Goal: Information Seeking & Learning: Find specific fact

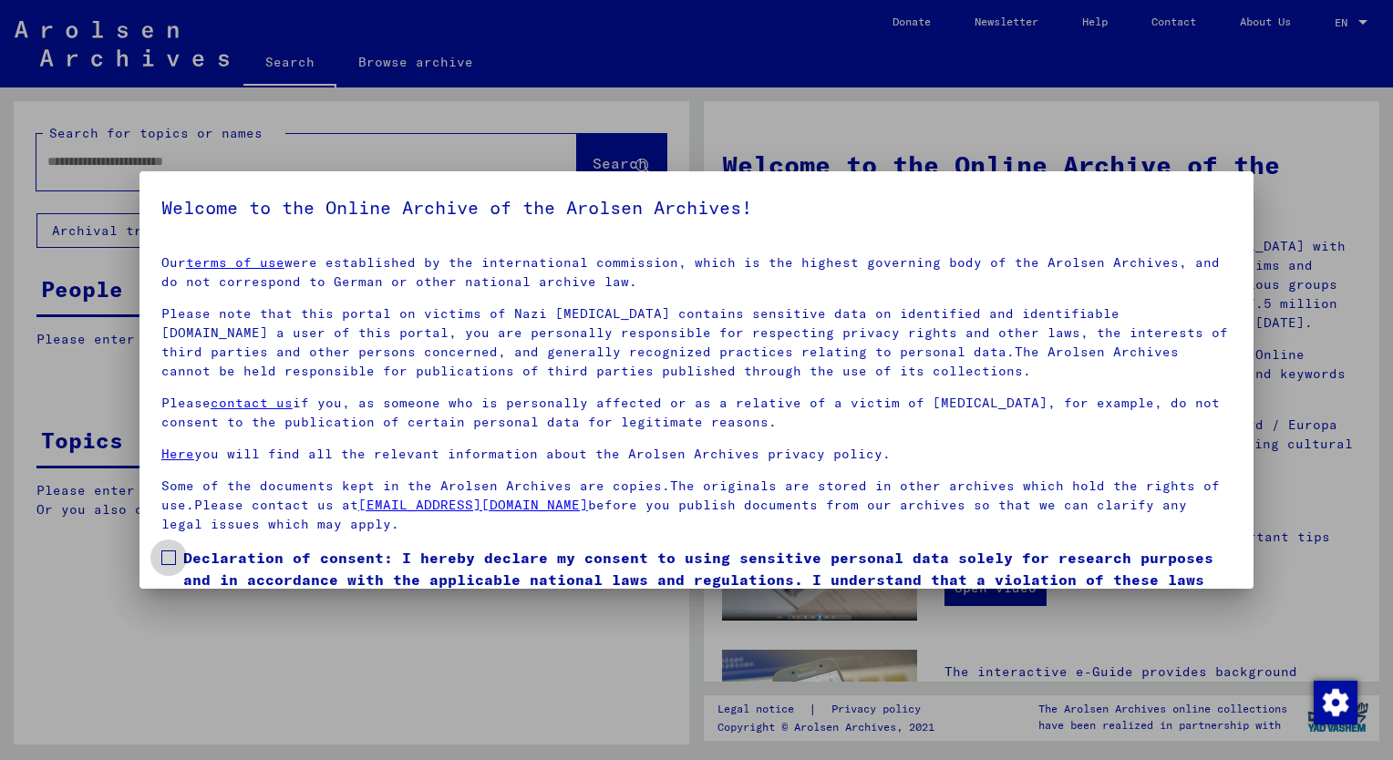
click at [167, 553] on span at bounding box center [168, 558] width 15 height 15
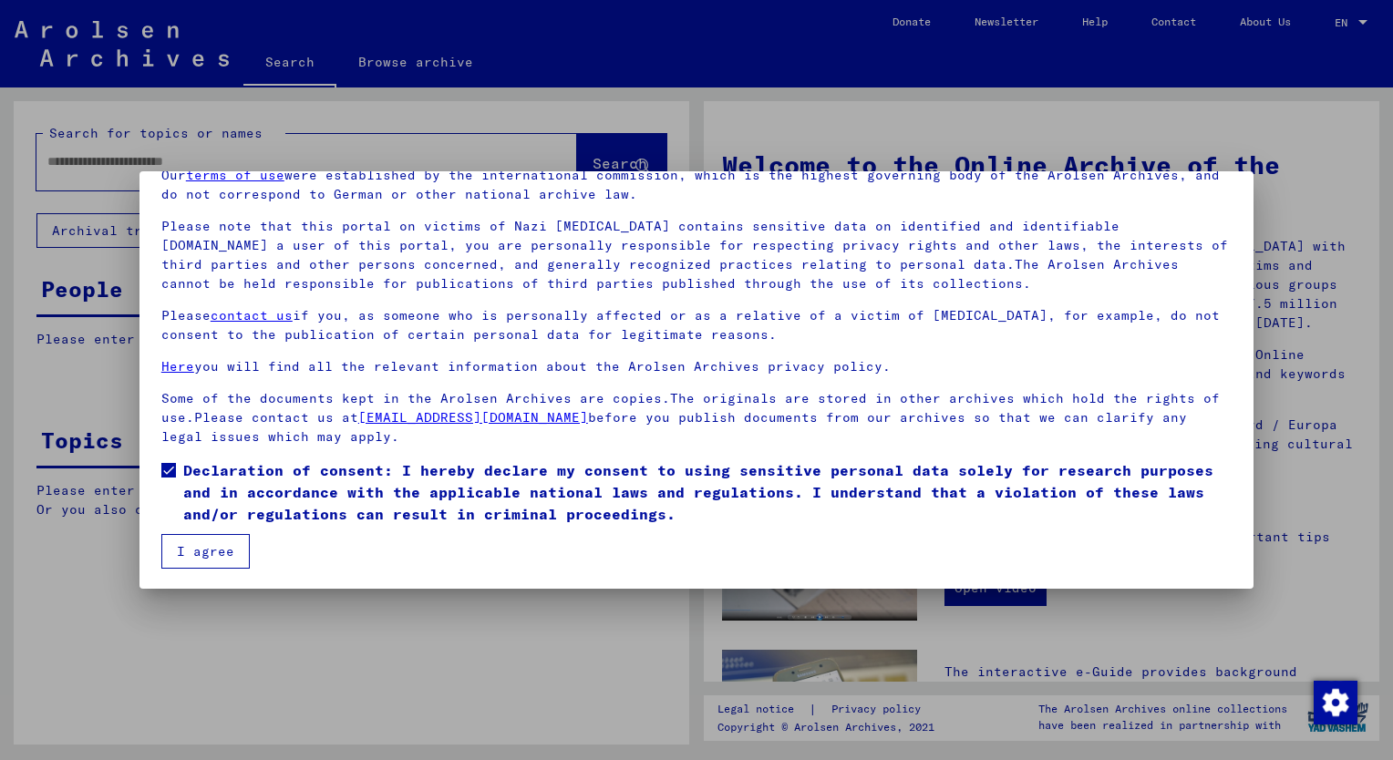
click at [209, 550] on button "I agree" at bounding box center [205, 551] width 88 height 35
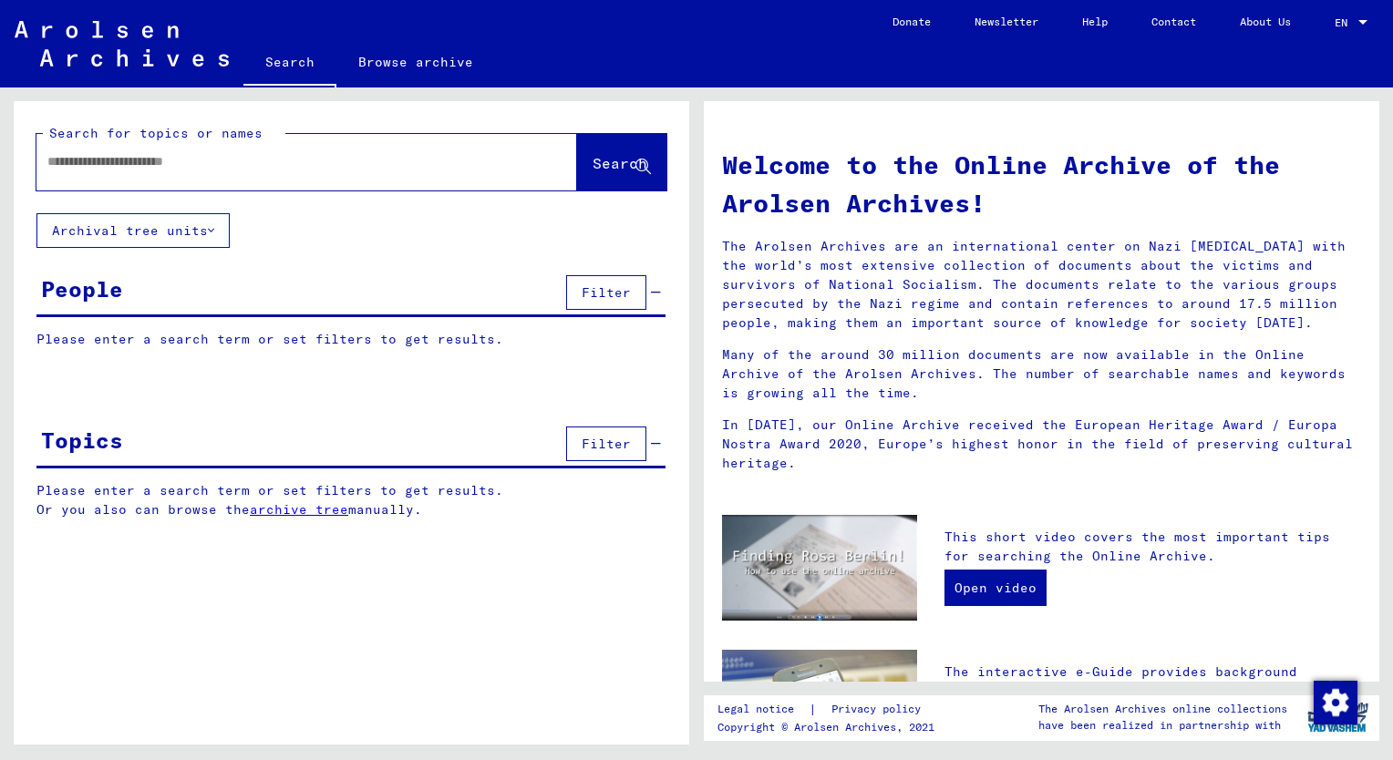
click at [64, 162] on input "text" at bounding box center [284, 161] width 475 height 19
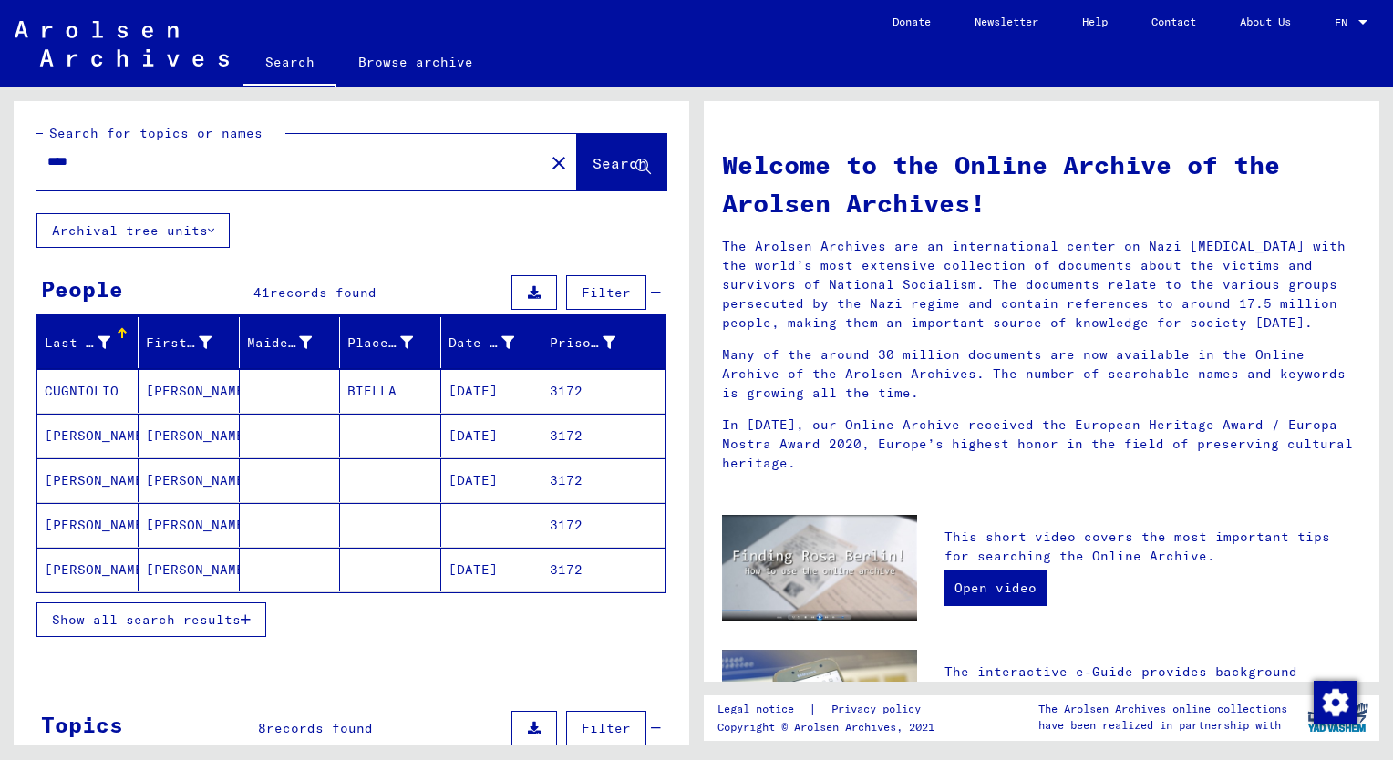
click at [175, 603] on button "Show all search results" at bounding box center [151, 620] width 230 height 35
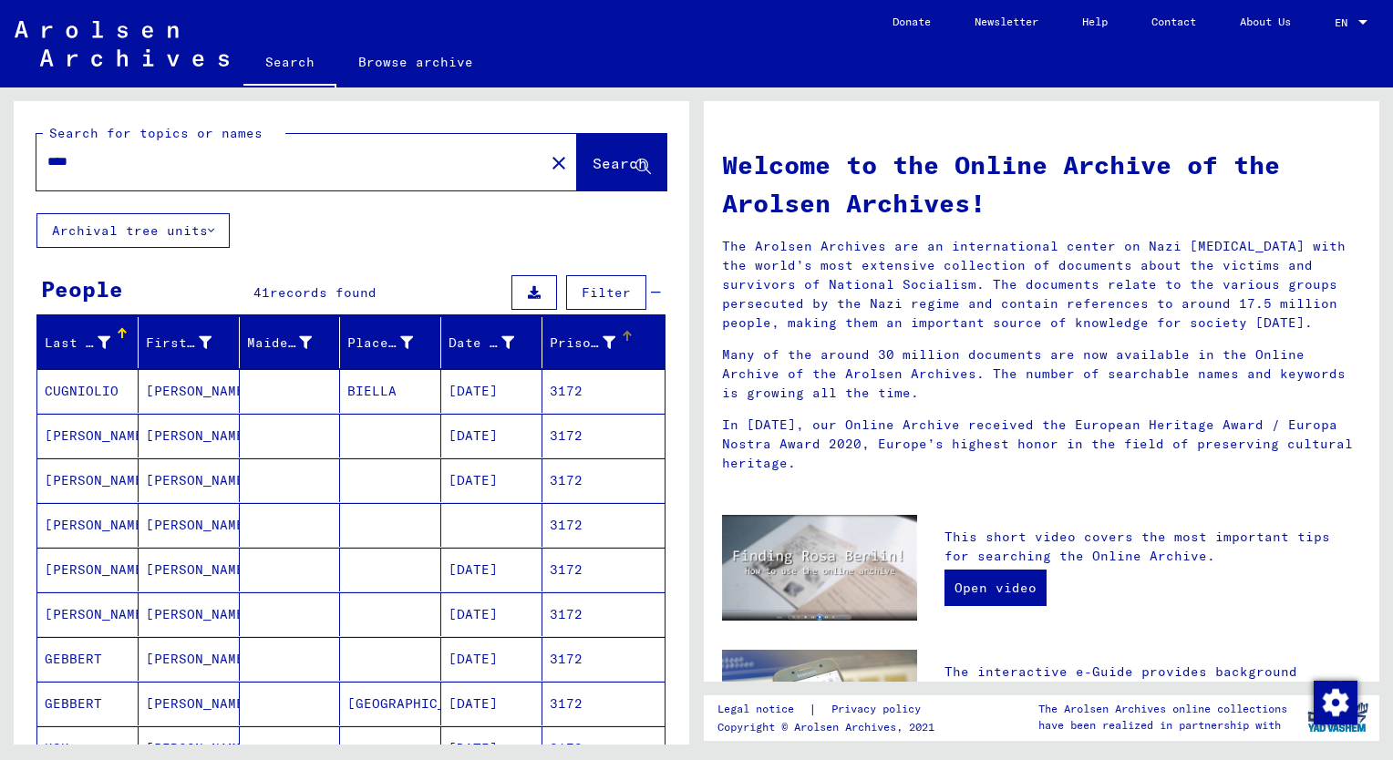
click at [559, 344] on div "Prisoner #" at bounding box center [583, 343] width 66 height 19
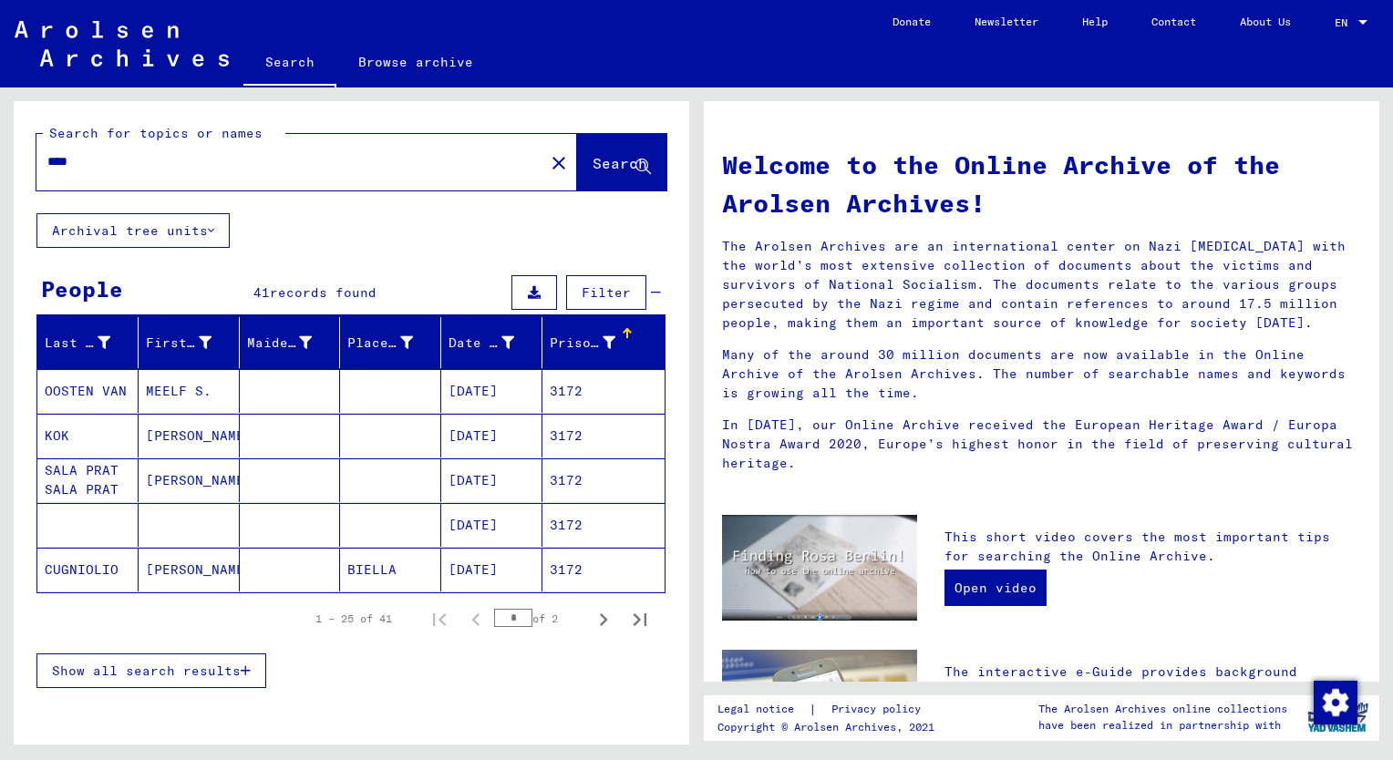
click at [203, 665] on span "Show all search results" at bounding box center [146, 671] width 189 height 16
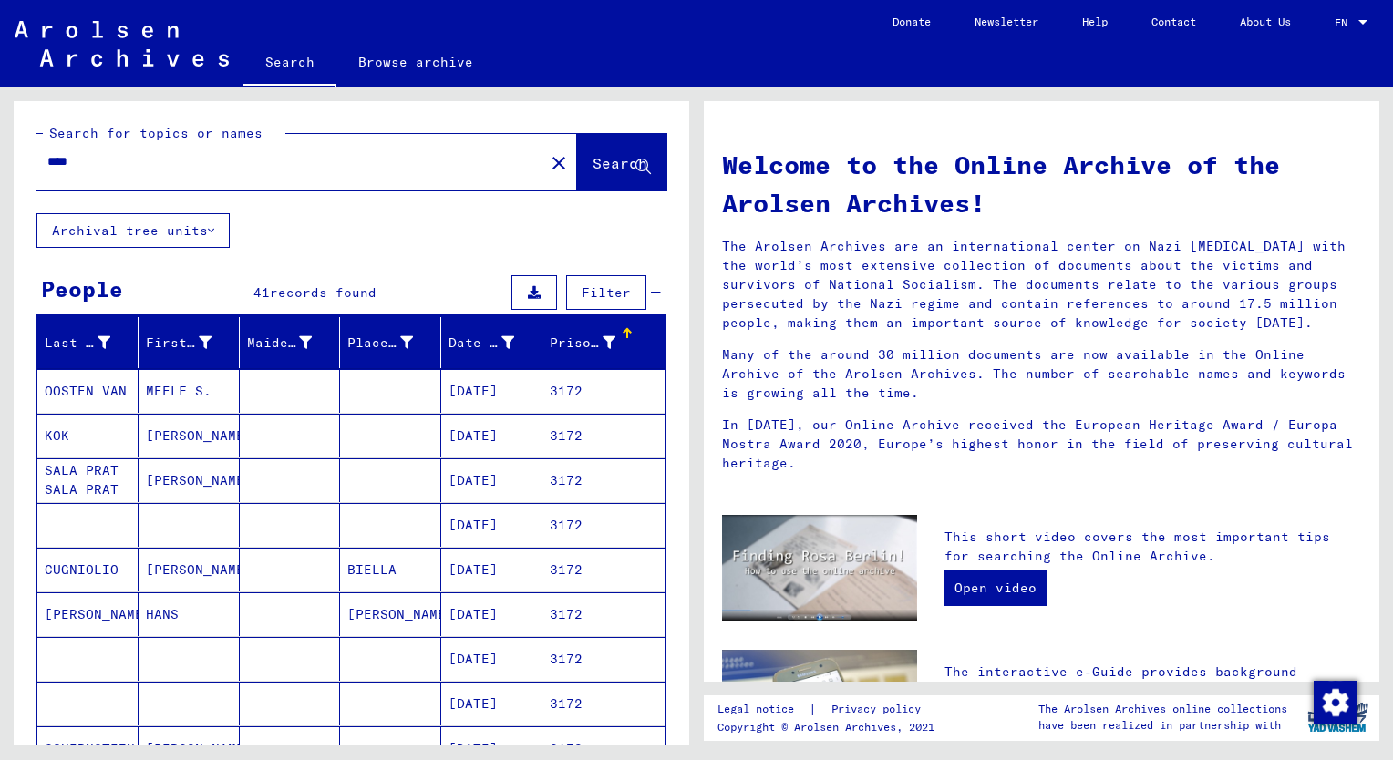
click at [175, 428] on mat-cell "[PERSON_NAME]" at bounding box center [189, 436] width 101 height 44
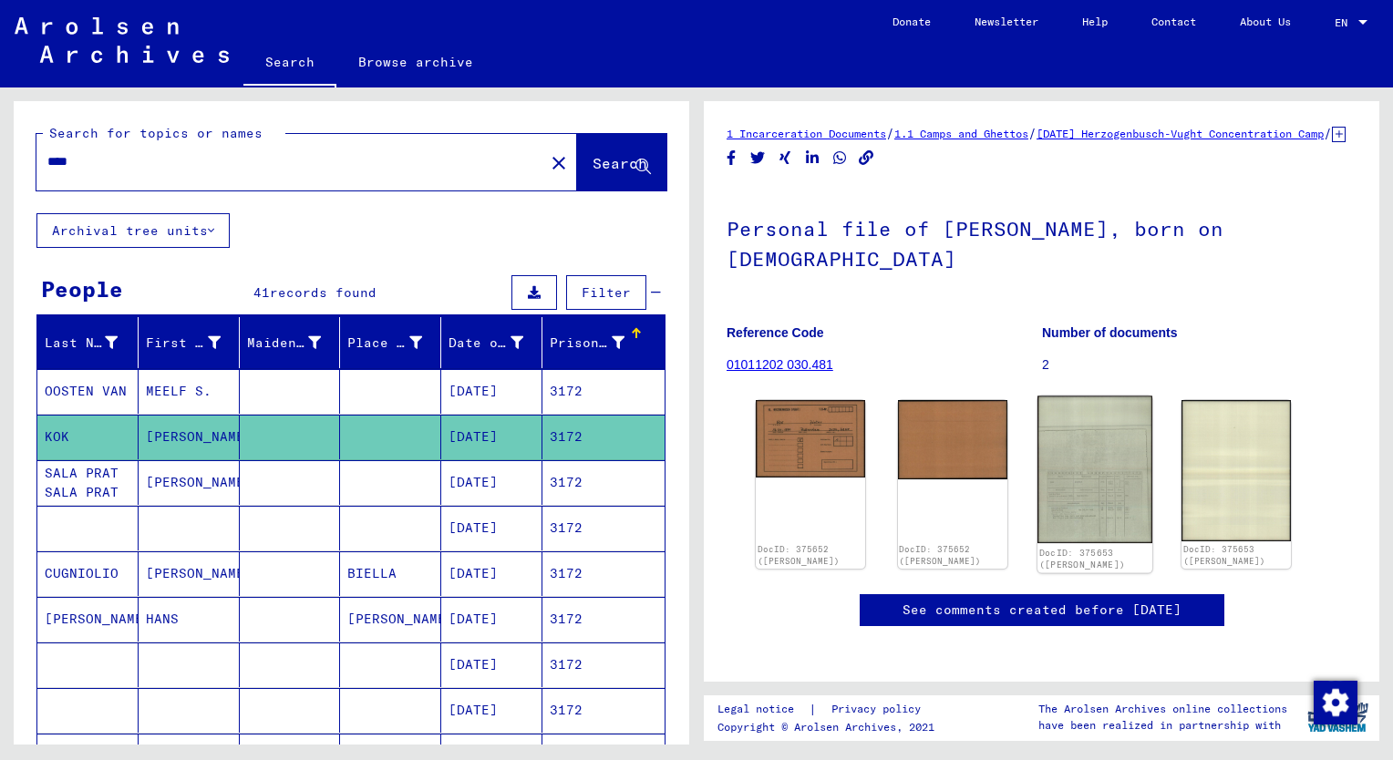
click at [1097, 521] on img at bounding box center [1094, 471] width 115 height 148
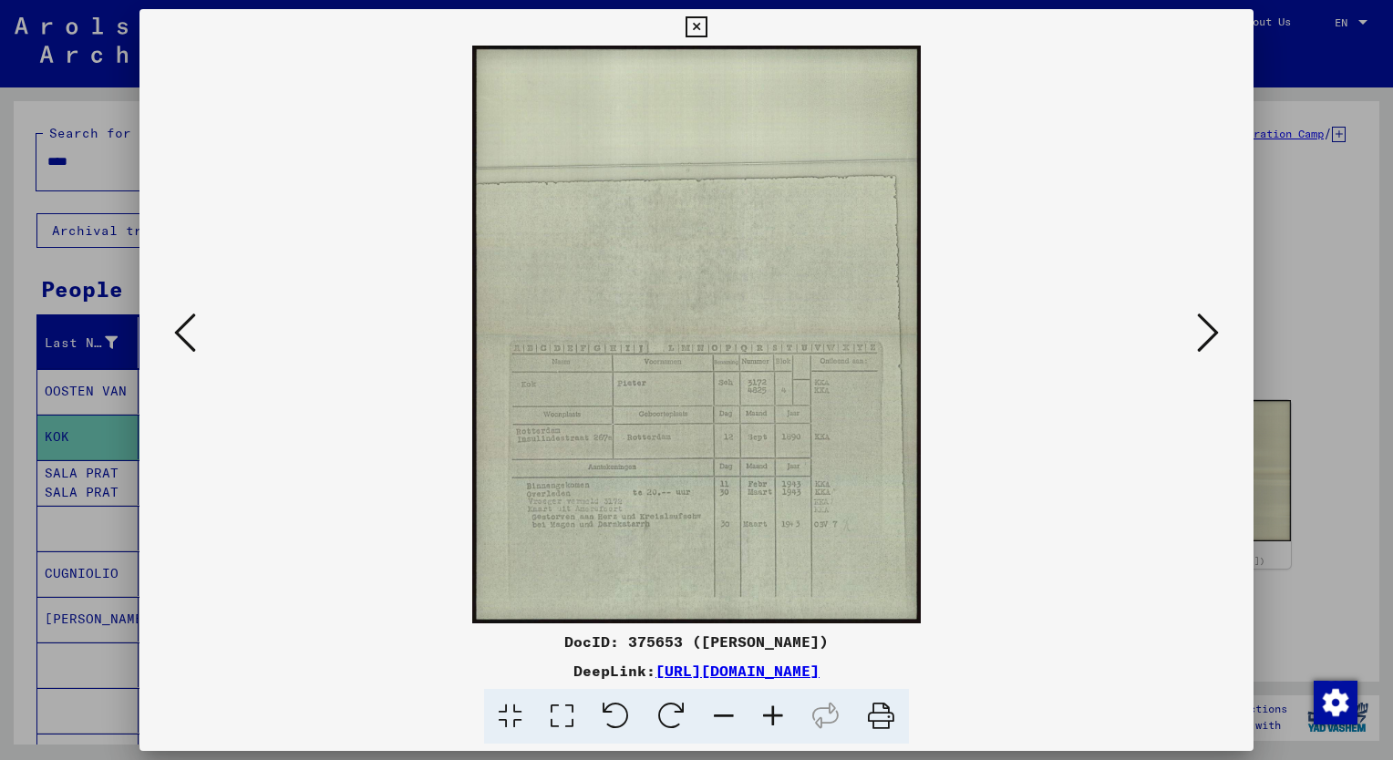
click at [773, 716] on icon at bounding box center [772, 717] width 49 height 56
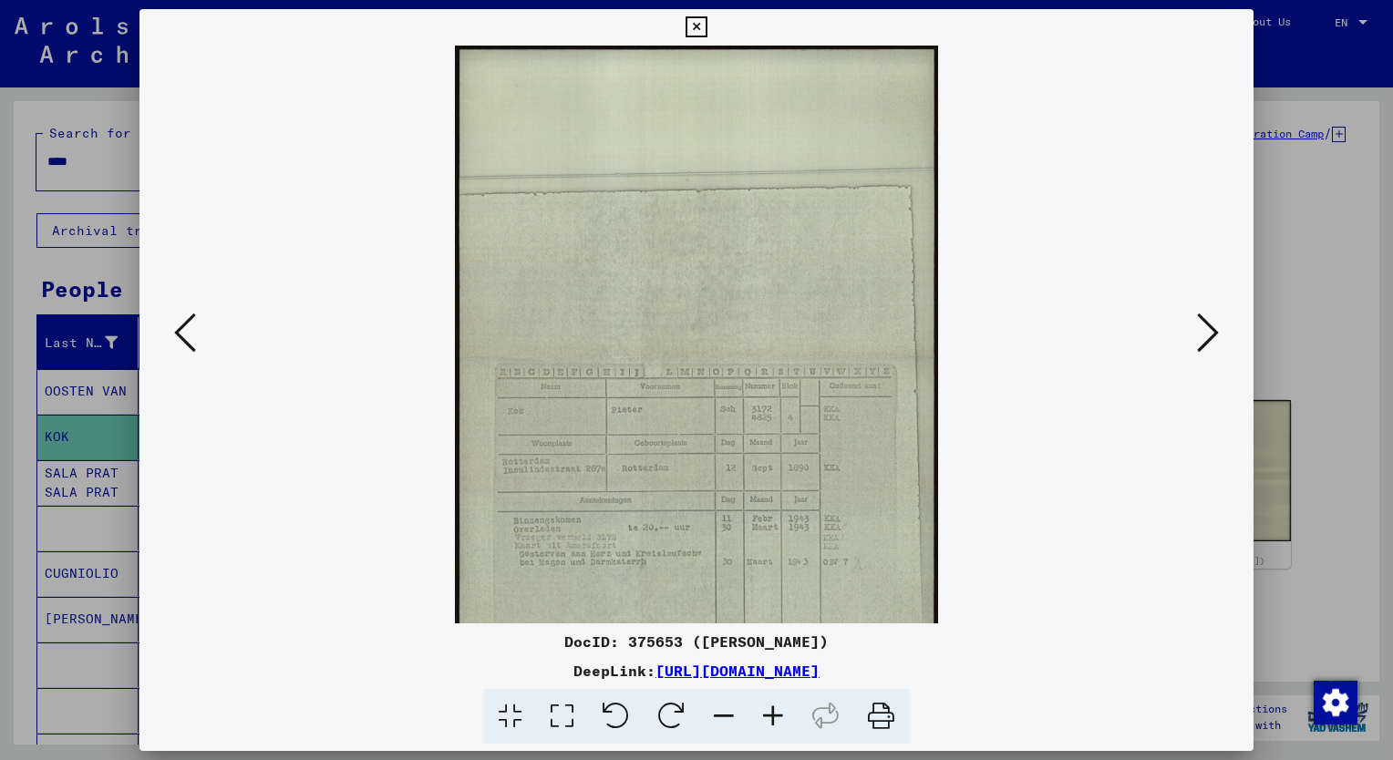
click at [773, 716] on icon at bounding box center [772, 717] width 49 height 56
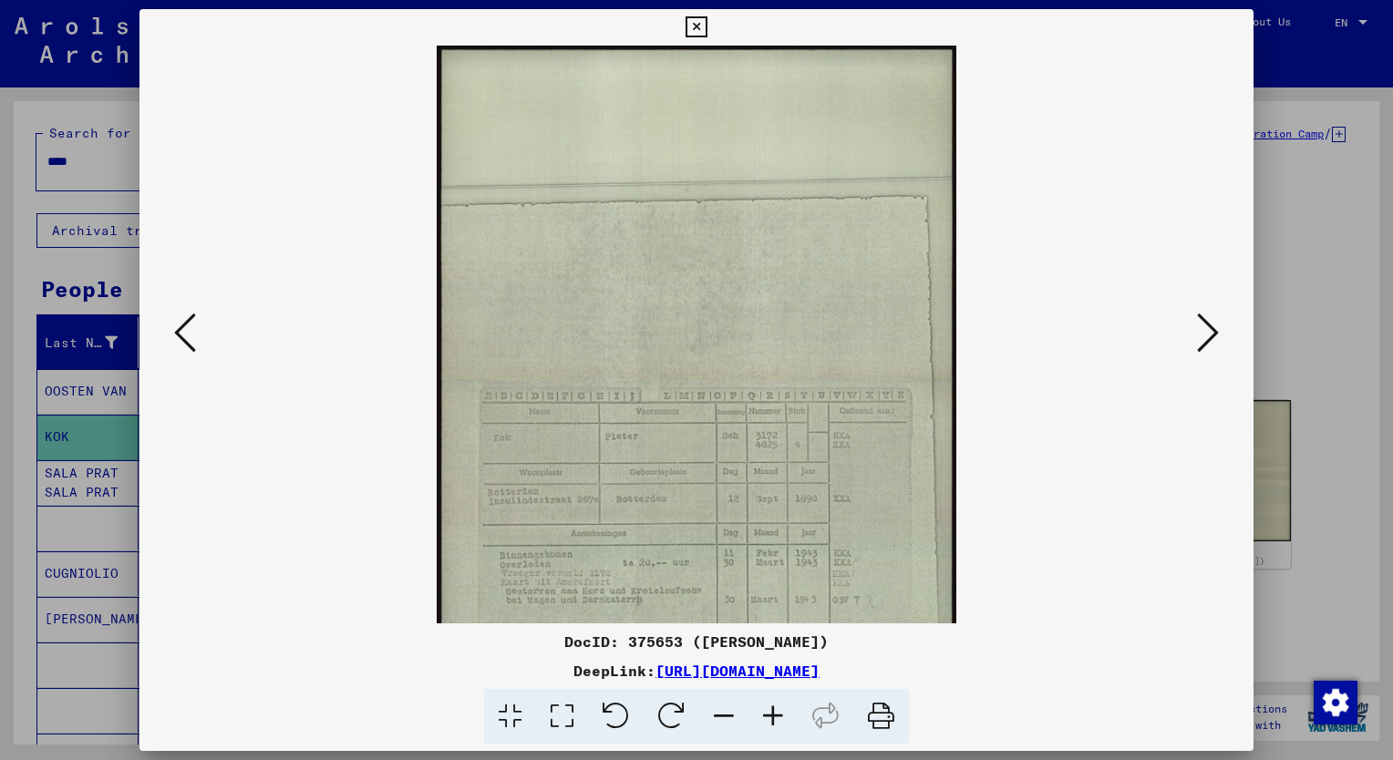
click at [773, 716] on icon at bounding box center [772, 717] width 49 height 56
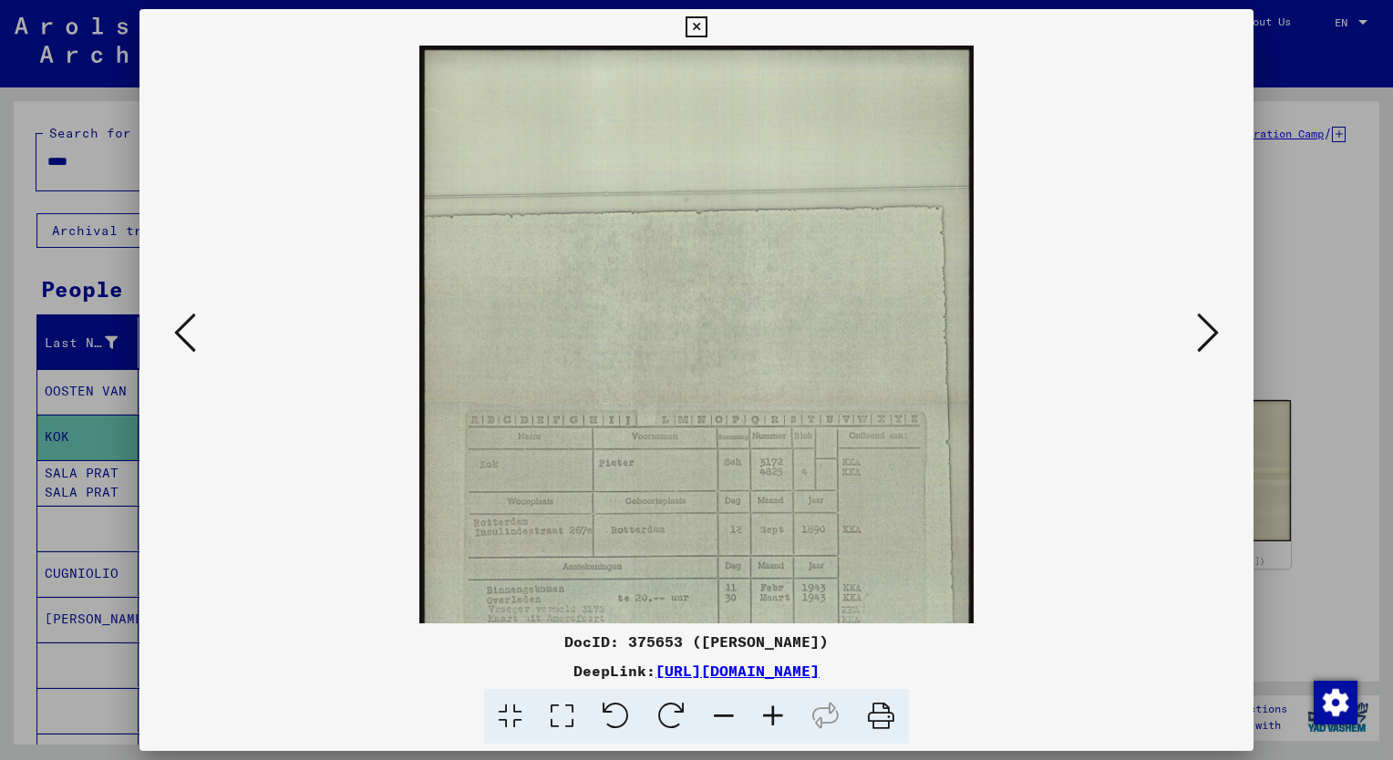
click at [773, 716] on icon at bounding box center [772, 717] width 49 height 56
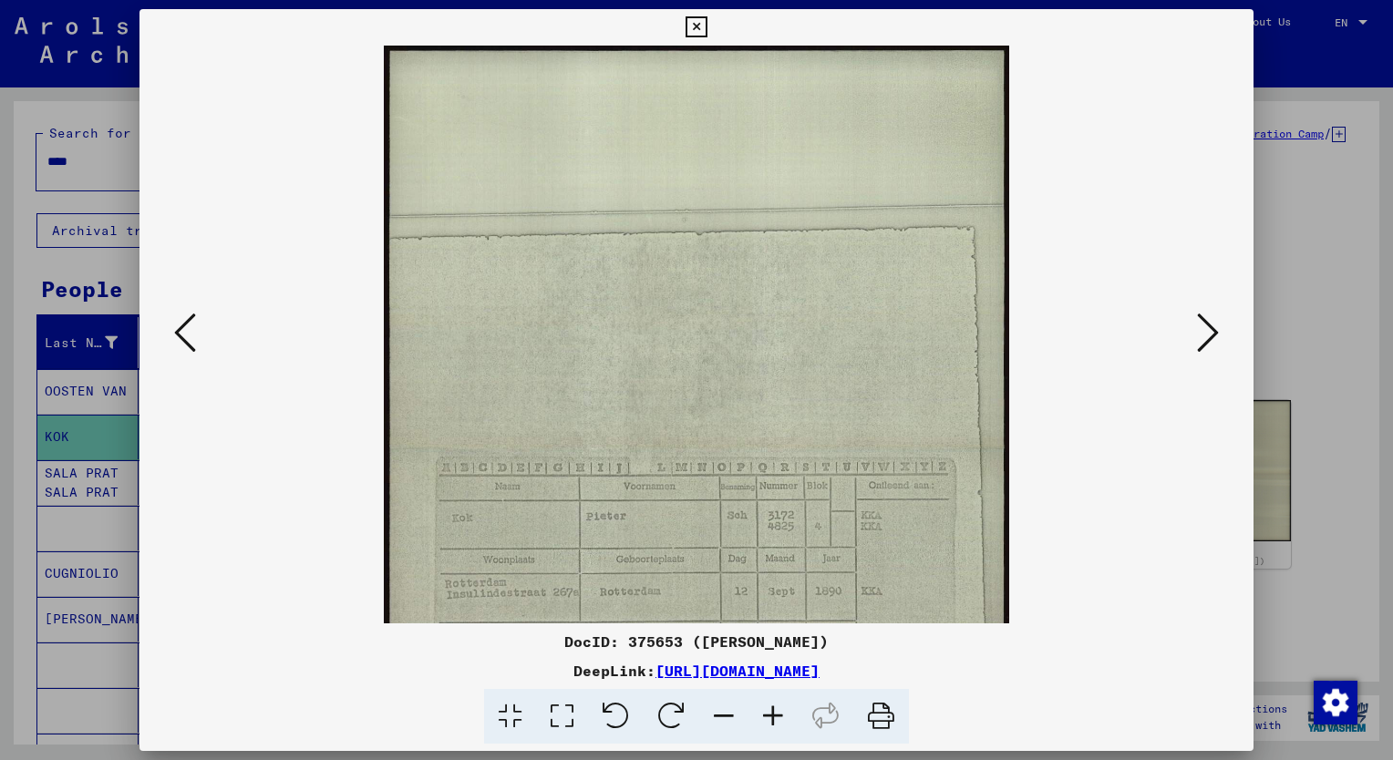
click at [773, 716] on icon at bounding box center [772, 717] width 49 height 56
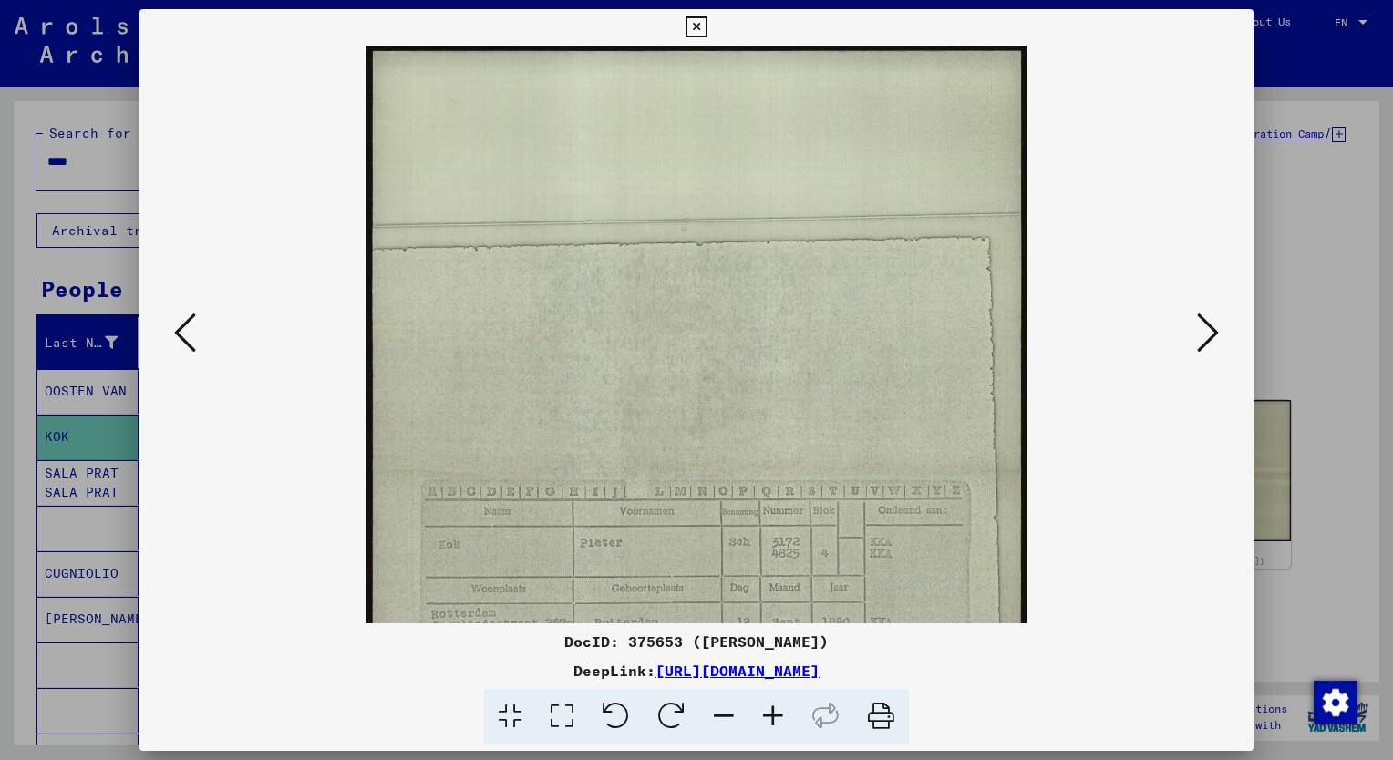
click at [773, 716] on icon at bounding box center [772, 717] width 49 height 56
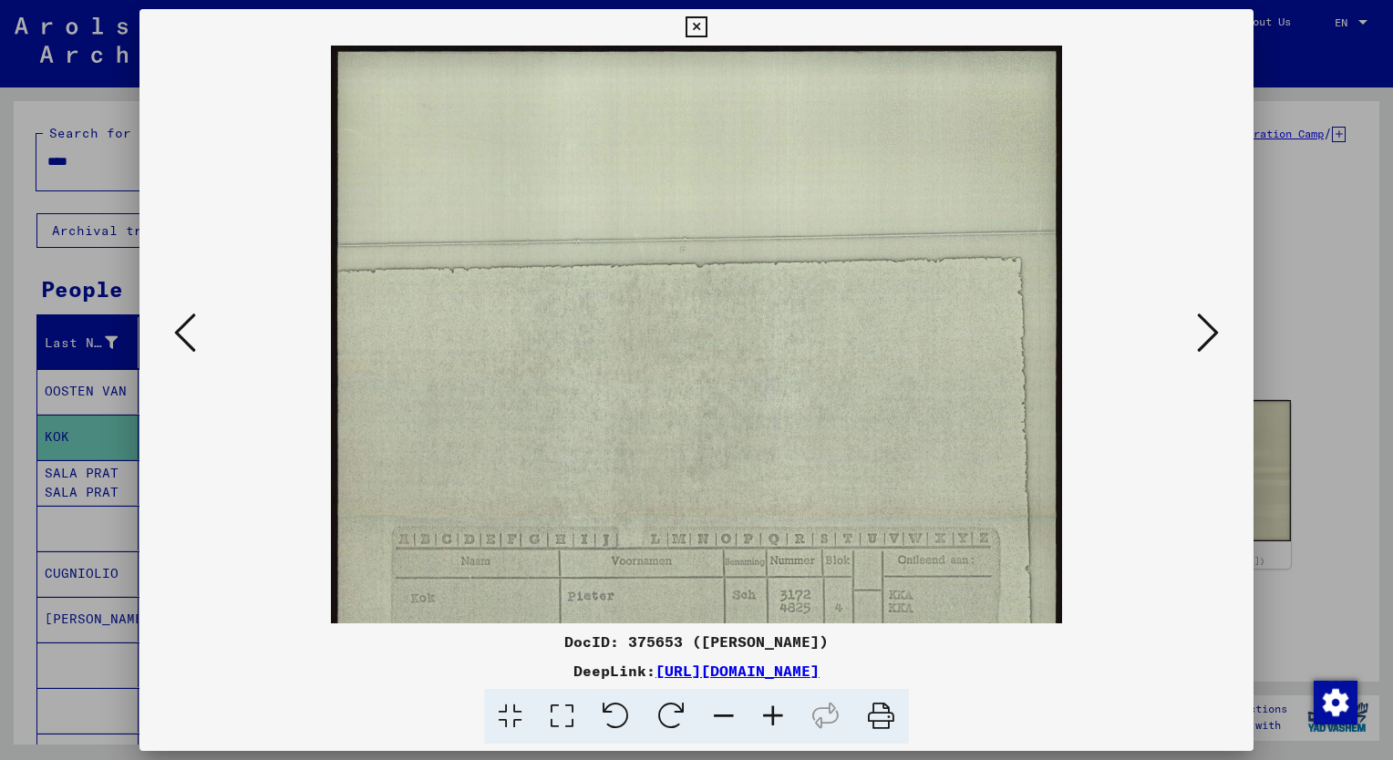
click at [773, 716] on icon at bounding box center [772, 717] width 49 height 56
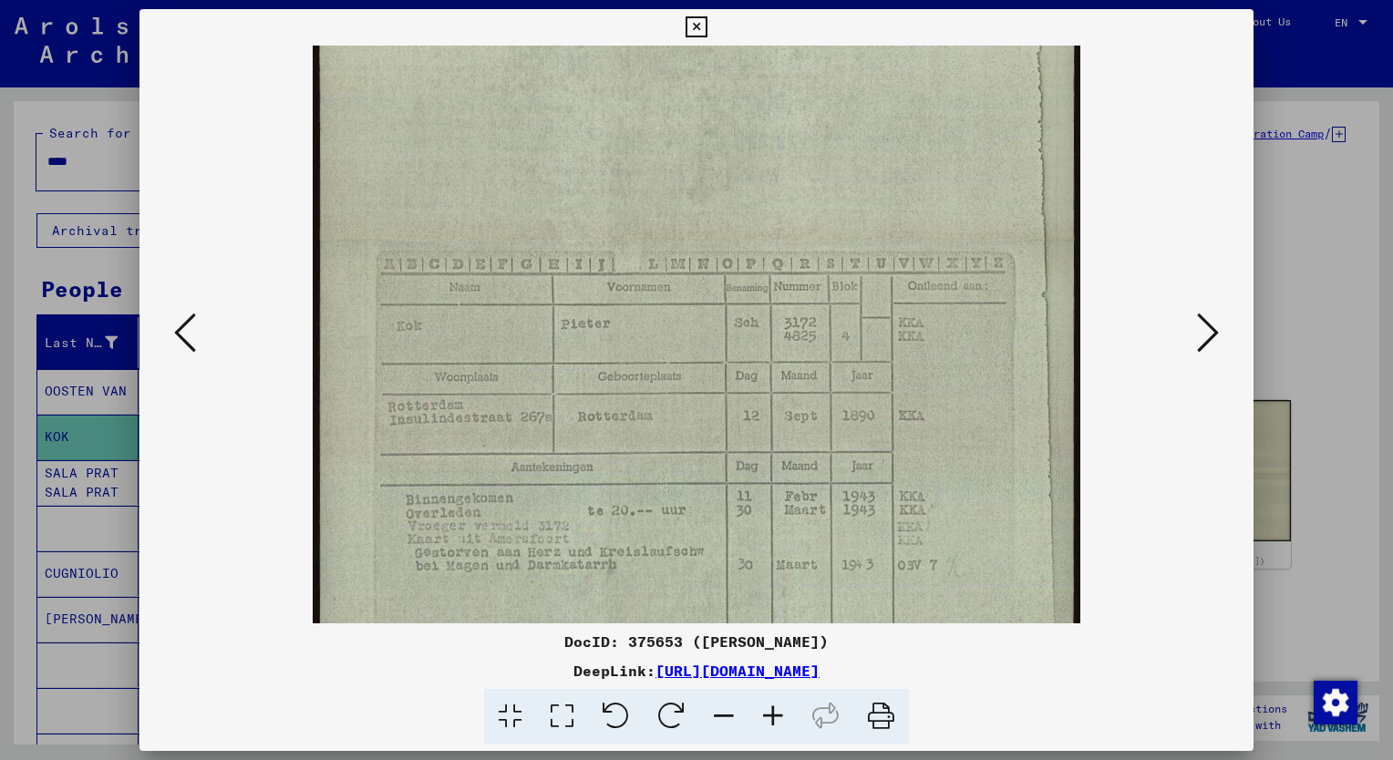
drag, startPoint x: 858, startPoint y: 416, endPoint x: 829, endPoint y: 207, distance: 210.6
click at [829, 207] on img at bounding box center [696, 241] width 767 height 988
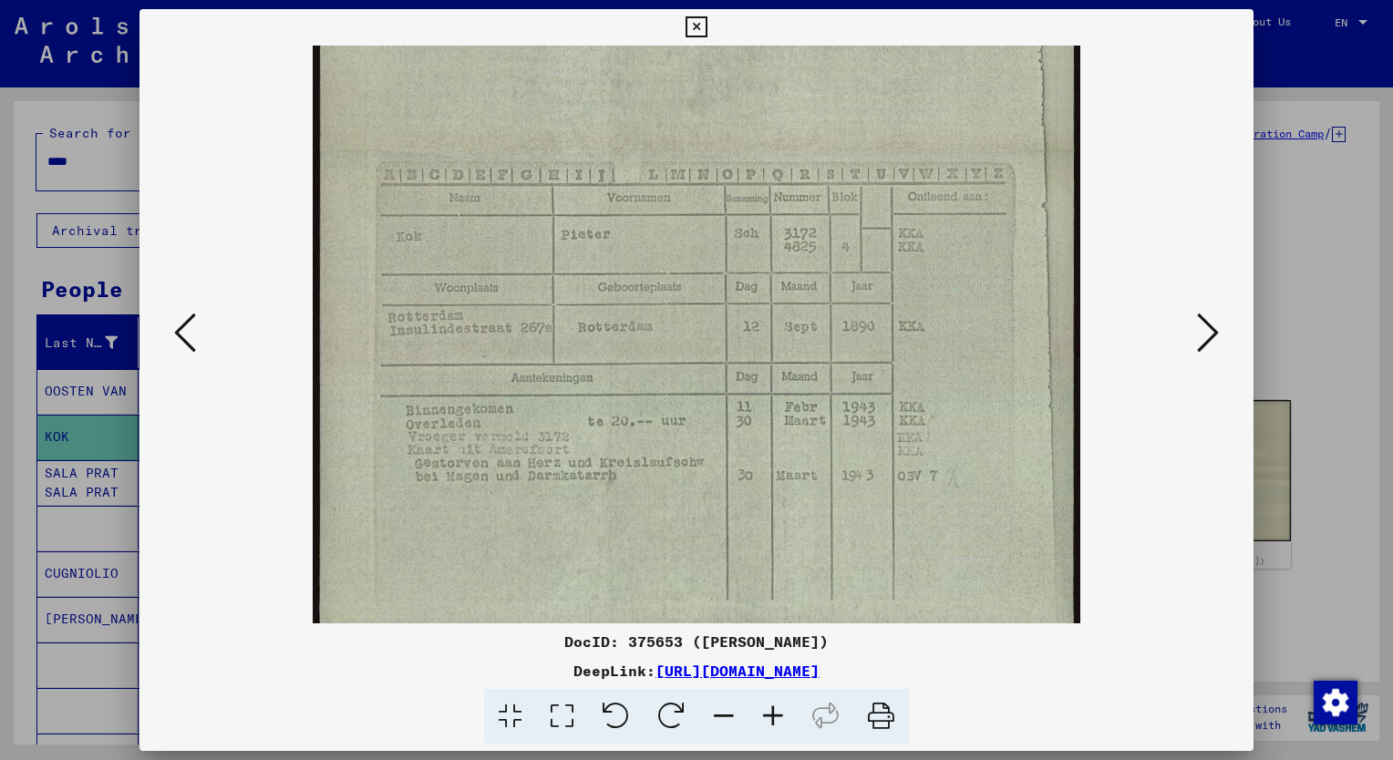
scroll to position [409, 0]
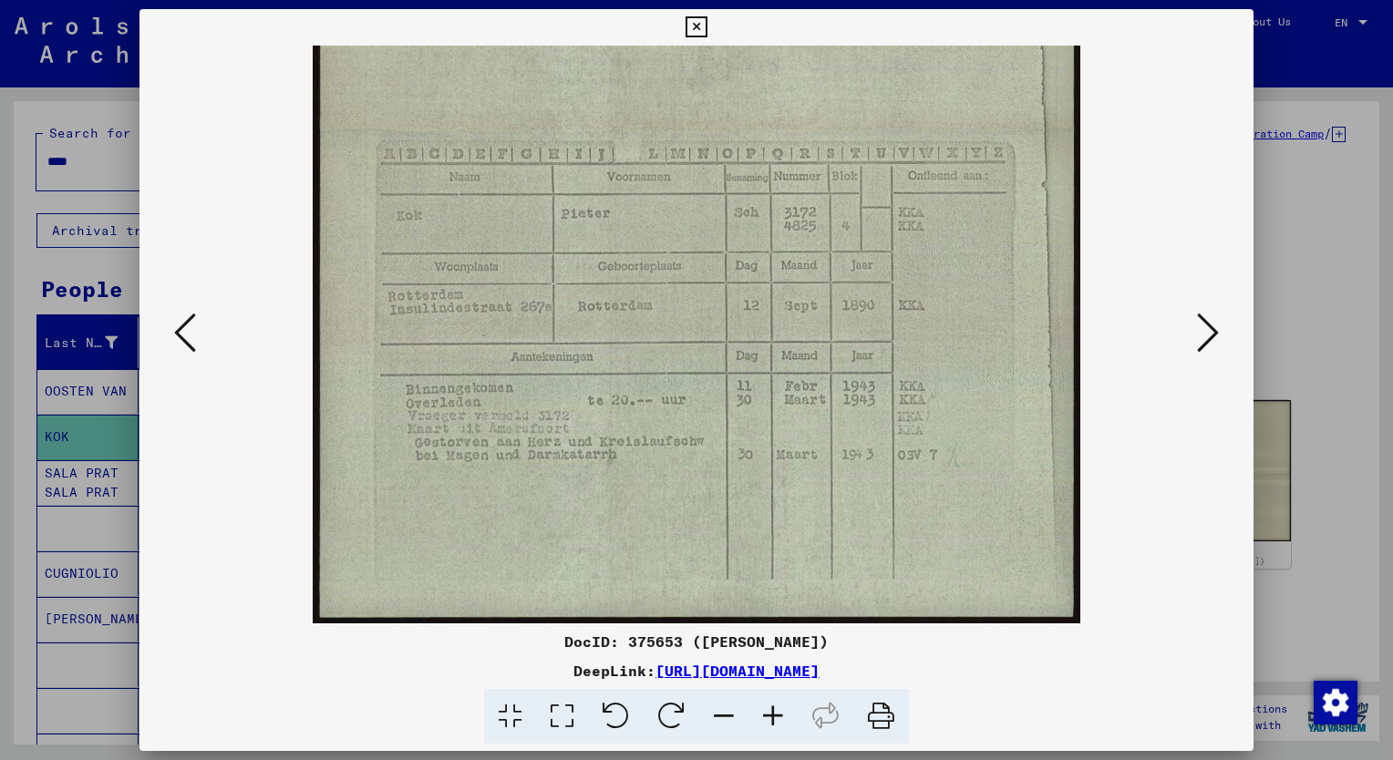
drag, startPoint x: 833, startPoint y: 424, endPoint x: 850, endPoint y: 283, distance: 142.2
click at [850, 283] on img at bounding box center [696, 130] width 767 height 988
click at [90, 170] on div at bounding box center [696, 380] width 1393 height 760
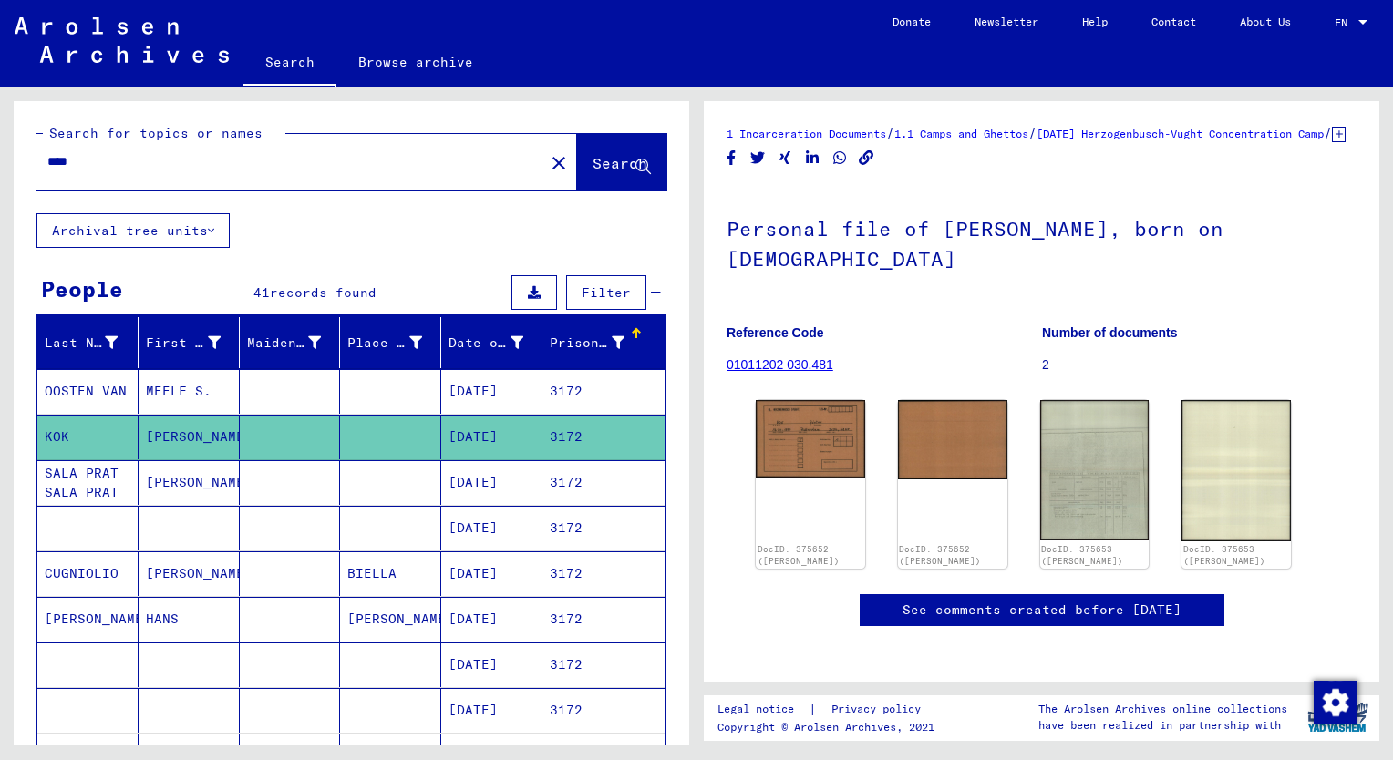
click at [90, 170] on input "****" at bounding box center [290, 161] width 486 height 19
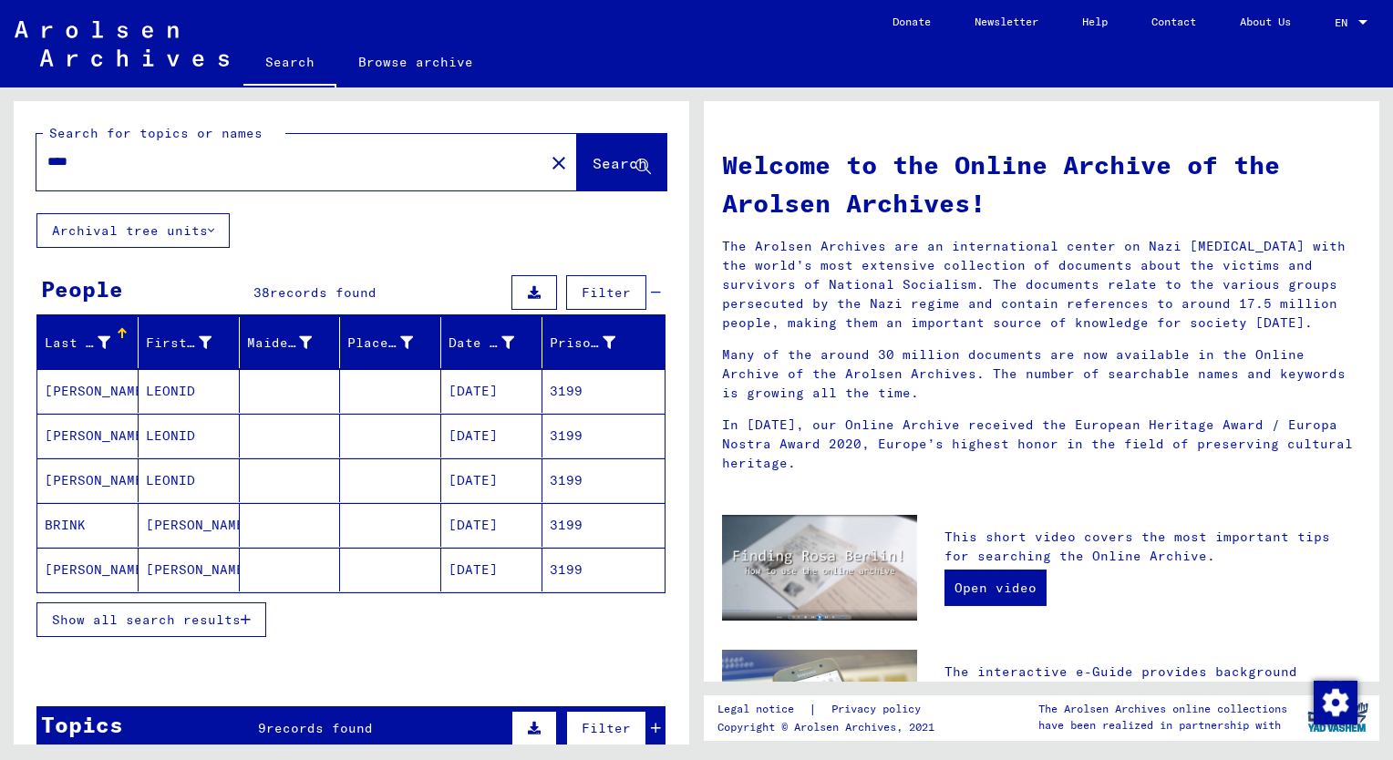
click at [207, 621] on span "Show all search results" at bounding box center [146, 620] width 189 height 16
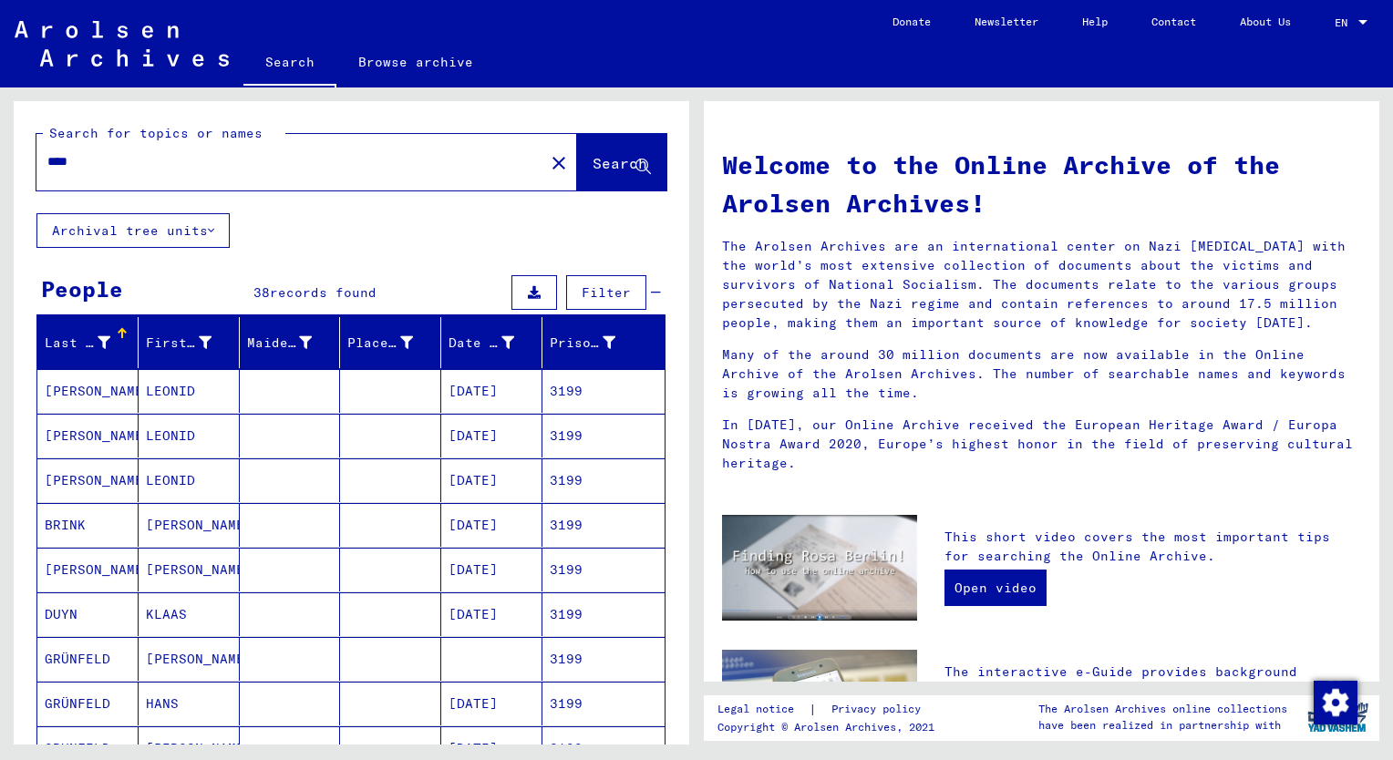
click at [559, 330] on div "Prisoner #" at bounding box center [596, 342] width 93 height 29
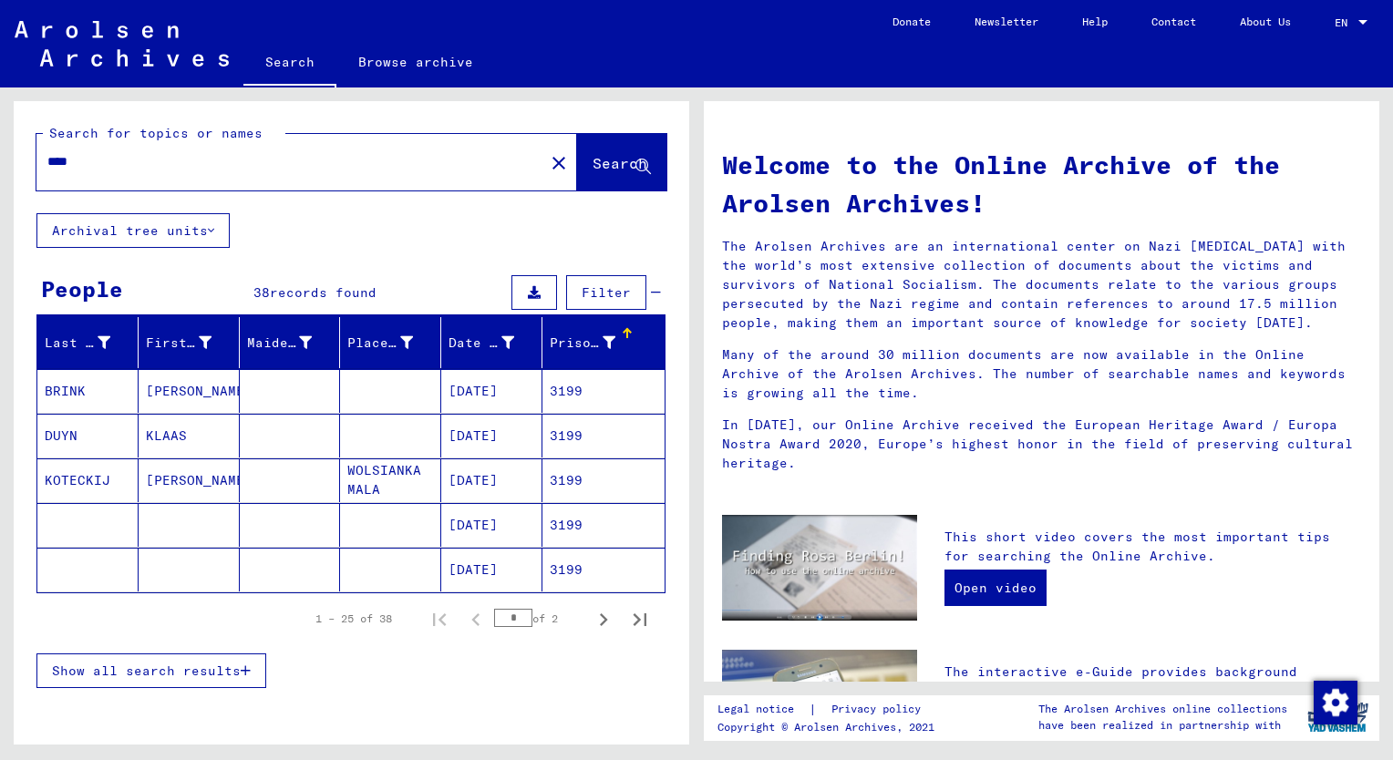
click at [119, 674] on span "Show all search results" at bounding box center [146, 671] width 189 height 16
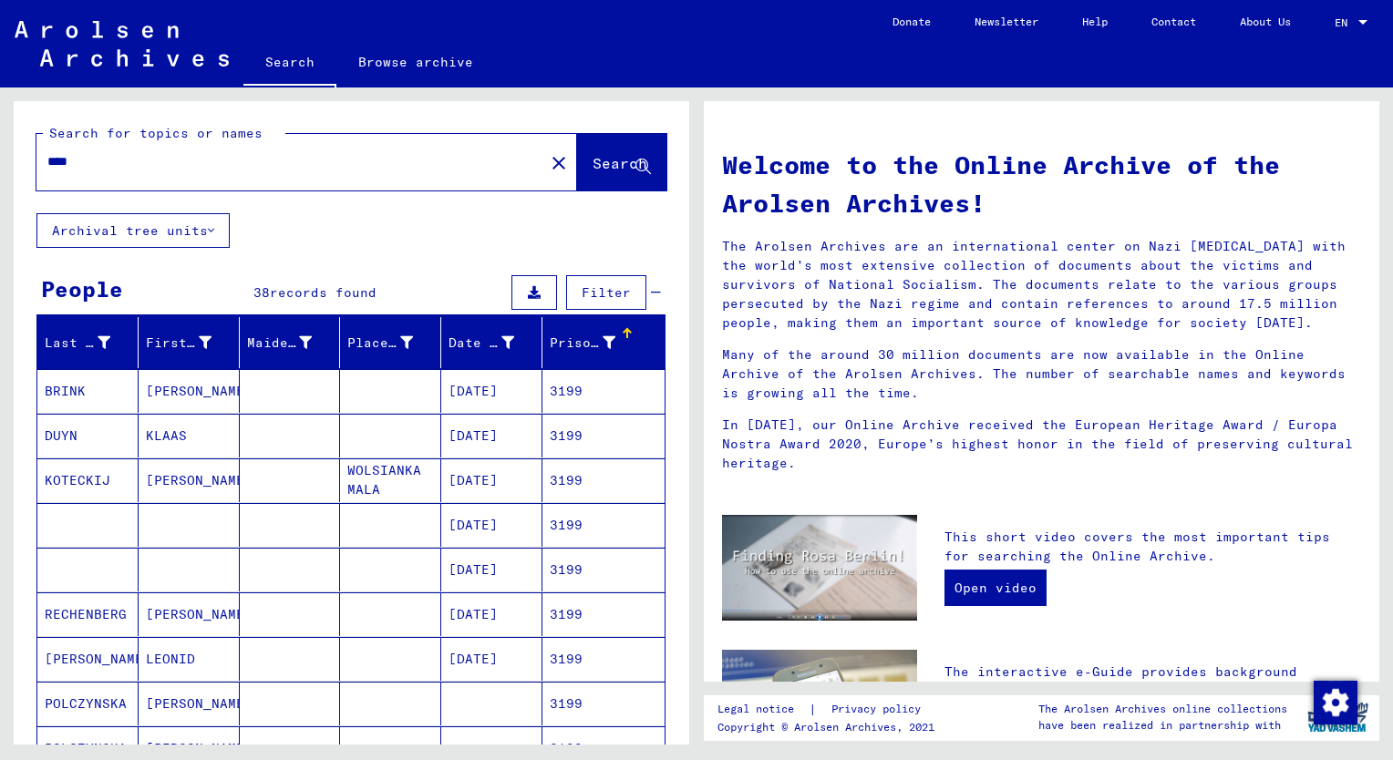
click at [165, 448] on mat-cell "KLAAS" at bounding box center [189, 436] width 101 height 44
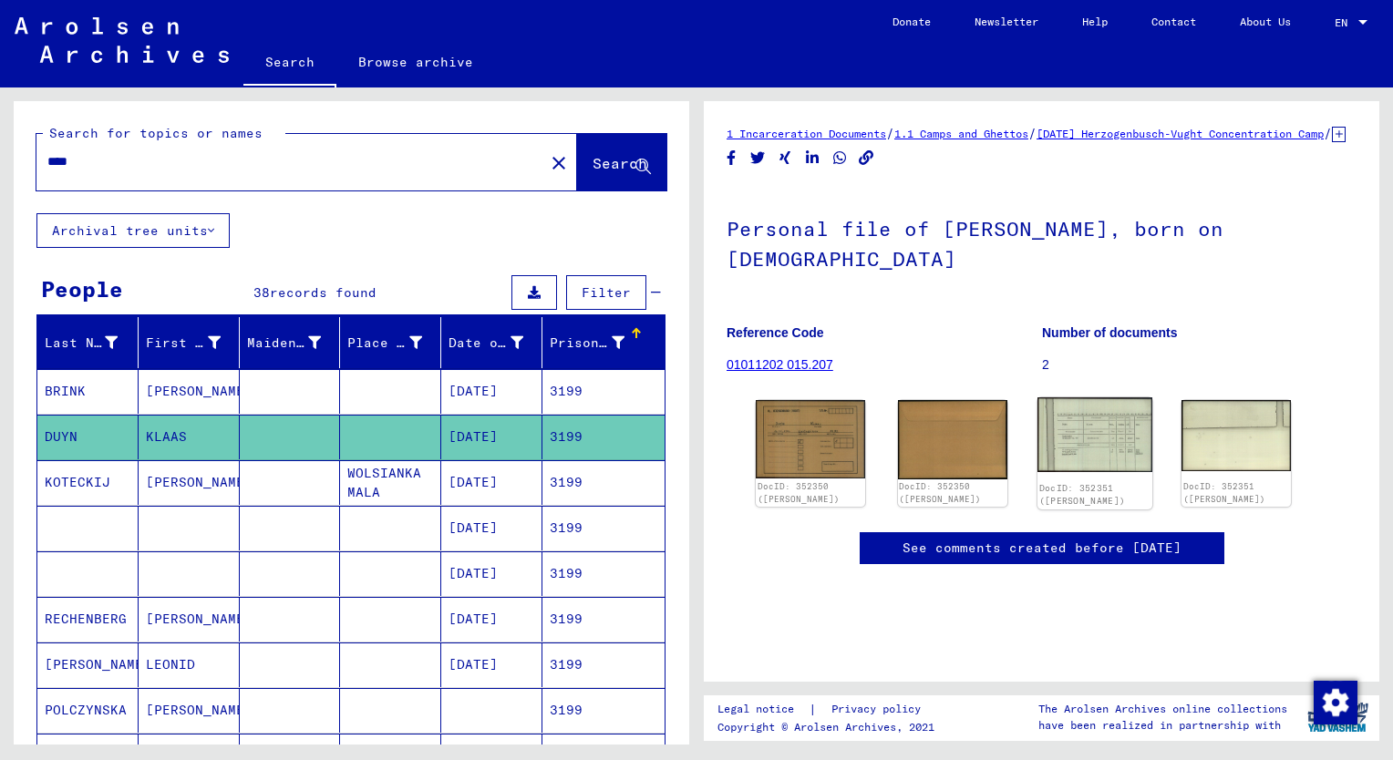
click at [1079, 426] on img at bounding box center [1094, 434] width 115 height 75
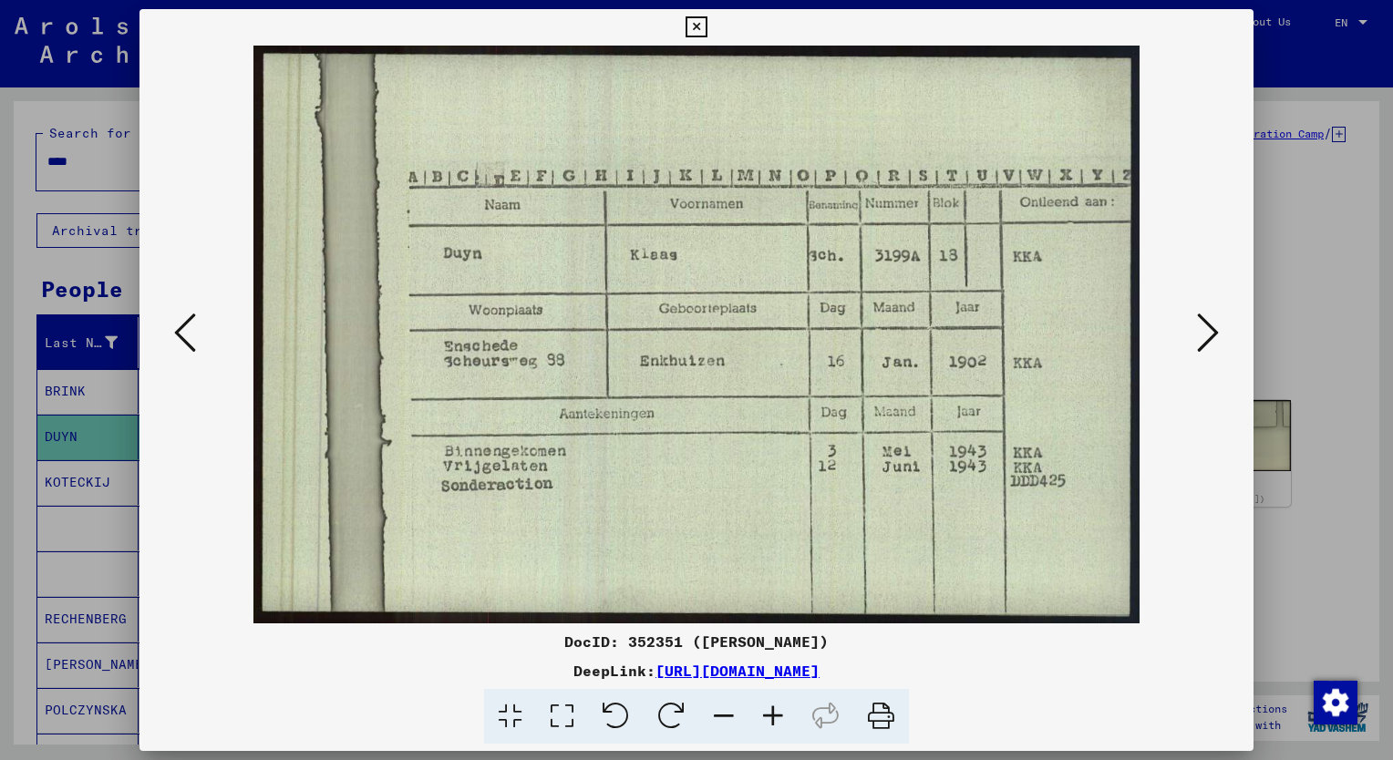
click at [55, 253] on div at bounding box center [696, 380] width 1393 height 760
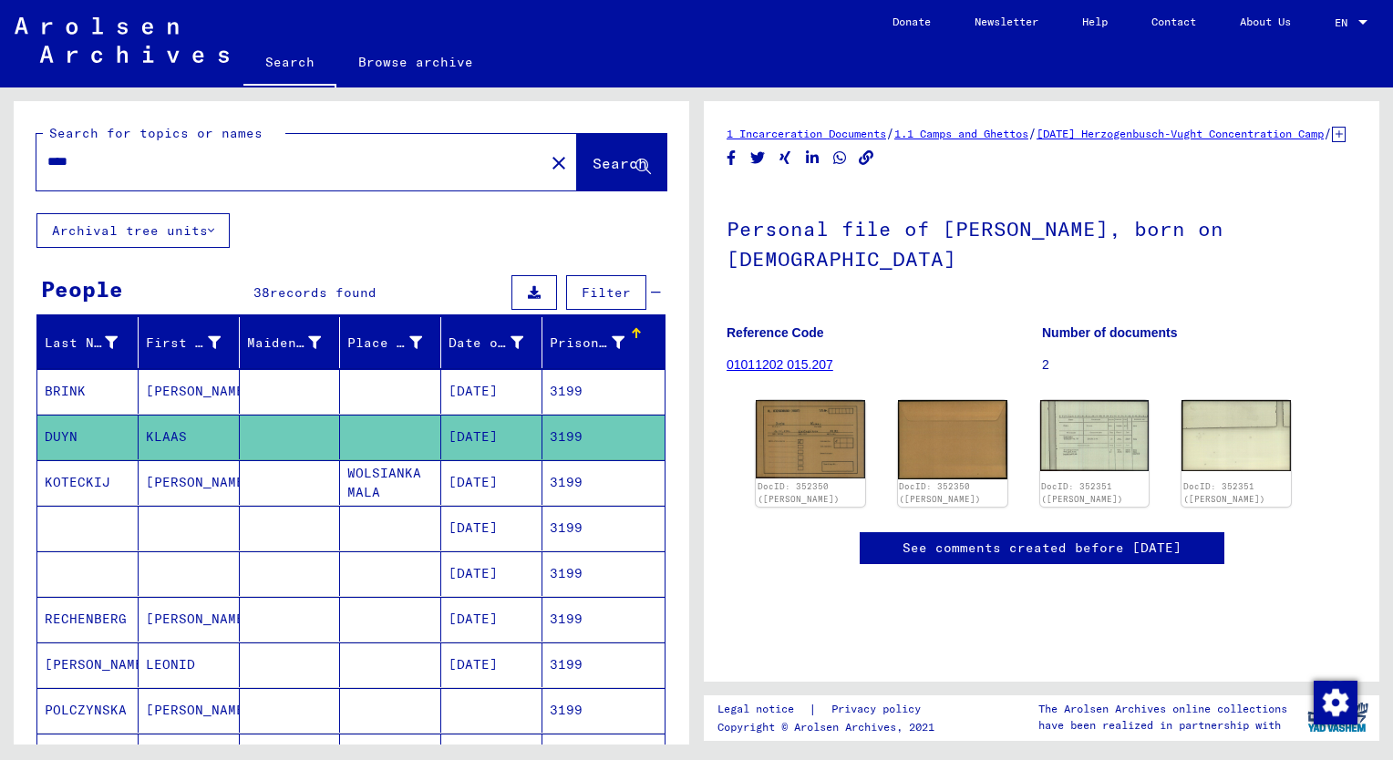
click at [84, 162] on input "****" at bounding box center [290, 161] width 486 height 19
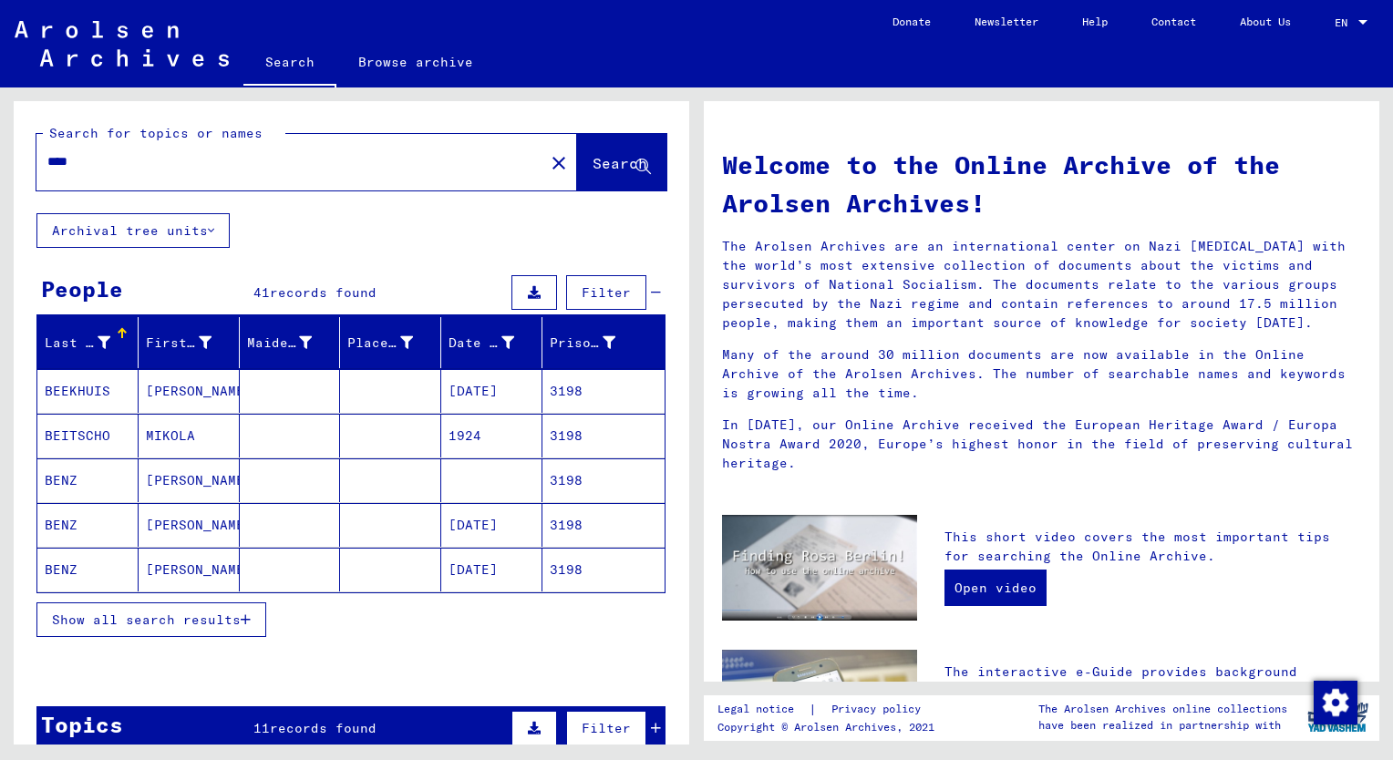
click at [139, 623] on span "Show all search results" at bounding box center [146, 620] width 189 height 16
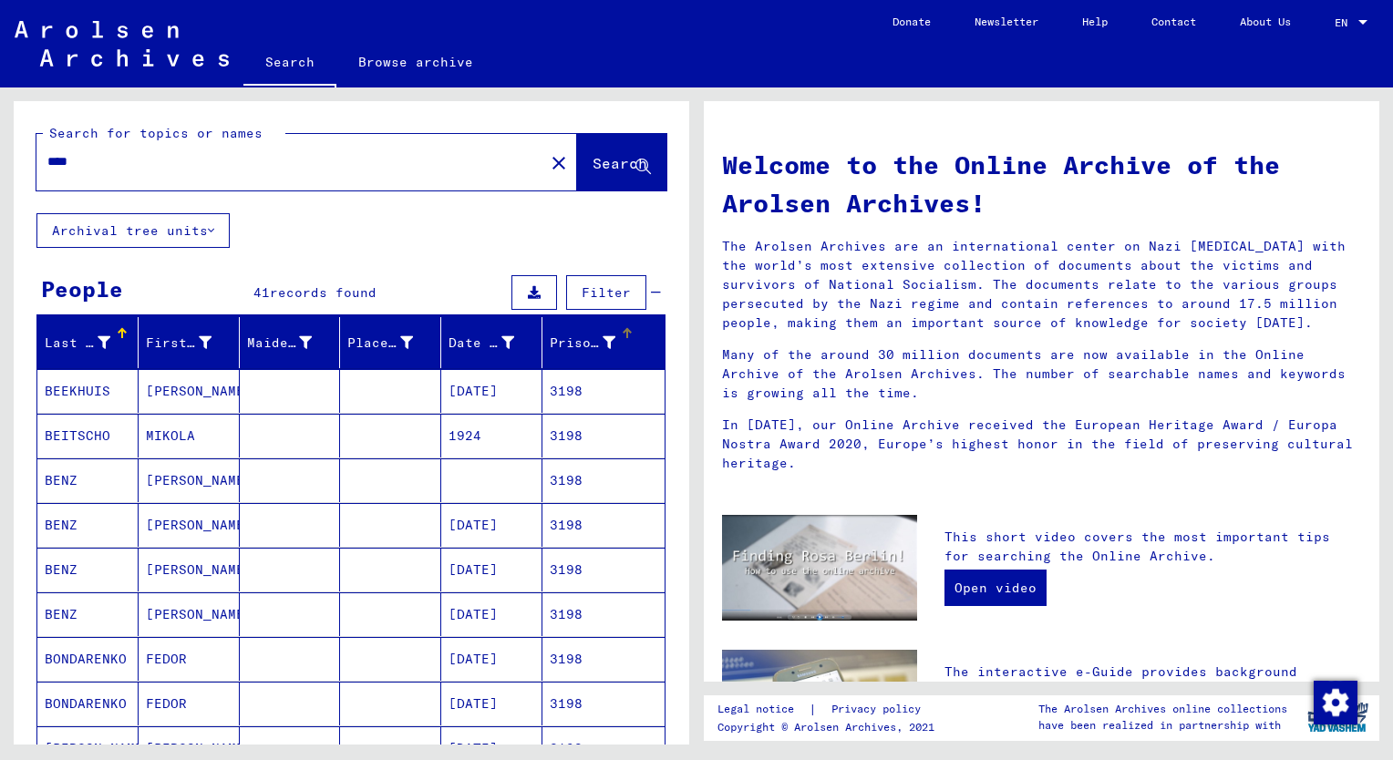
click at [566, 345] on div "Prisoner #" at bounding box center [583, 343] width 66 height 19
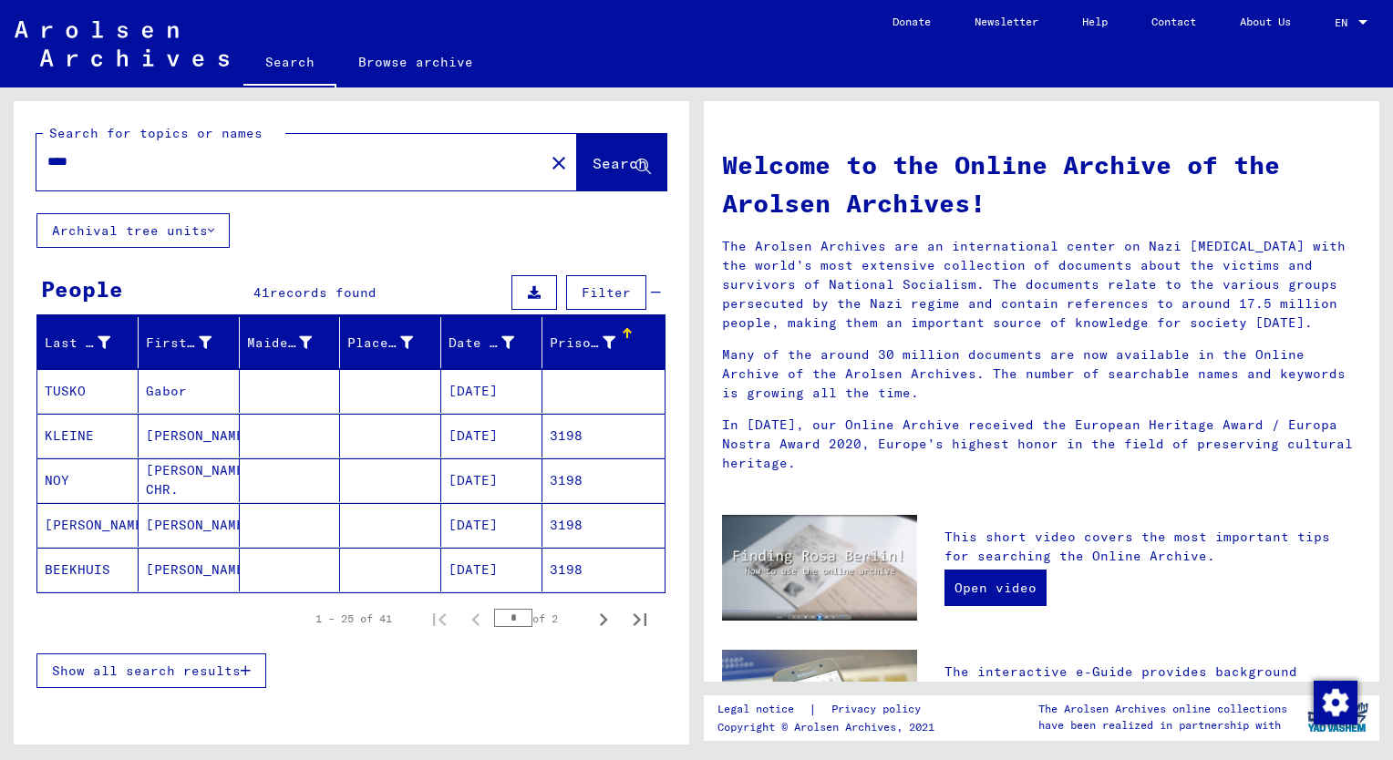
click at [208, 671] on span "Show all search results" at bounding box center [146, 671] width 189 height 16
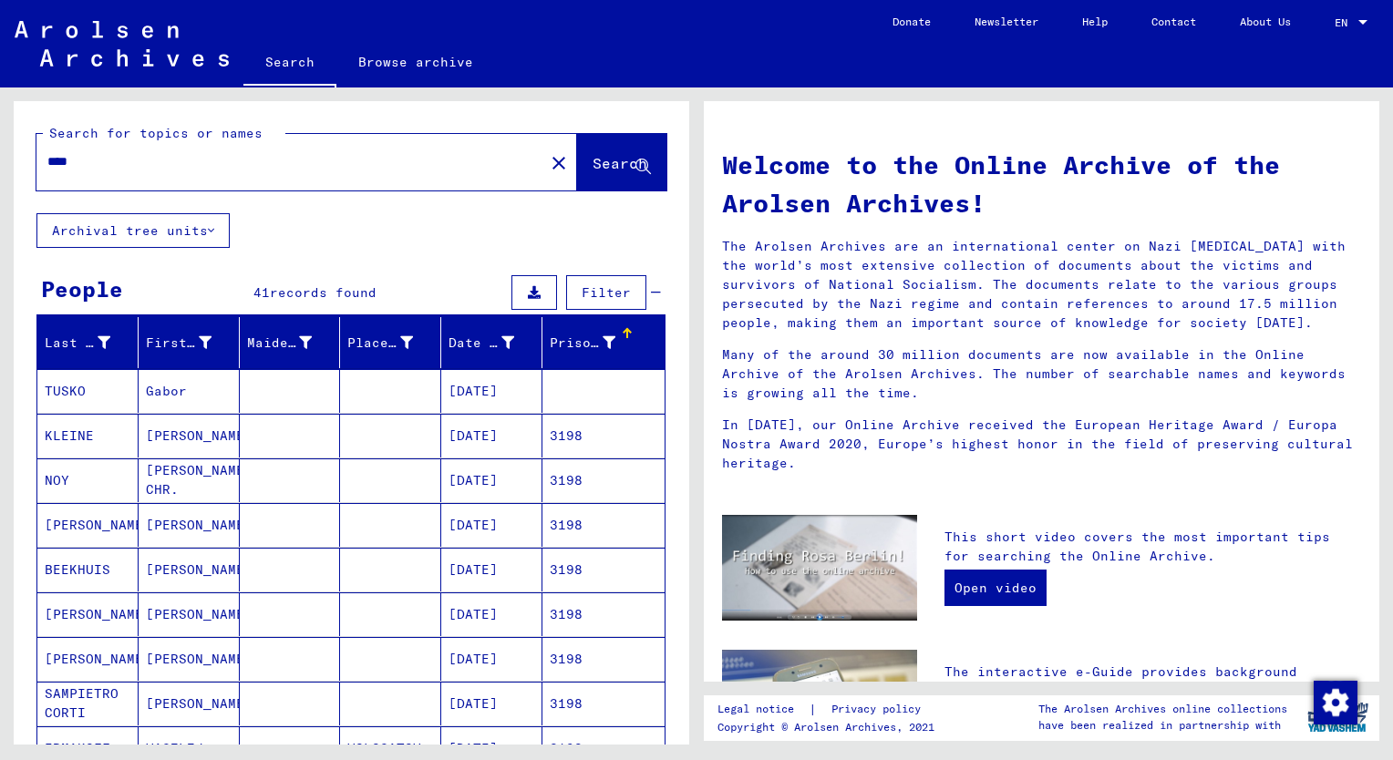
click at [170, 531] on mat-cell "[PERSON_NAME]" at bounding box center [189, 525] width 101 height 44
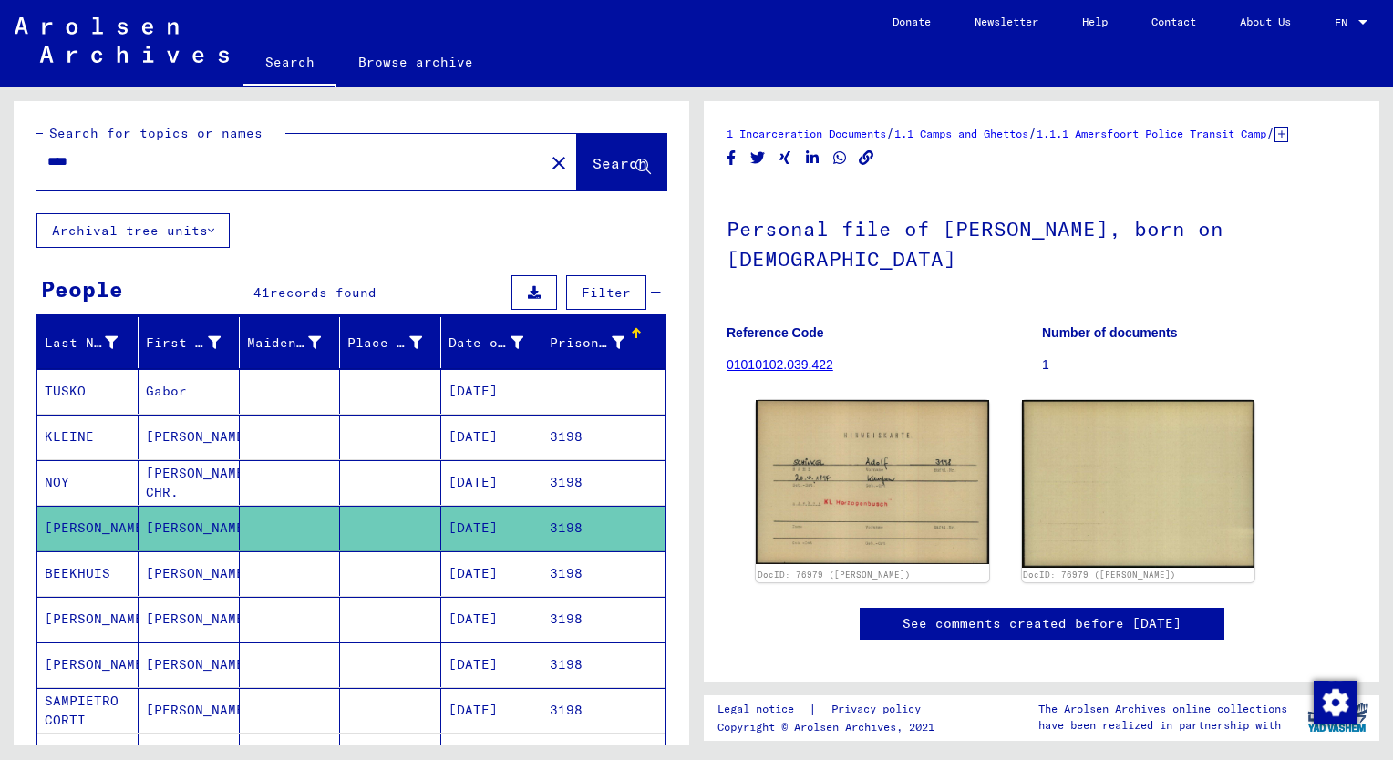
click at [170, 569] on mat-cell "[PERSON_NAME]" at bounding box center [189, 573] width 101 height 45
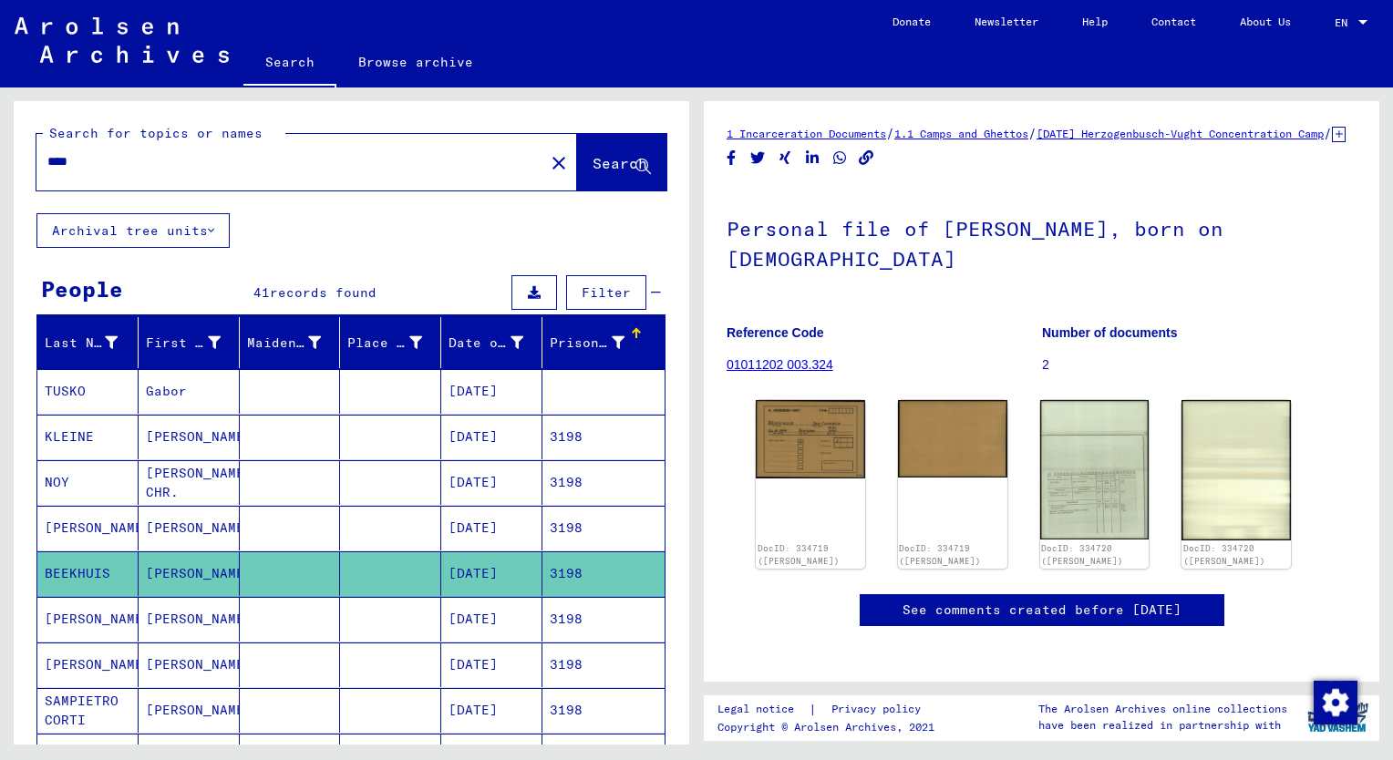
click at [177, 472] on mat-cell "[PERSON_NAME] CHR." at bounding box center [189, 482] width 101 height 45
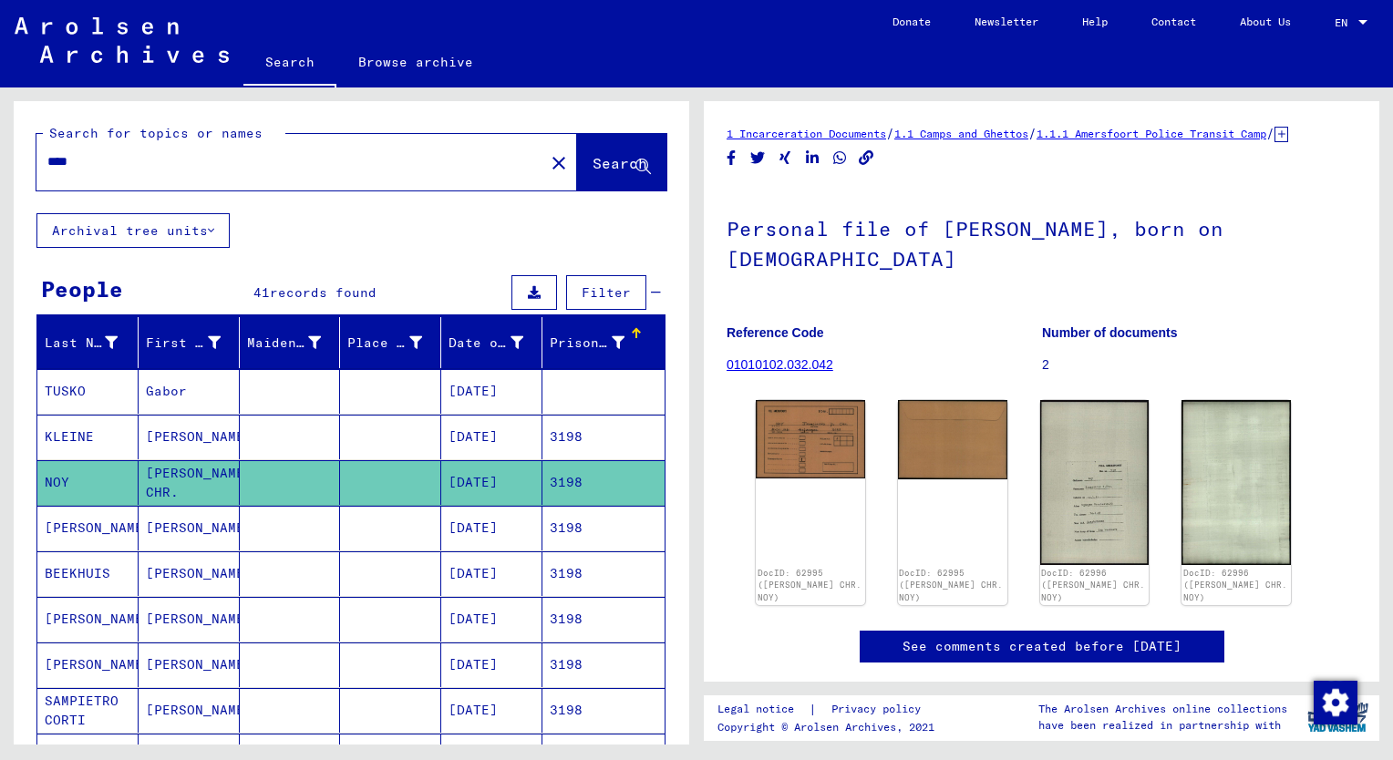
click at [166, 613] on mat-cell "[PERSON_NAME]" at bounding box center [189, 619] width 101 height 45
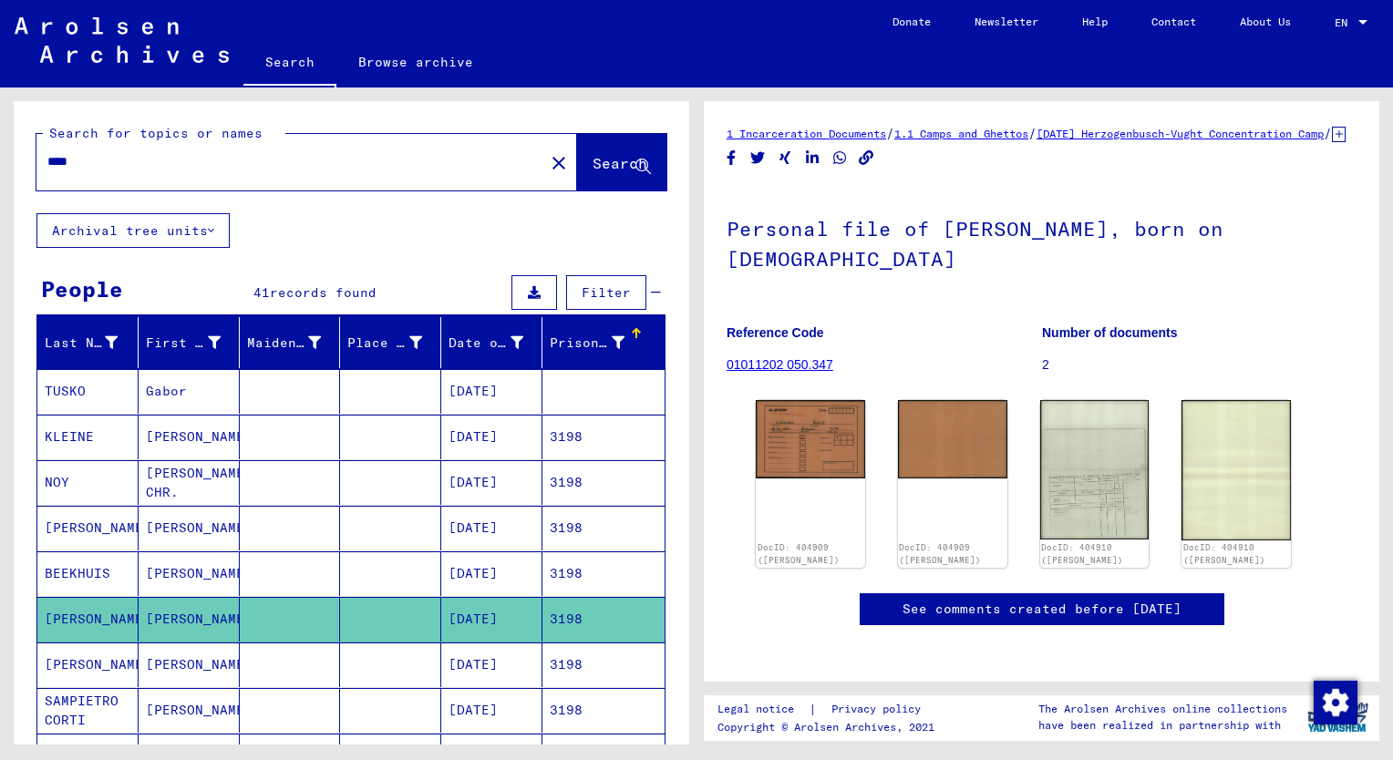
click at [170, 573] on mat-cell "[PERSON_NAME]" at bounding box center [189, 573] width 101 height 45
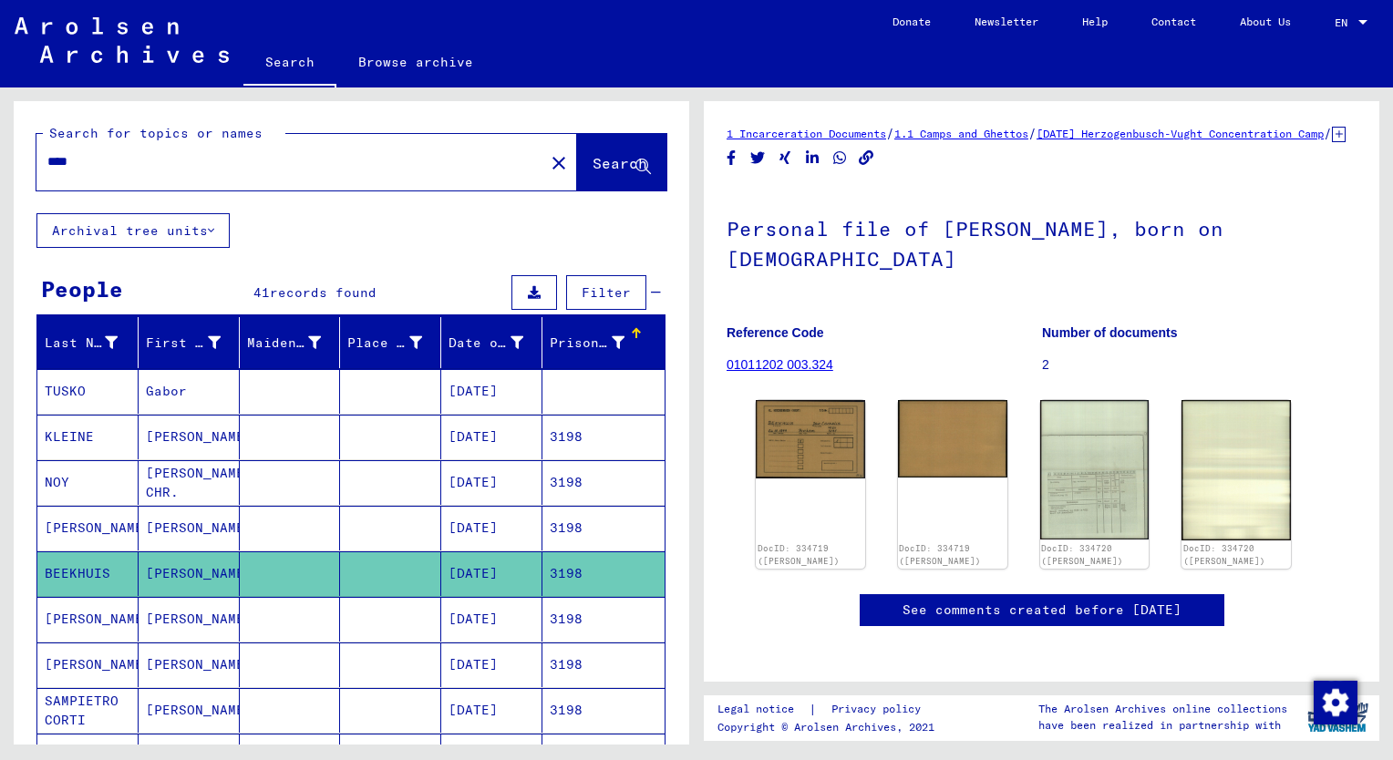
click at [167, 614] on mat-cell "[PERSON_NAME]" at bounding box center [189, 619] width 101 height 45
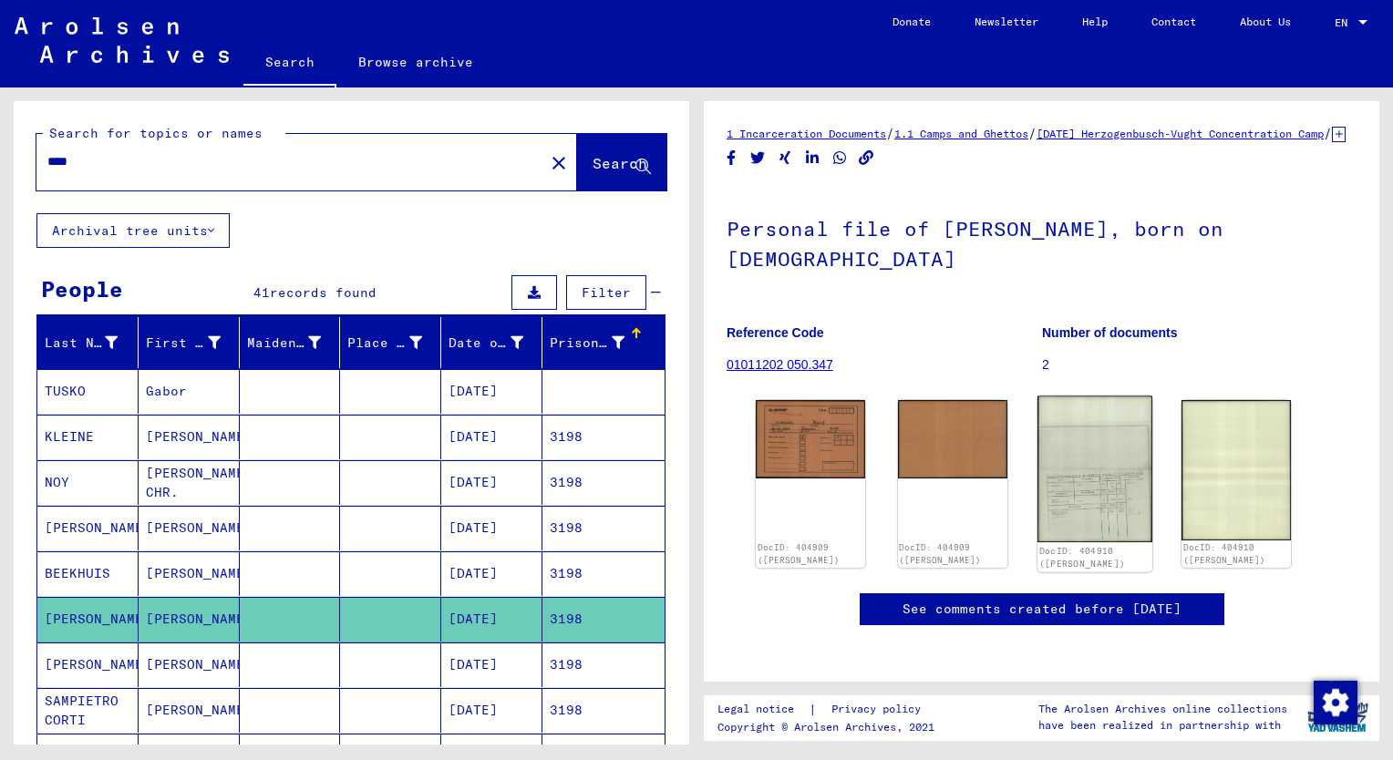
click at [1100, 513] on img at bounding box center [1094, 470] width 115 height 147
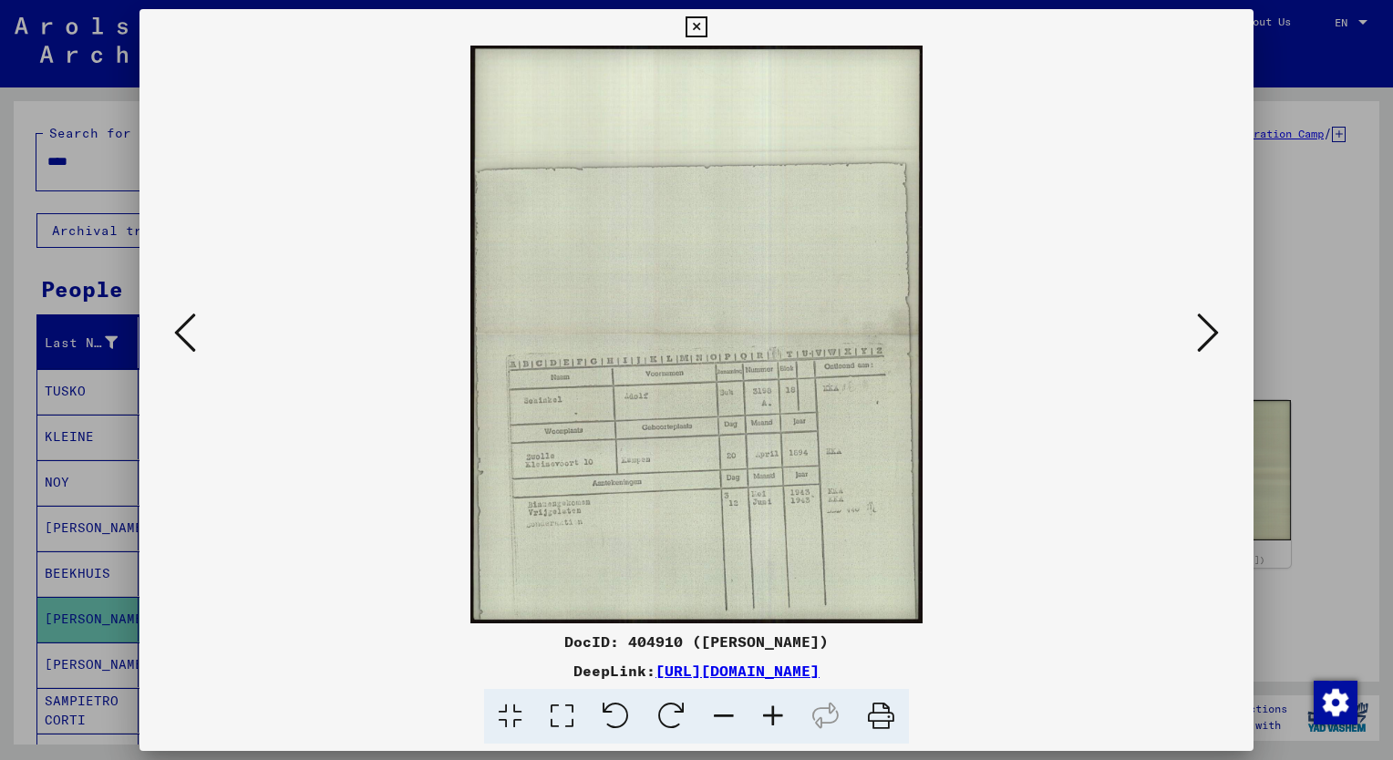
click at [773, 718] on icon at bounding box center [772, 717] width 49 height 56
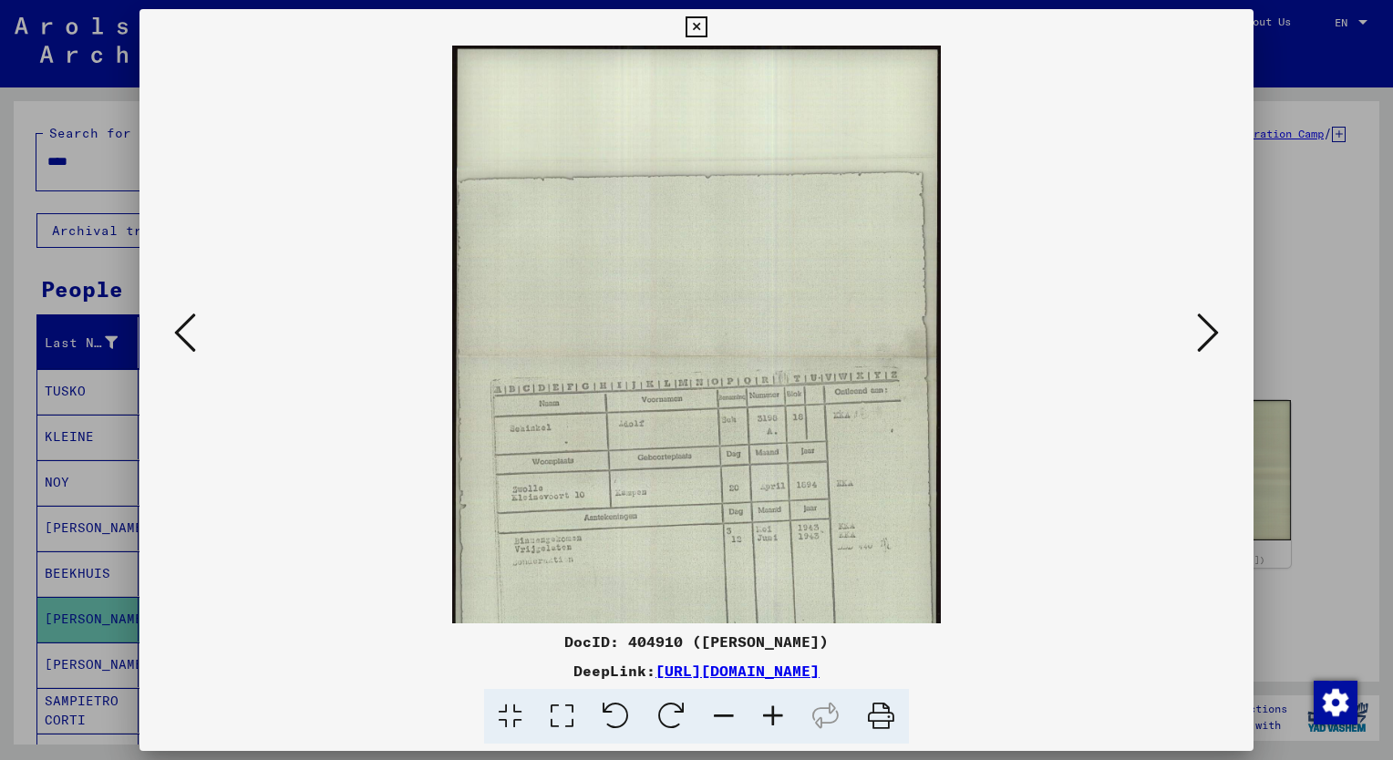
click at [773, 718] on icon at bounding box center [772, 717] width 49 height 56
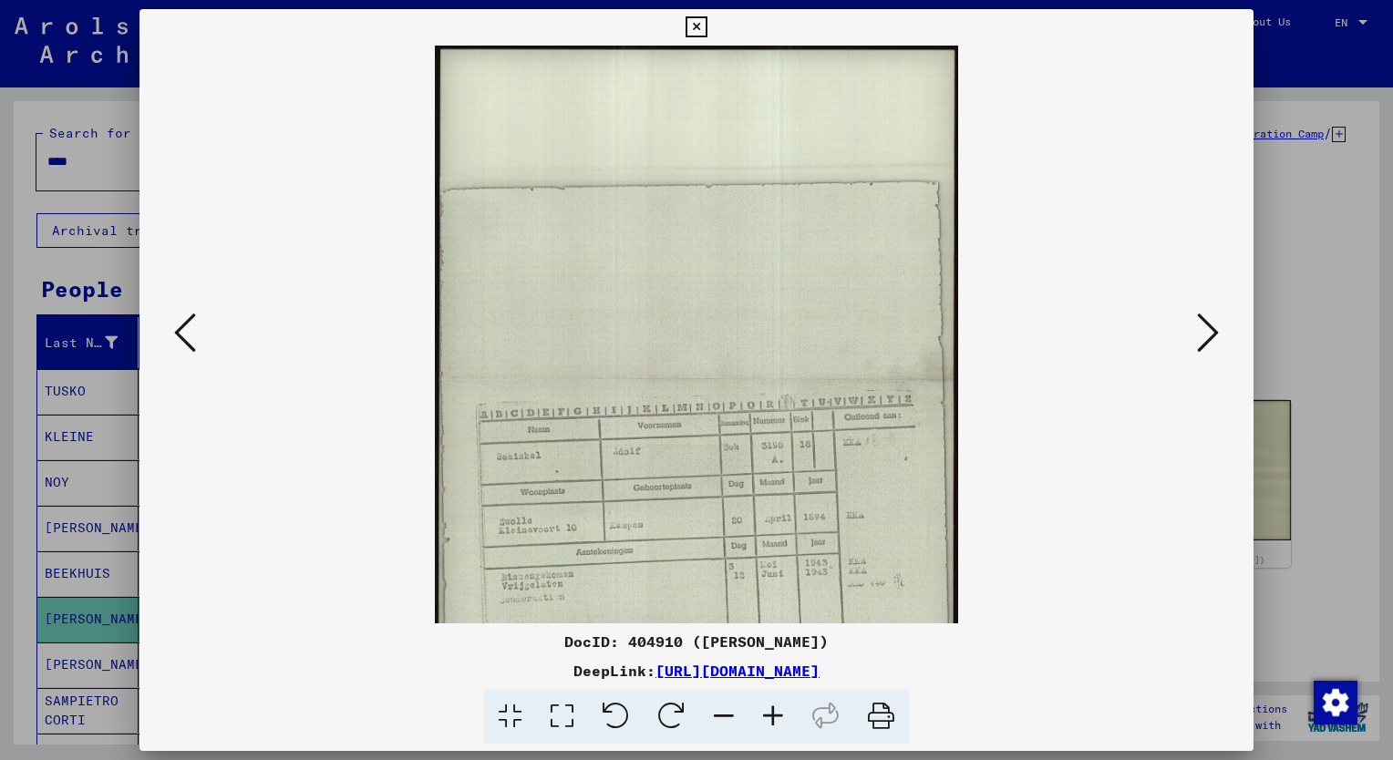
click at [773, 718] on icon at bounding box center [772, 717] width 49 height 56
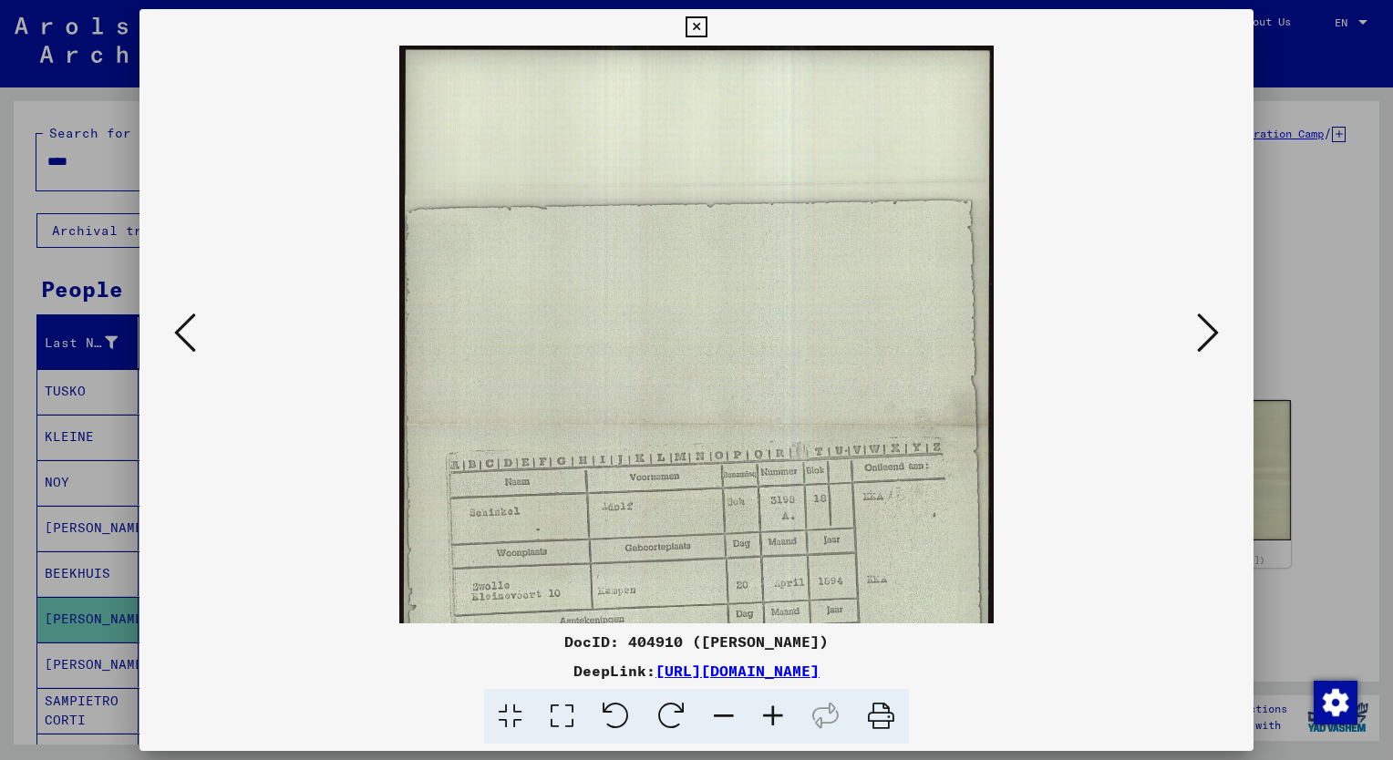
click at [773, 718] on icon at bounding box center [772, 717] width 49 height 56
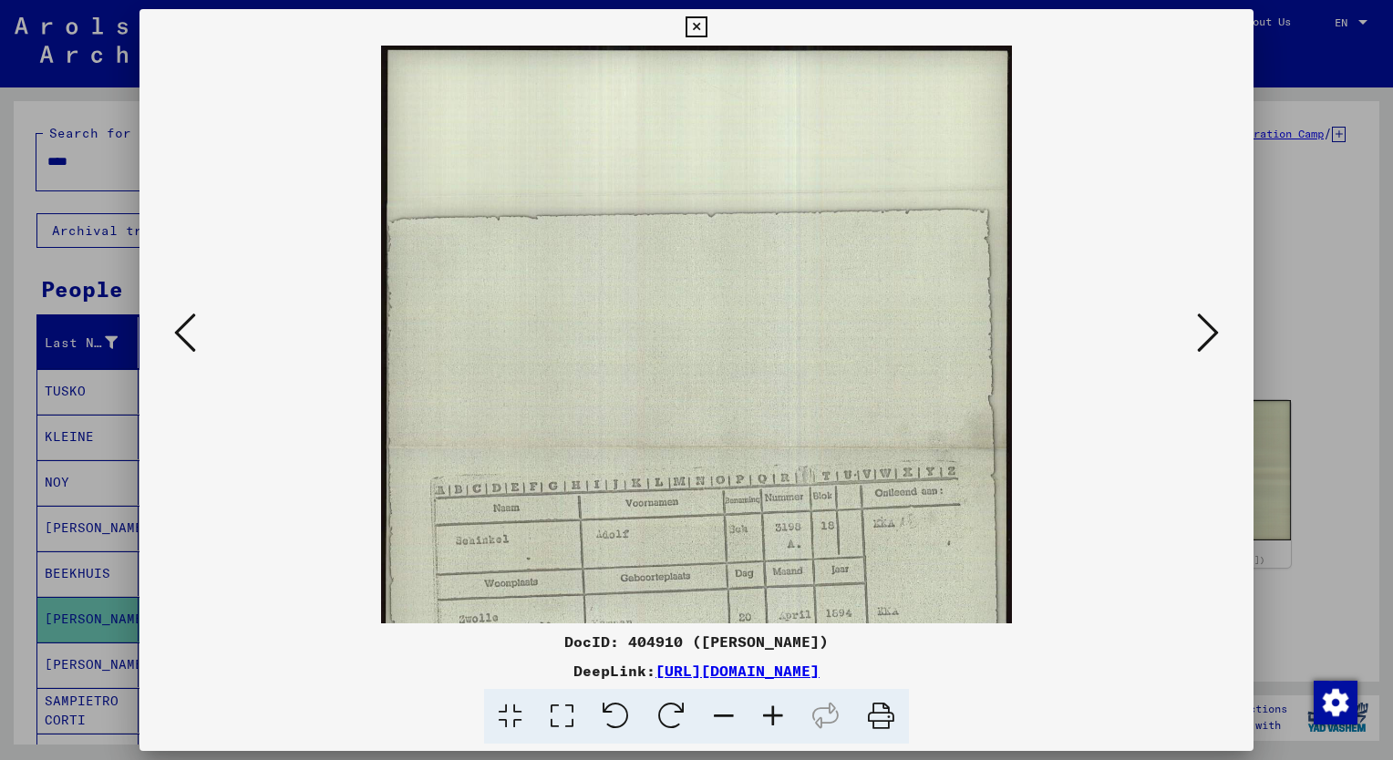
click at [773, 718] on icon at bounding box center [772, 717] width 49 height 56
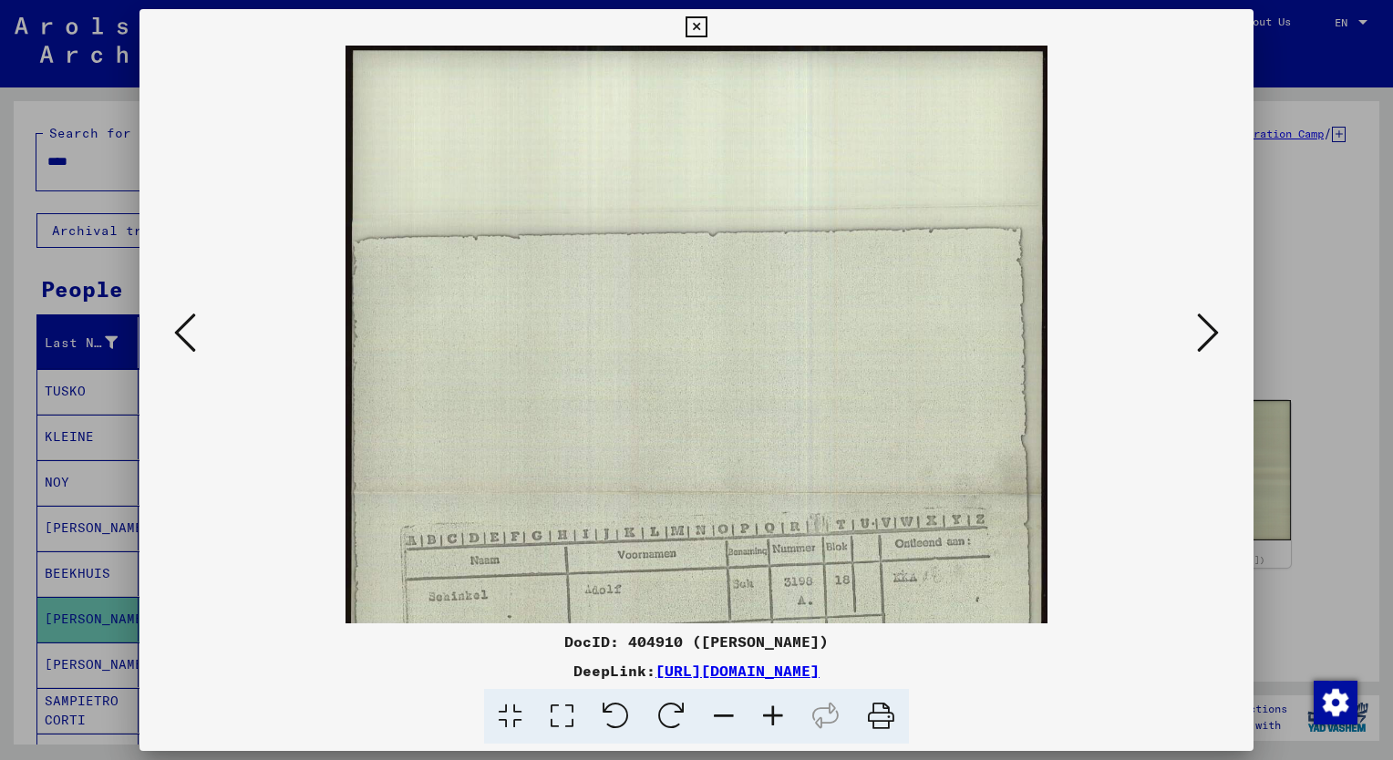
click at [773, 718] on icon at bounding box center [772, 717] width 49 height 56
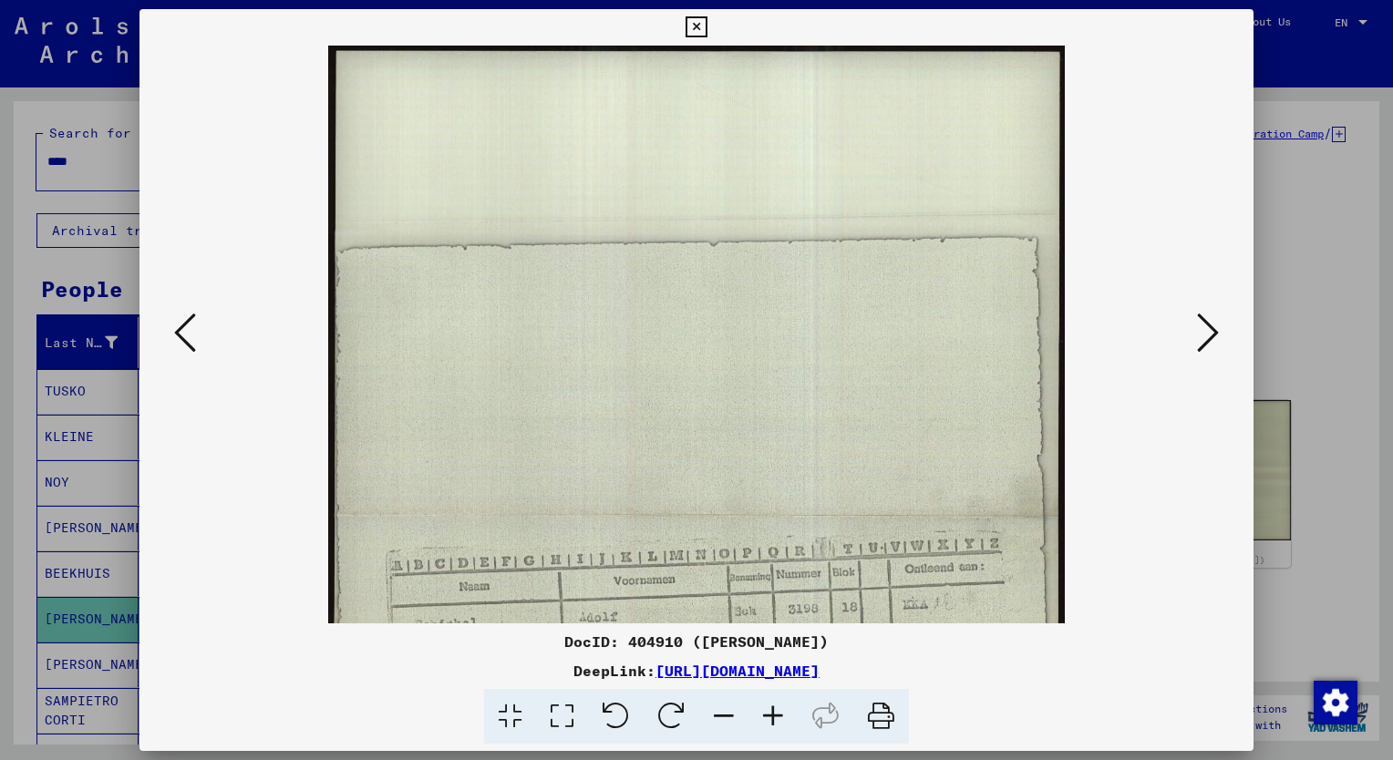
click at [773, 718] on icon at bounding box center [772, 717] width 49 height 56
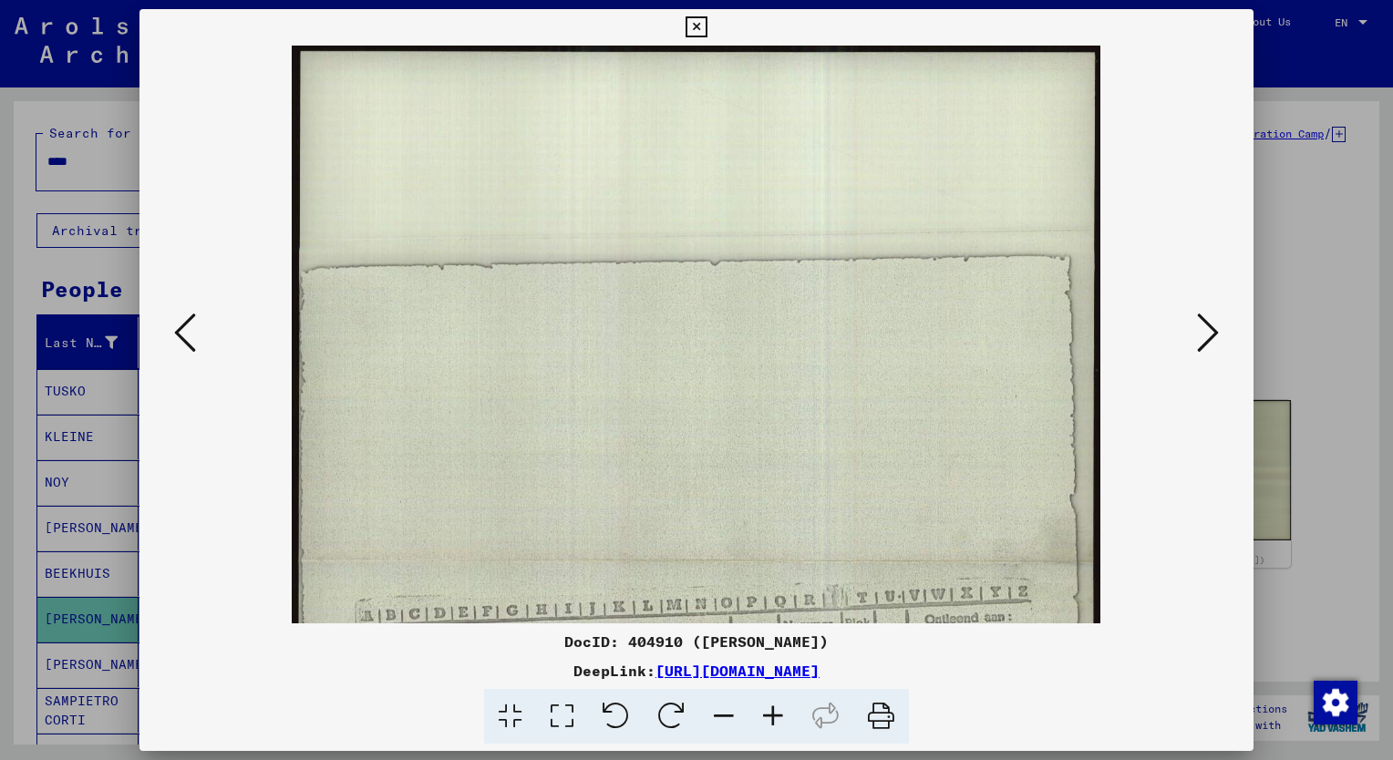
click at [773, 718] on icon at bounding box center [772, 717] width 49 height 56
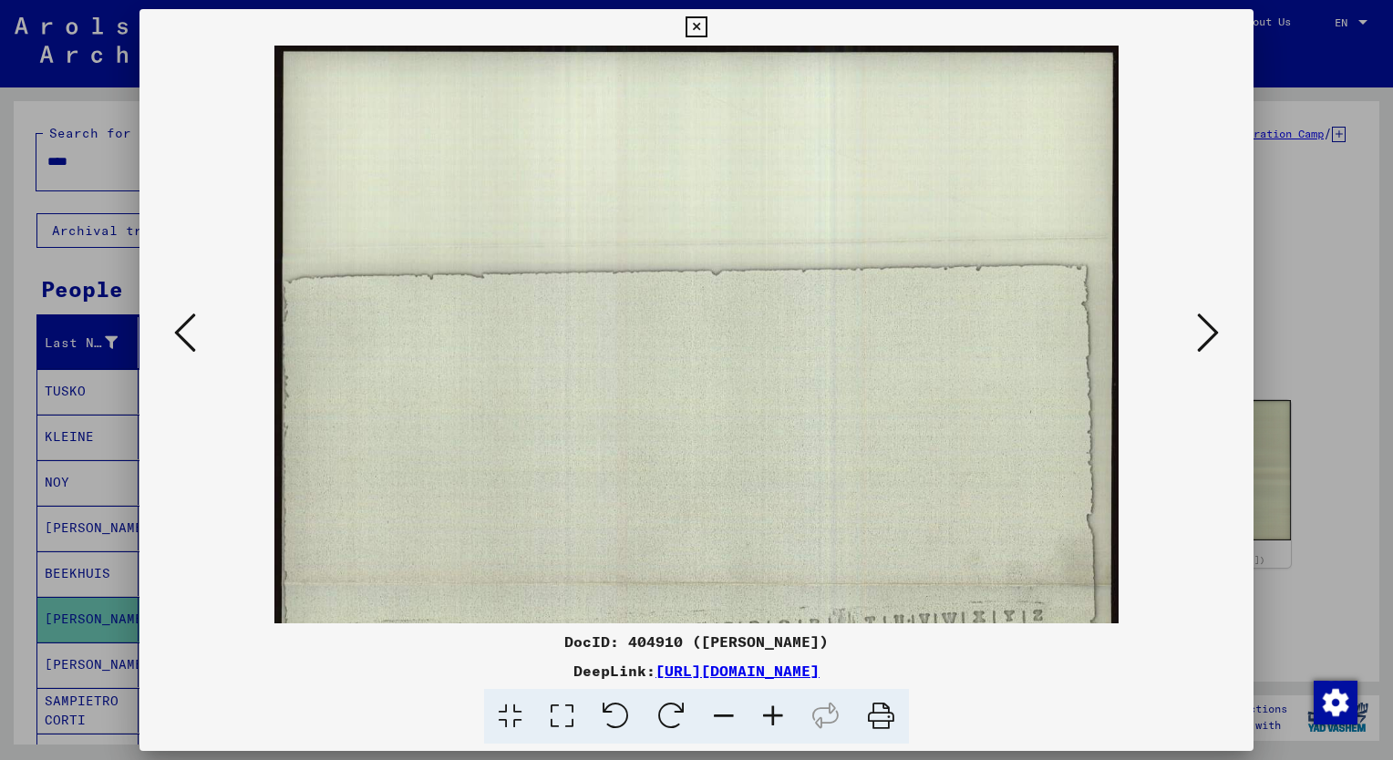
click at [773, 718] on icon at bounding box center [772, 717] width 49 height 56
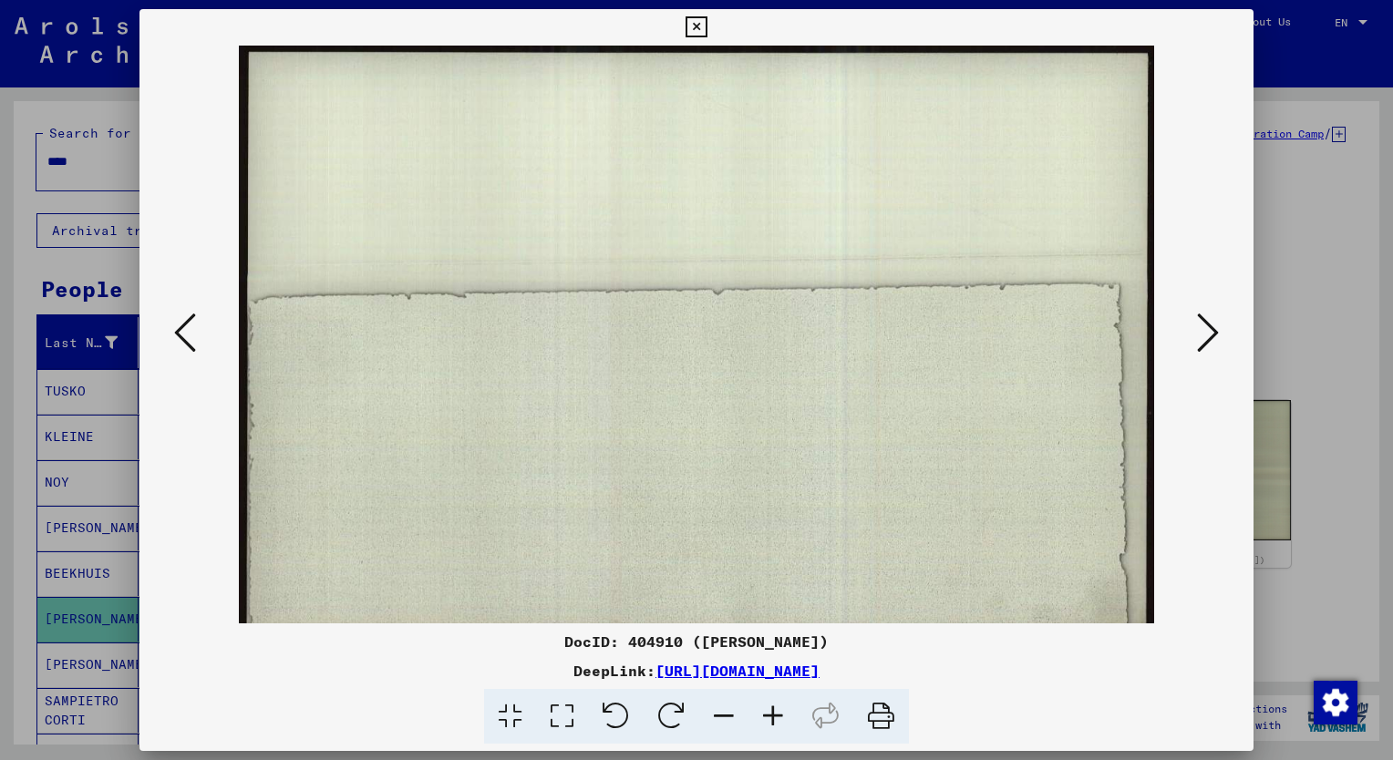
click at [773, 718] on icon at bounding box center [772, 717] width 49 height 56
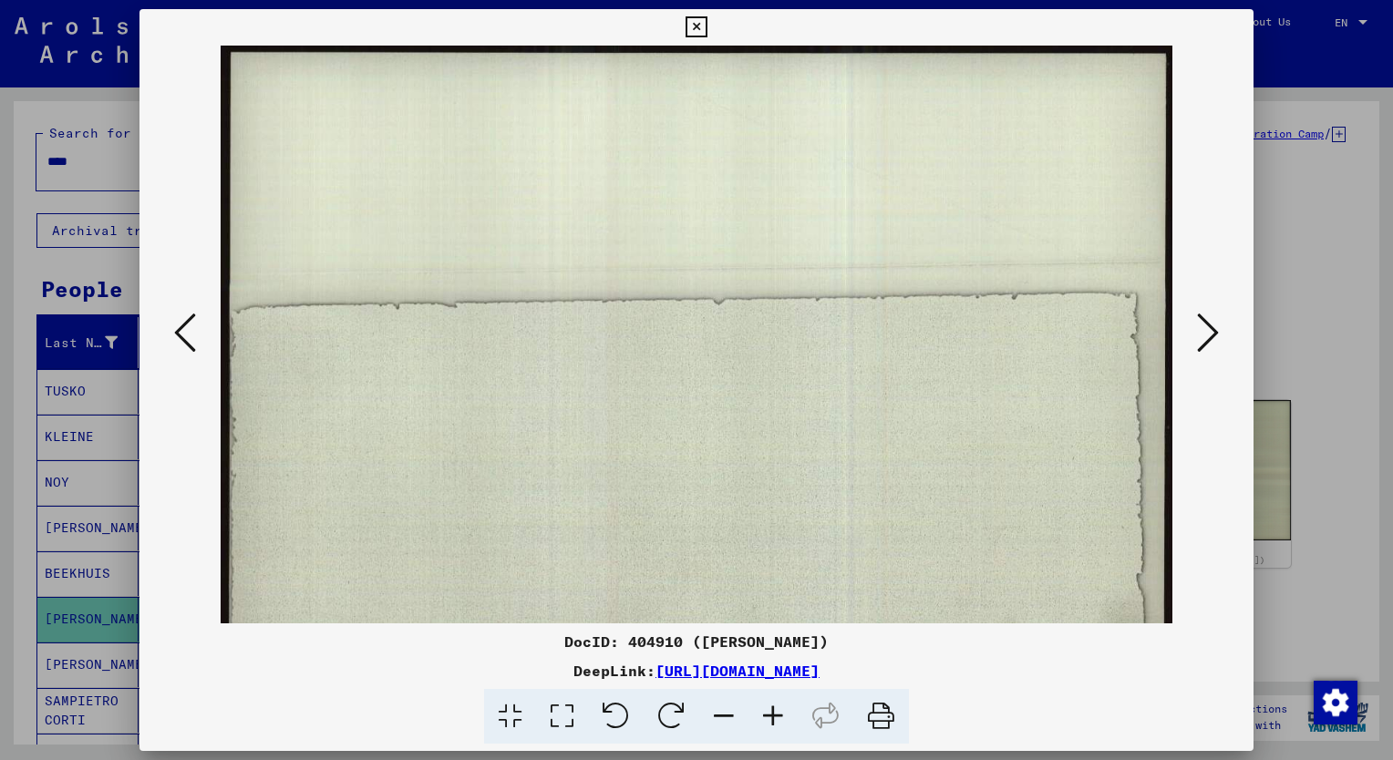
click at [773, 718] on icon at bounding box center [772, 717] width 49 height 56
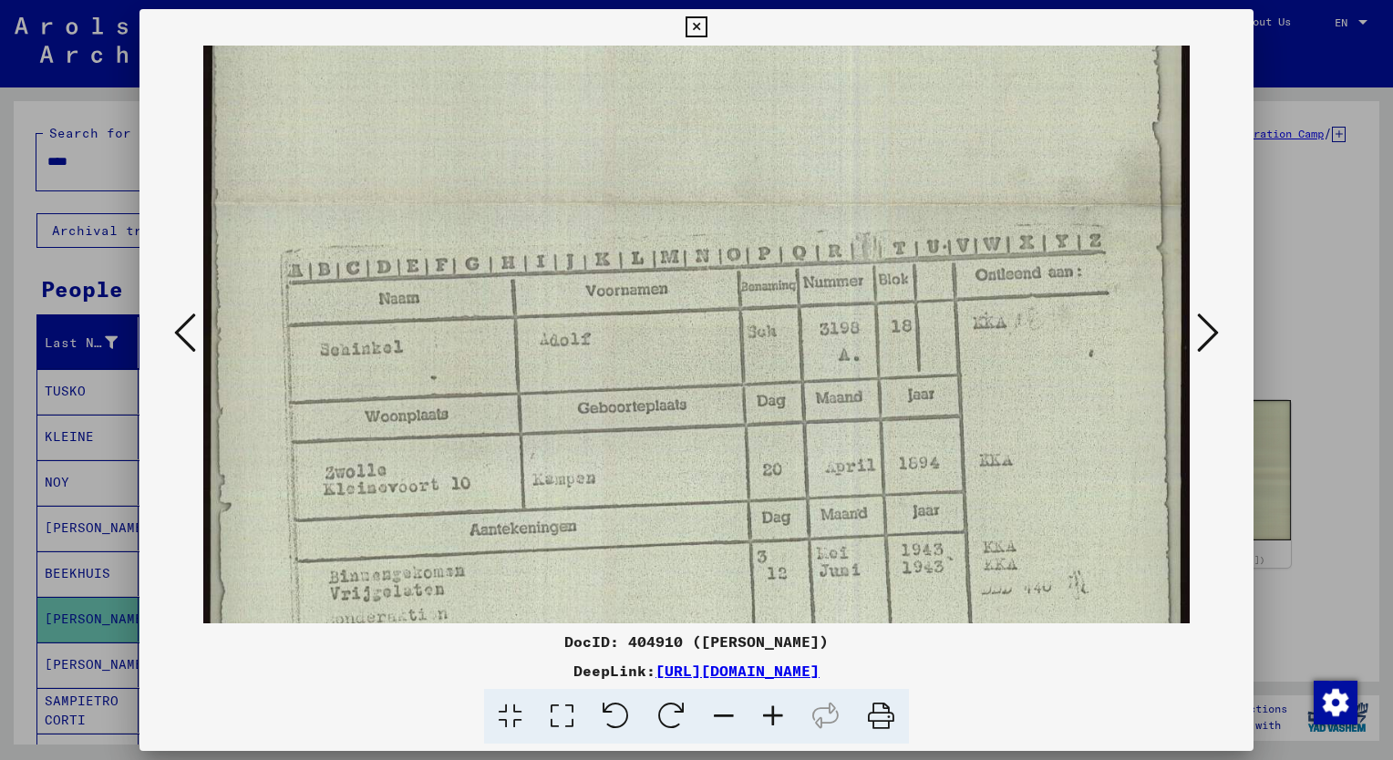
scroll to position [484, 0]
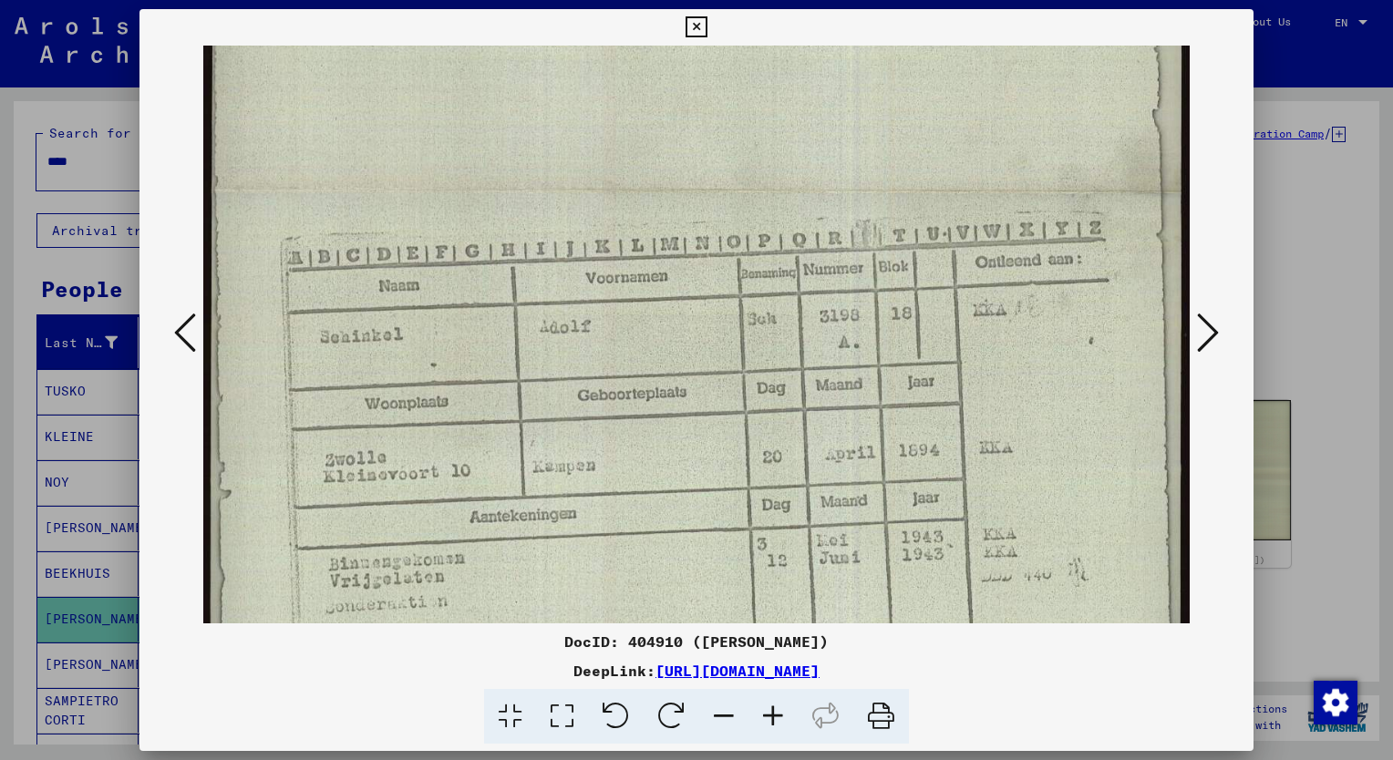
drag, startPoint x: 871, startPoint y: 553, endPoint x: 921, endPoint y: 95, distance: 461.1
click at [921, 95] on img at bounding box center [696, 193] width 987 height 1262
drag, startPoint x: 886, startPoint y: 407, endPoint x: 897, endPoint y: 407, distance: 10.9
click at [897, 407] on img at bounding box center [696, 187] width 987 height 1262
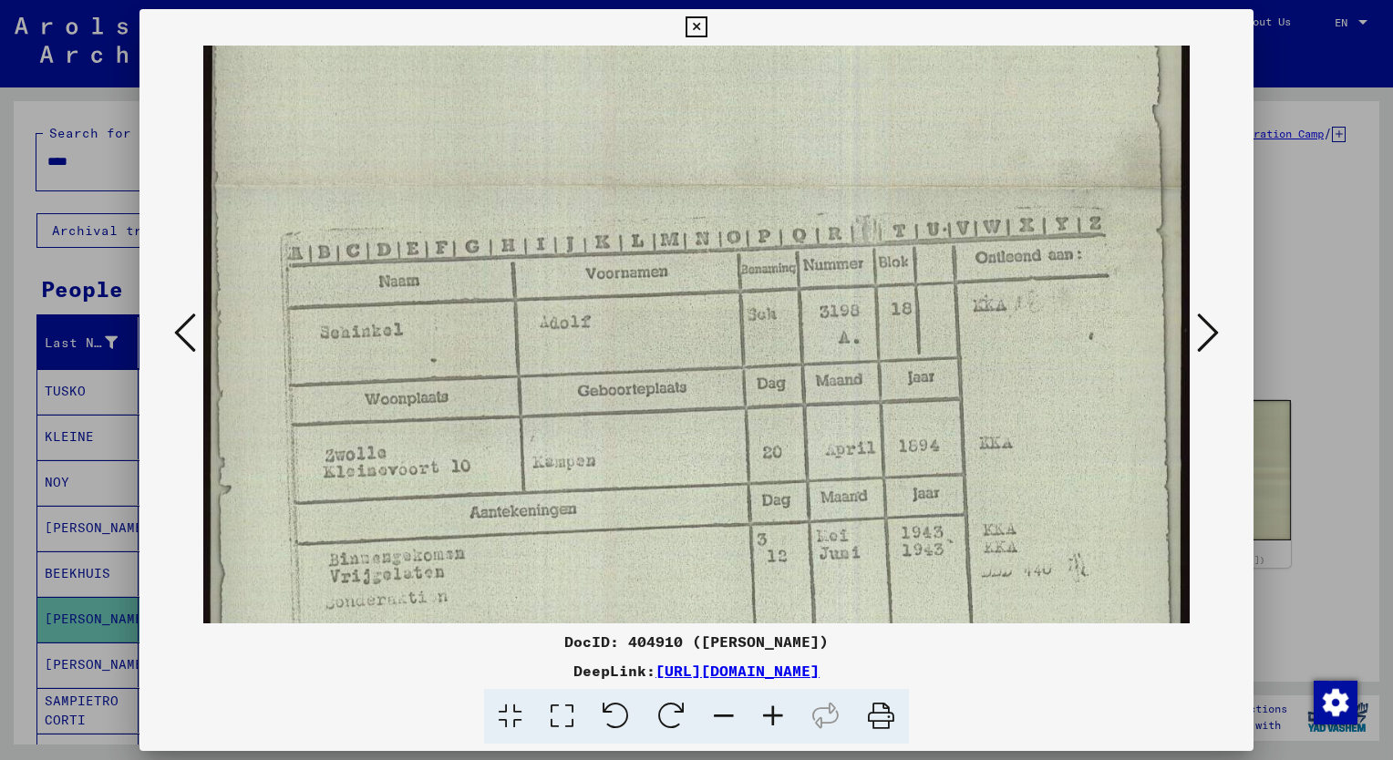
click at [102, 574] on div at bounding box center [696, 380] width 1393 height 760
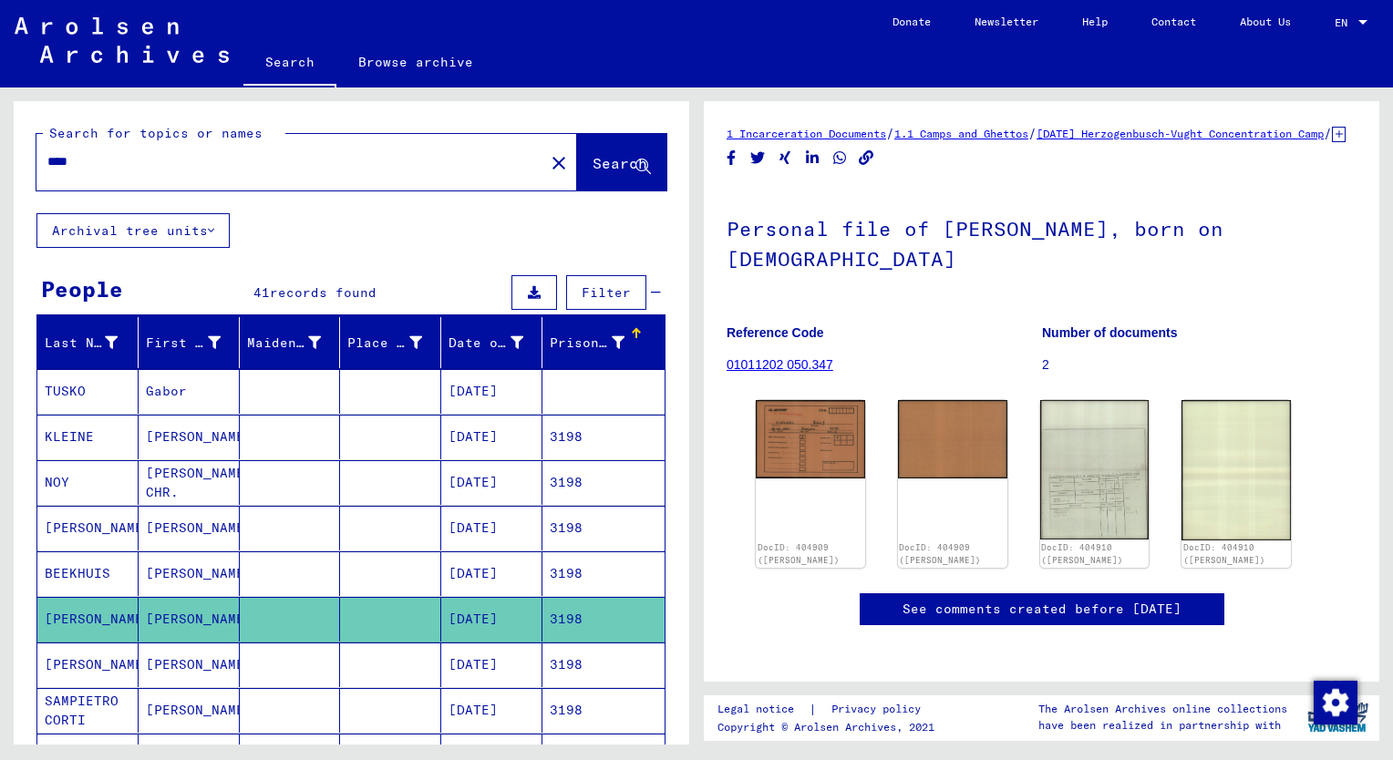
click at [102, 574] on mat-cell "BEEKHUIS" at bounding box center [87, 573] width 101 height 45
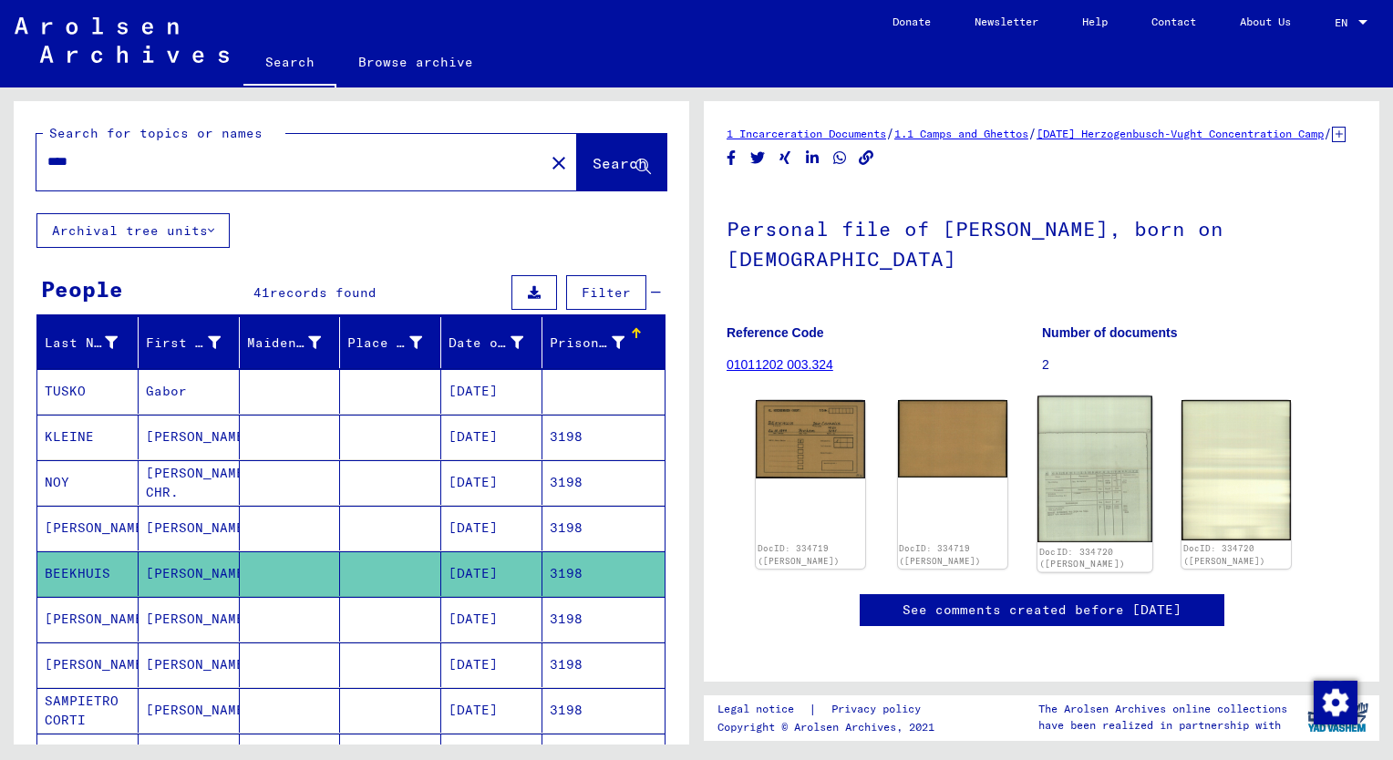
click at [1110, 510] on img at bounding box center [1094, 470] width 115 height 146
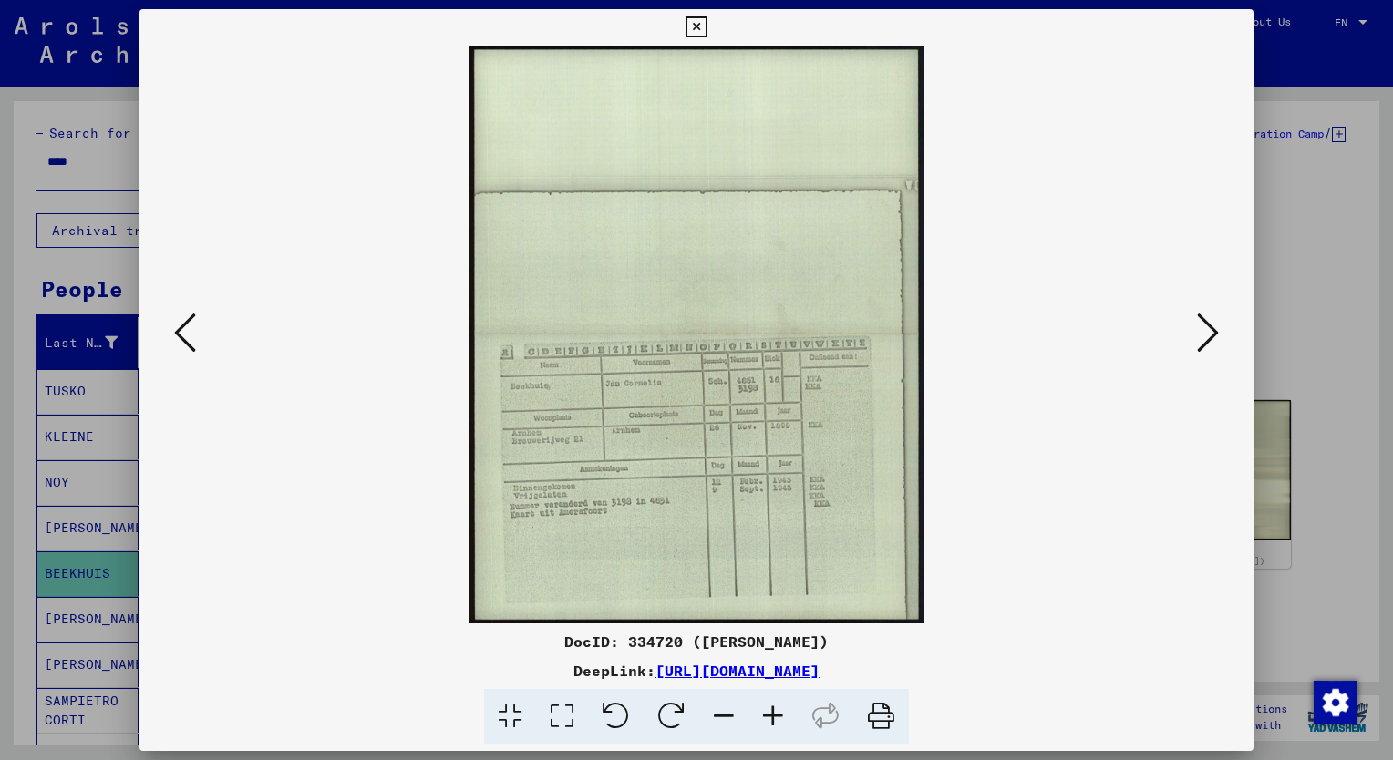
click at [775, 720] on icon at bounding box center [772, 717] width 49 height 56
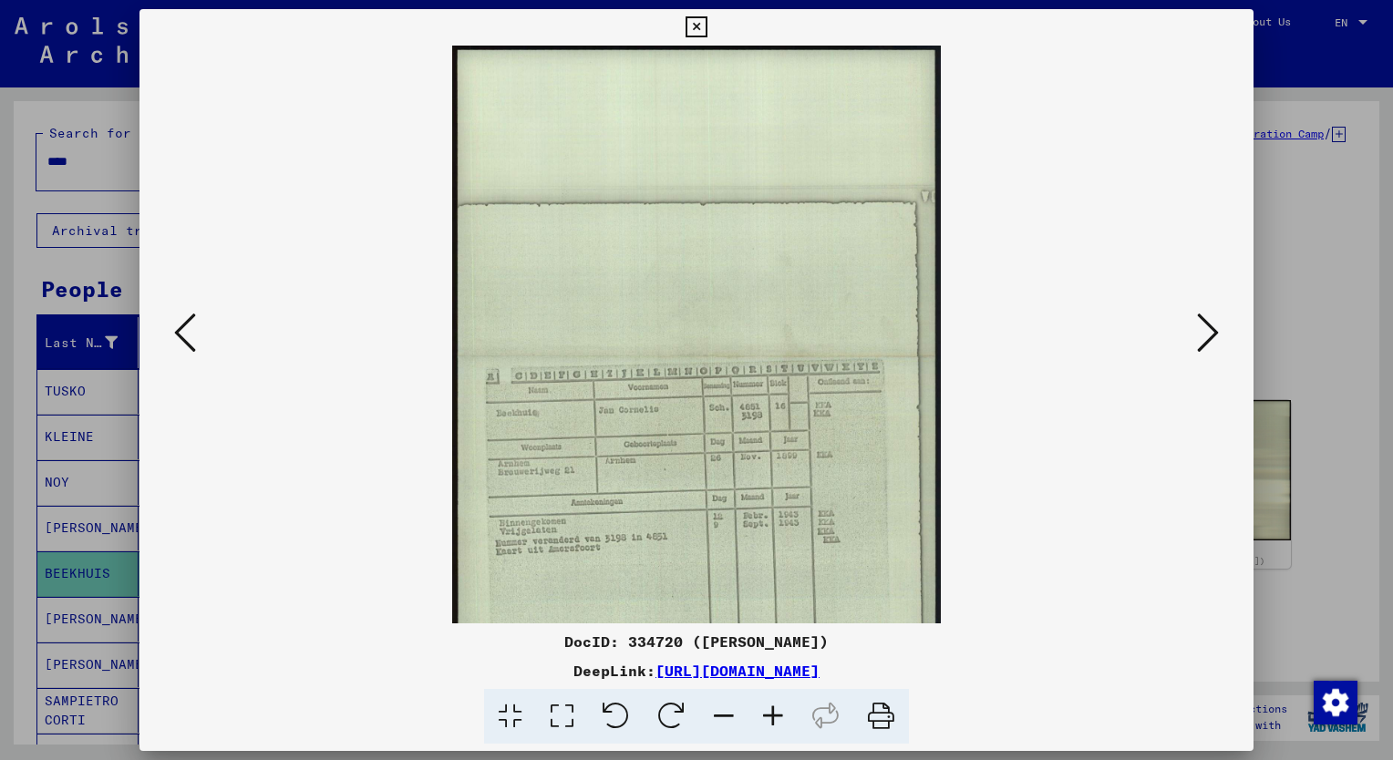
click at [775, 720] on icon at bounding box center [772, 717] width 49 height 56
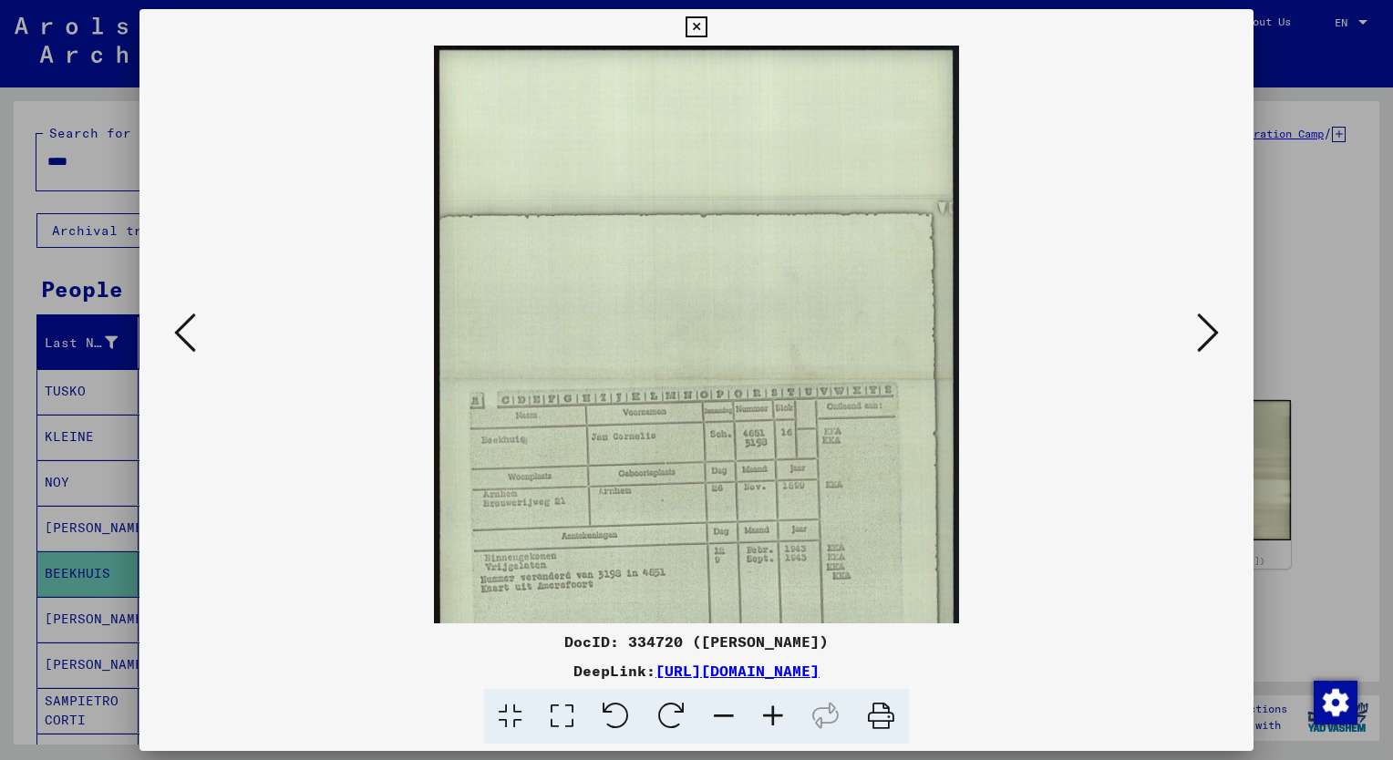
click at [775, 720] on icon at bounding box center [772, 717] width 49 height 56
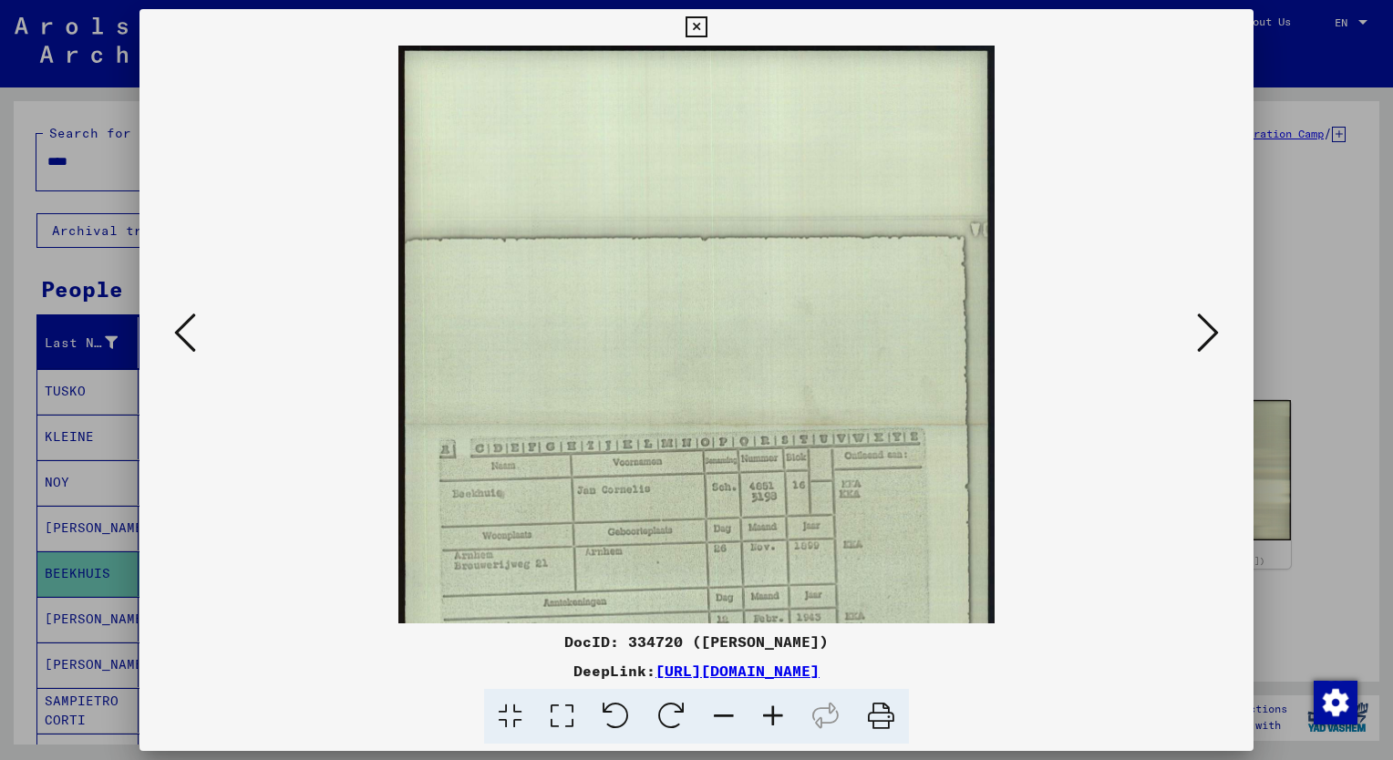
click at [775, 720] on icon at bounding box center [772, 717] width 49 height 56
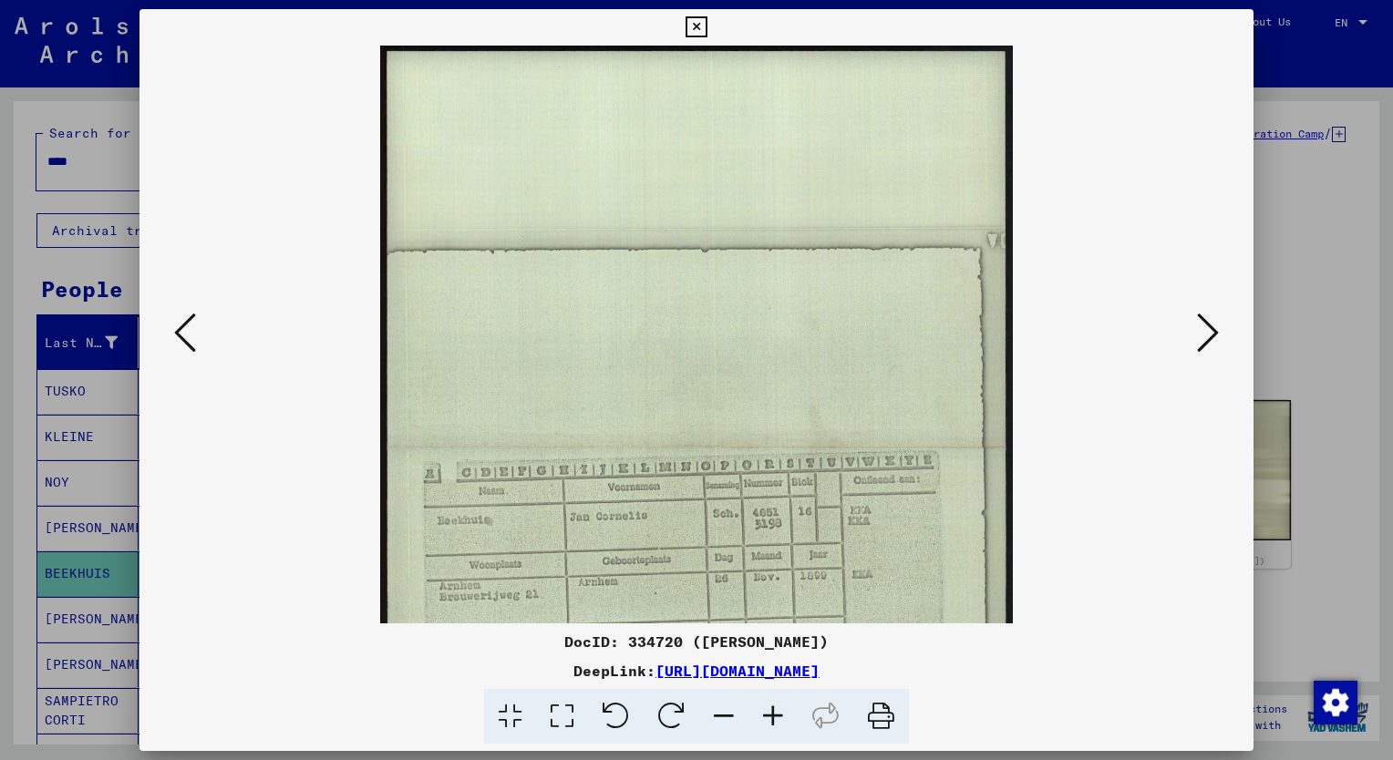
click at [775, 720] on icon at bounding box center [772, 717] width 49 height 56
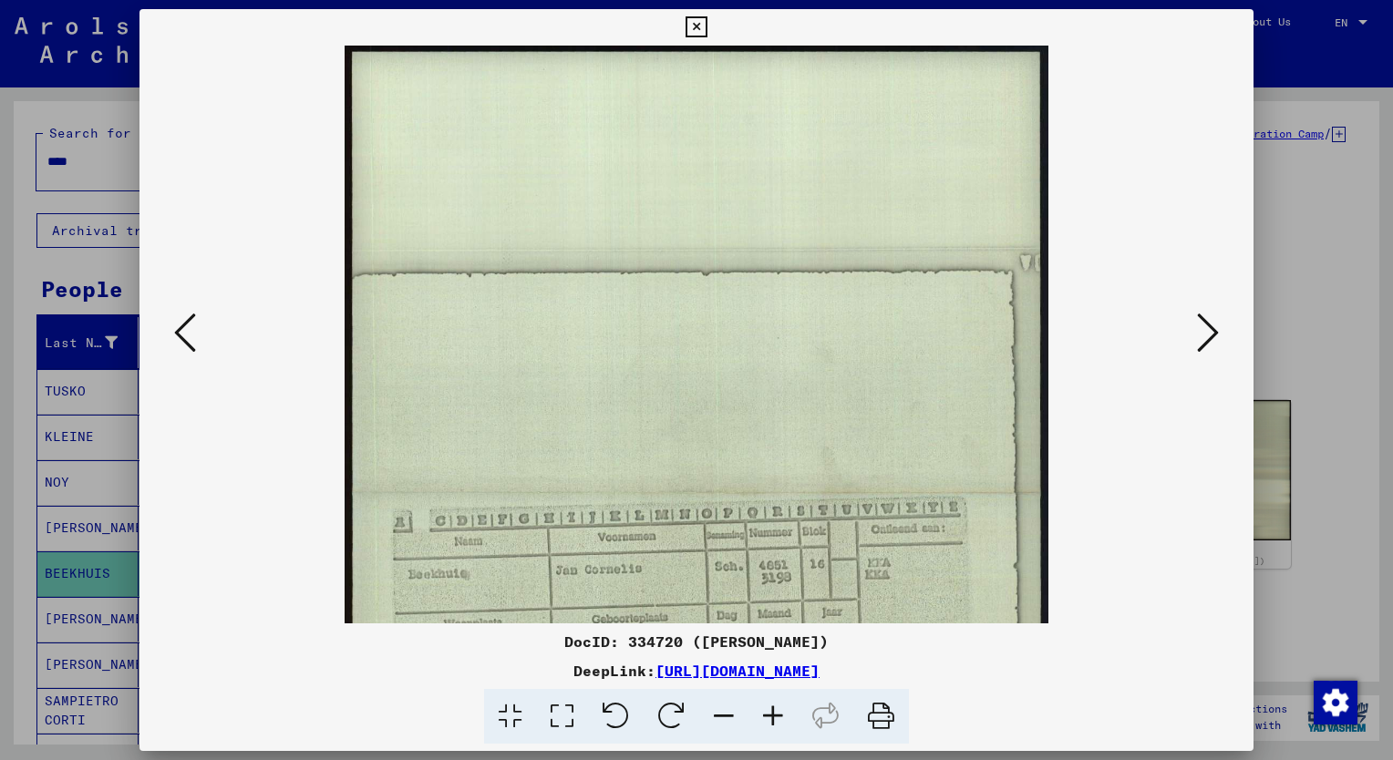
click at [775, 720] on icon at bounding box center [772, 717] width 49 height 56
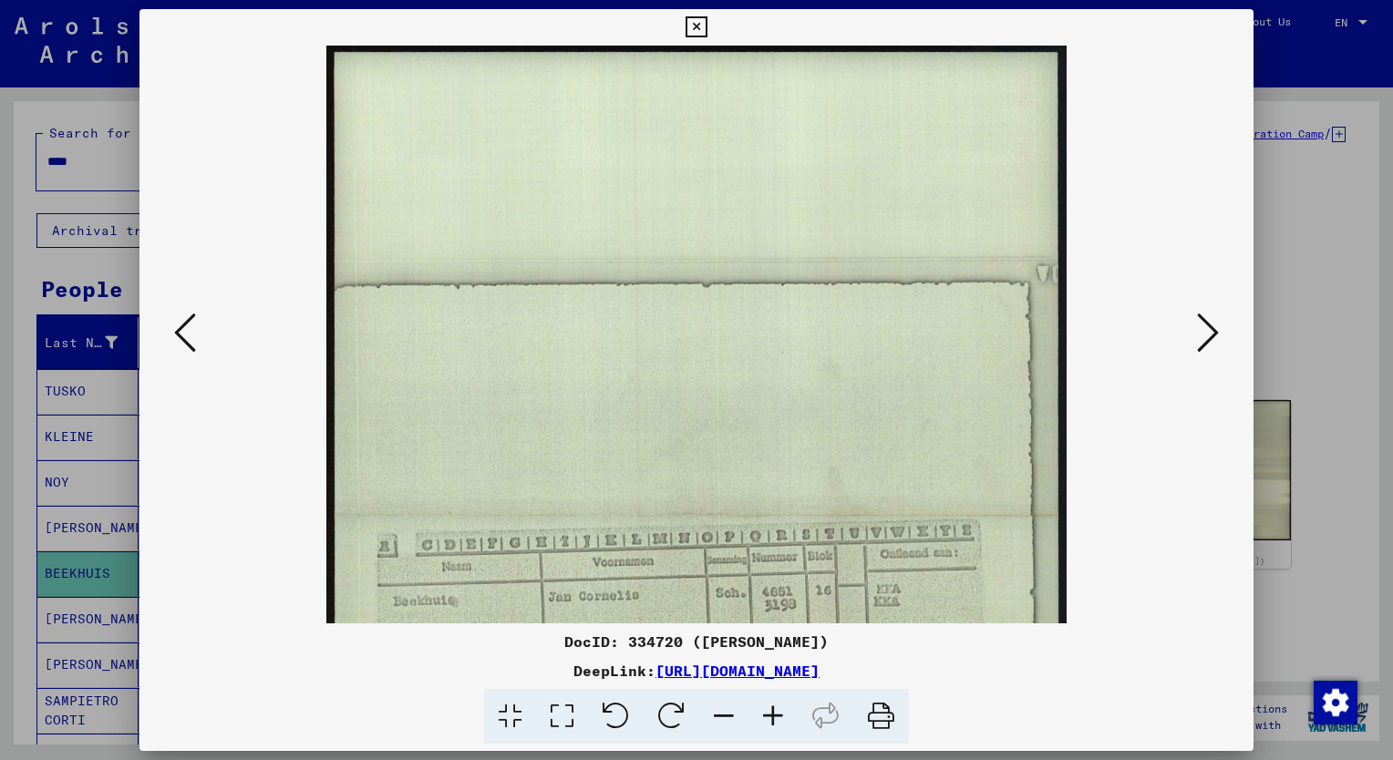
click at [775, 720] on icon at bounding box center [772, 717] width 49 height 56
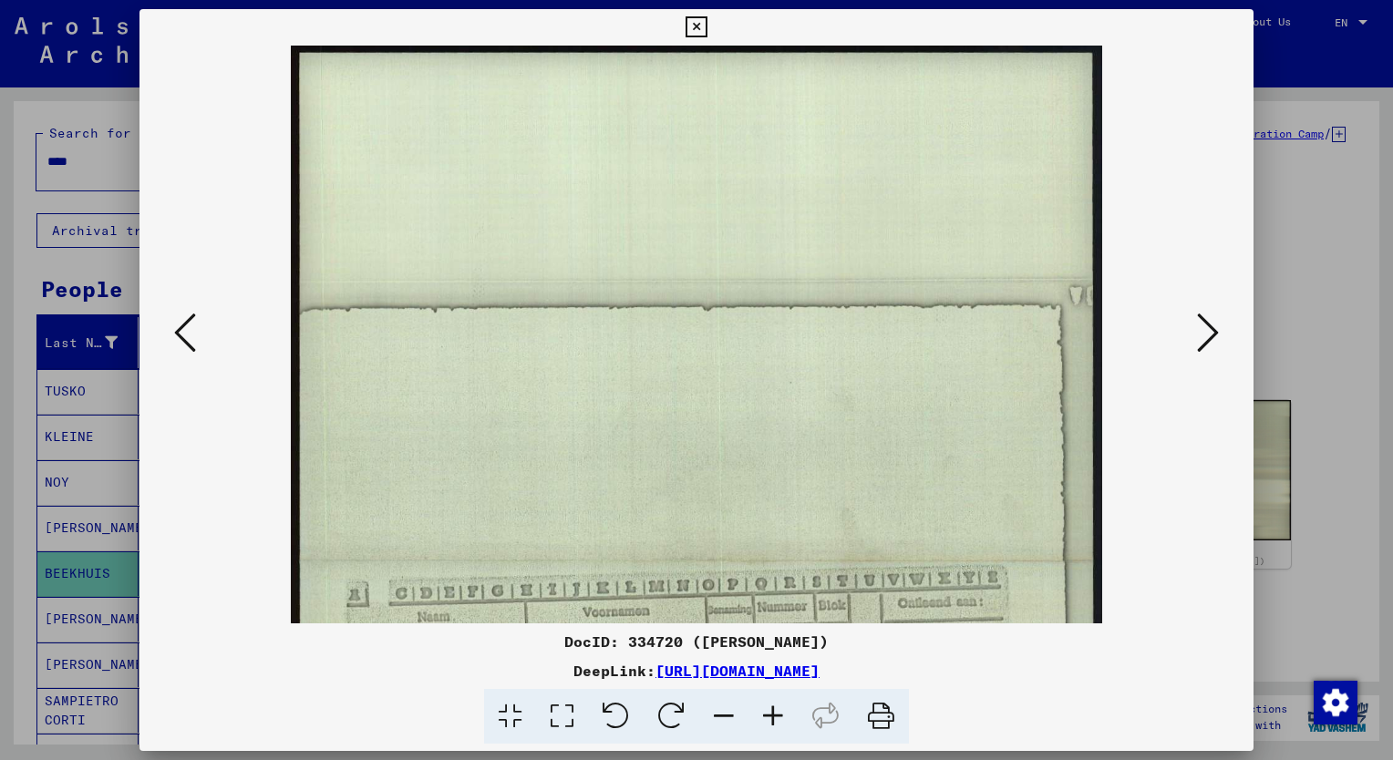
click at [775, 720] on icon at bounding box center [772, 717] width 49 height 56
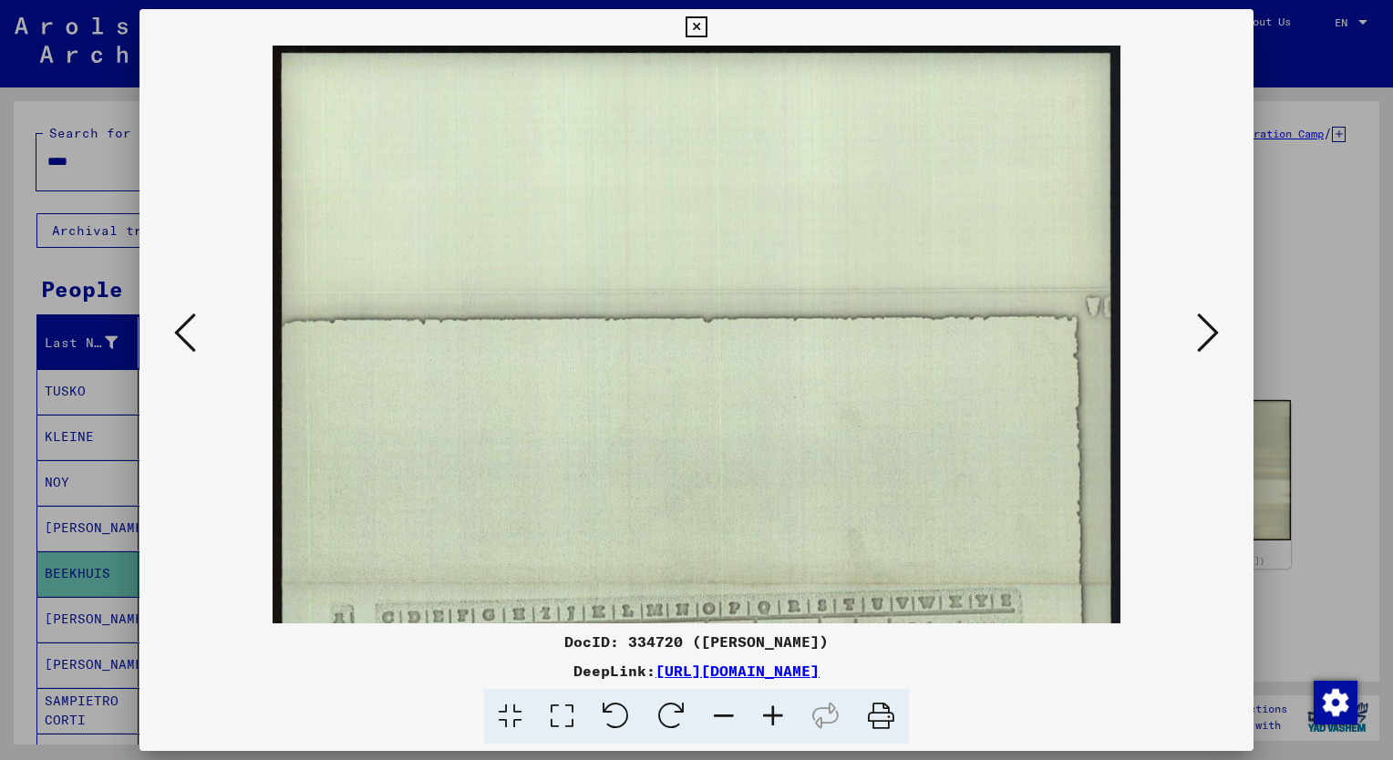
click at [775, 720] on icon at bounding box center [772, 717] width 49 height 56
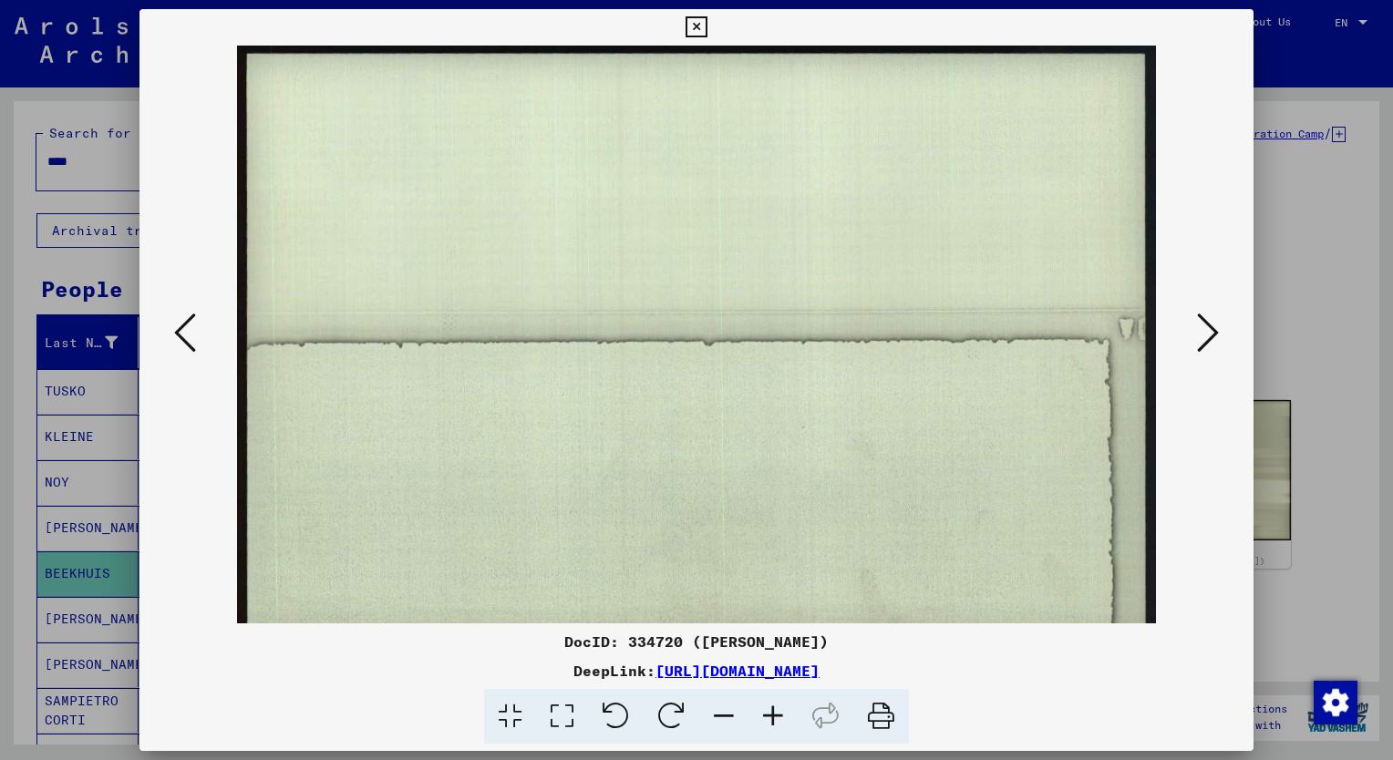
click at [775, 720] on icon at bounding box center [772, 717] width 49 height 56
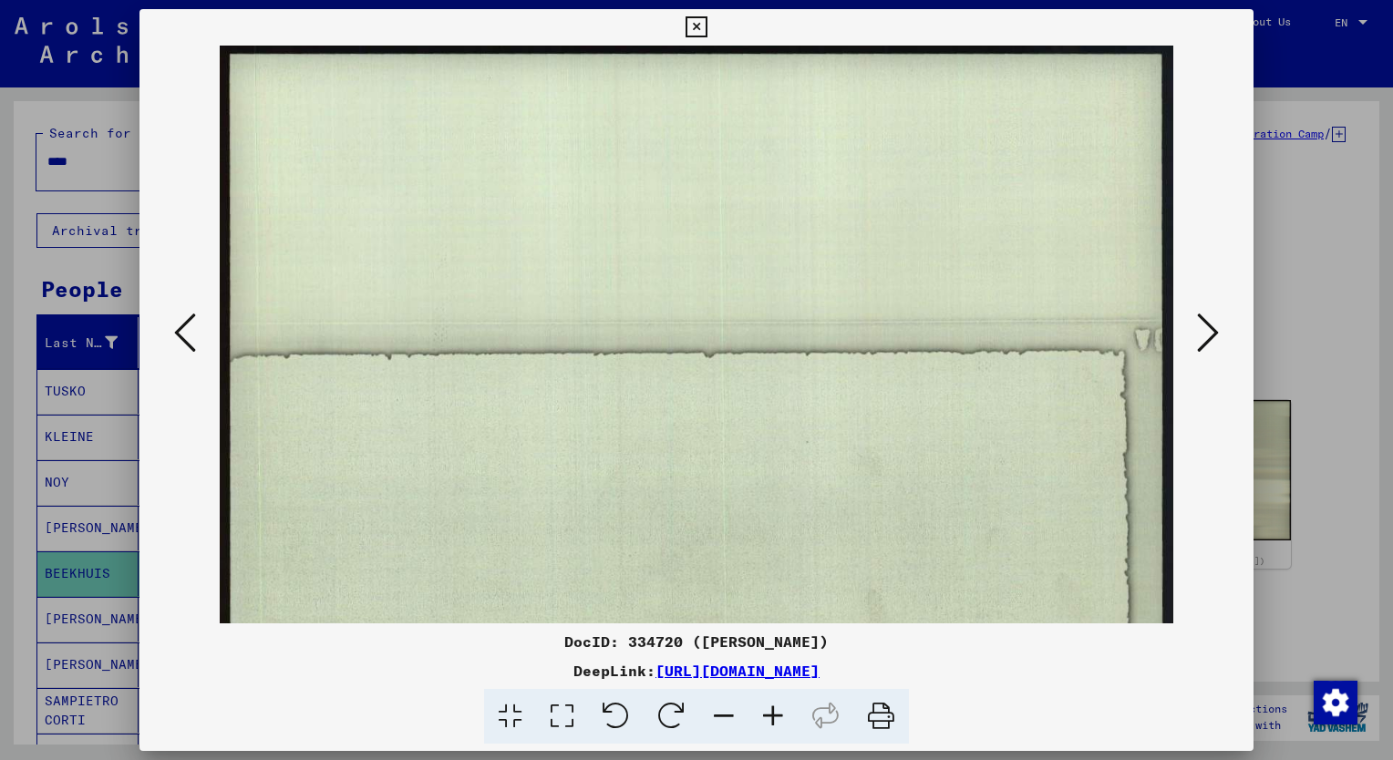
click at [775, 720] on icon at bounding box center [772, 717] width 49 height 56
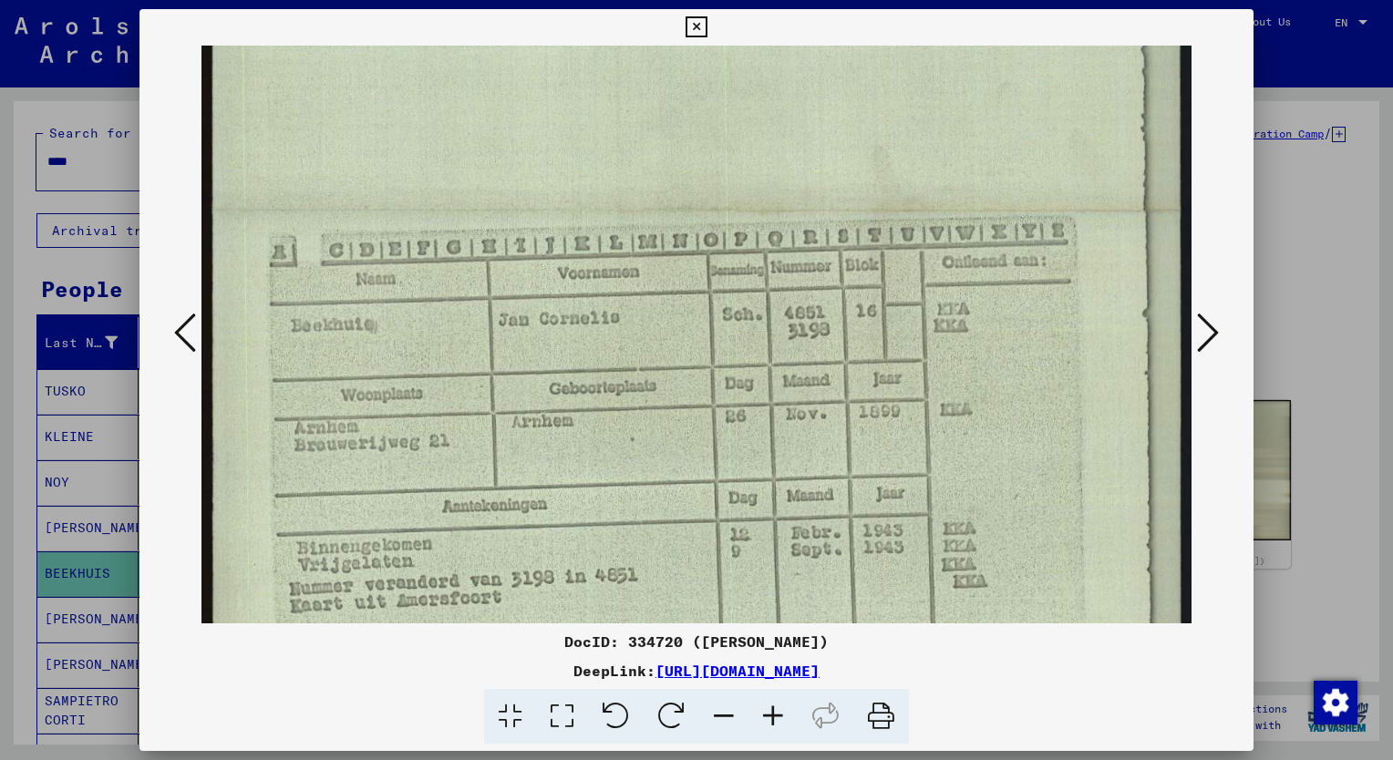
scroll to position [465, 0]
drag, startPoint x: 892, startPoint y: 390, endPoint x: 944, endPoint y: -11, distance: 404.4
click at [944, 0] on html "Search Browse archive Donate Newsletter Help Contact About Us Search Browse arc…" at bounding box center [696, 380] width 1393 height 760
click at [458, 578] on img at bounding box center [696, 212] width 990 height 1262
click at [560, 514] on img at bounding box center [696, 212] width 990 height 1262
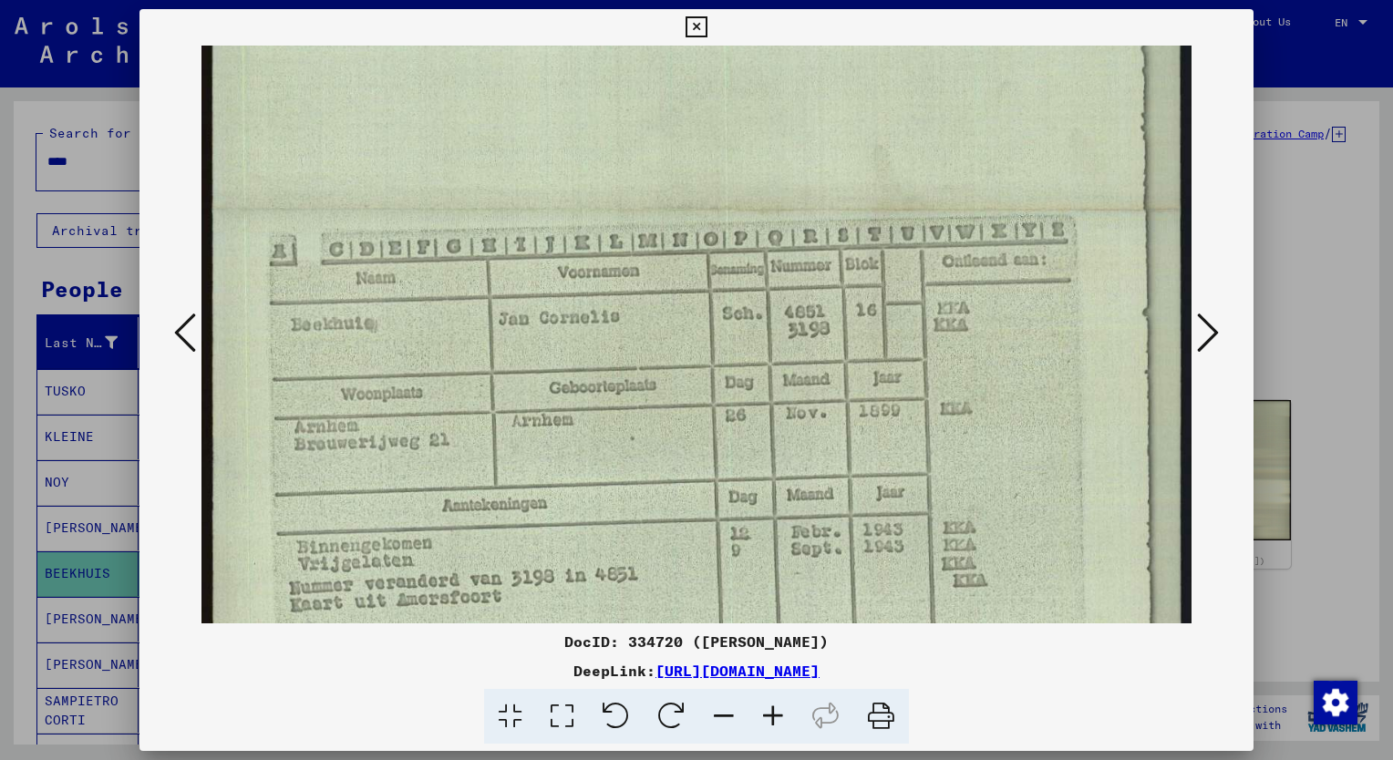
click at [84, 158] on div at bounding box center [696, 380] width 1393 height 760
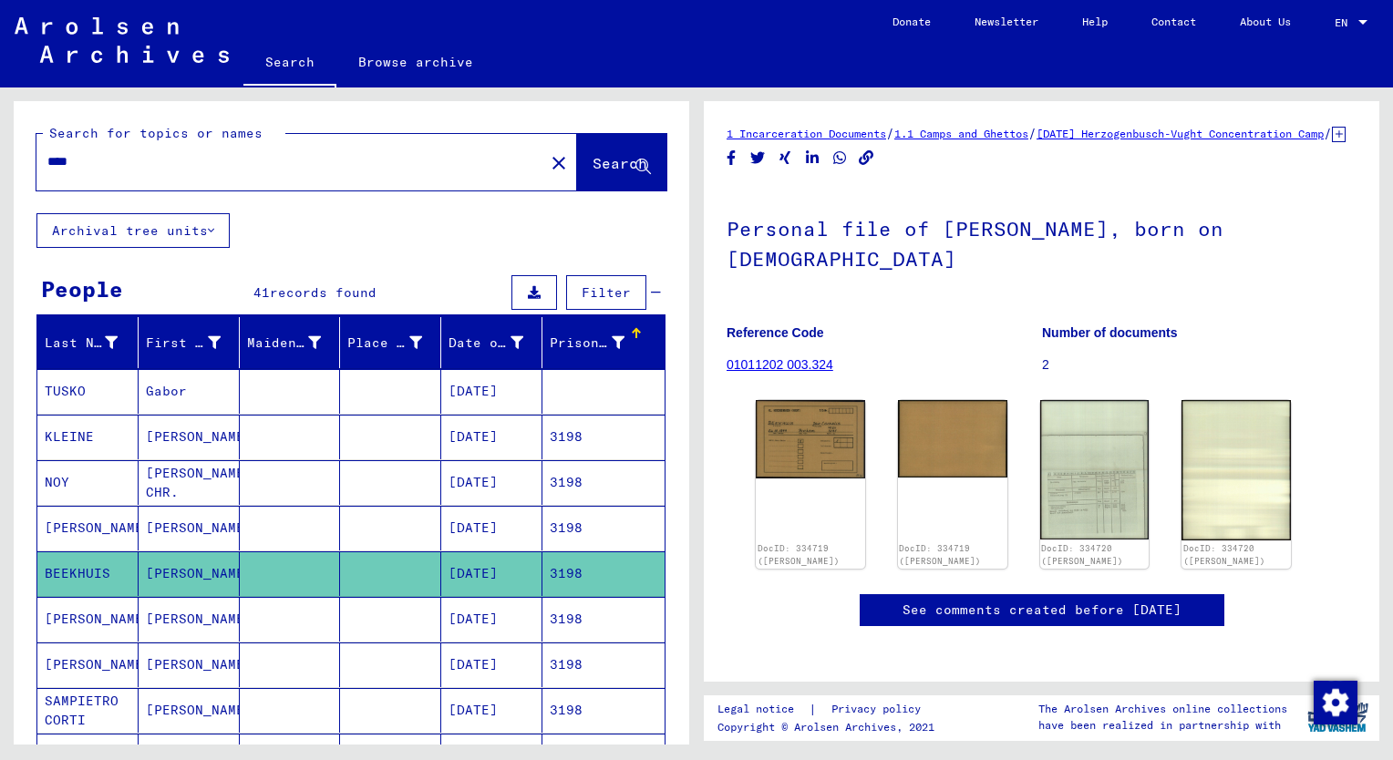
click at [84, 158] on input "****" at bounding box center [290, 161] width 486 height 19
type input "****"
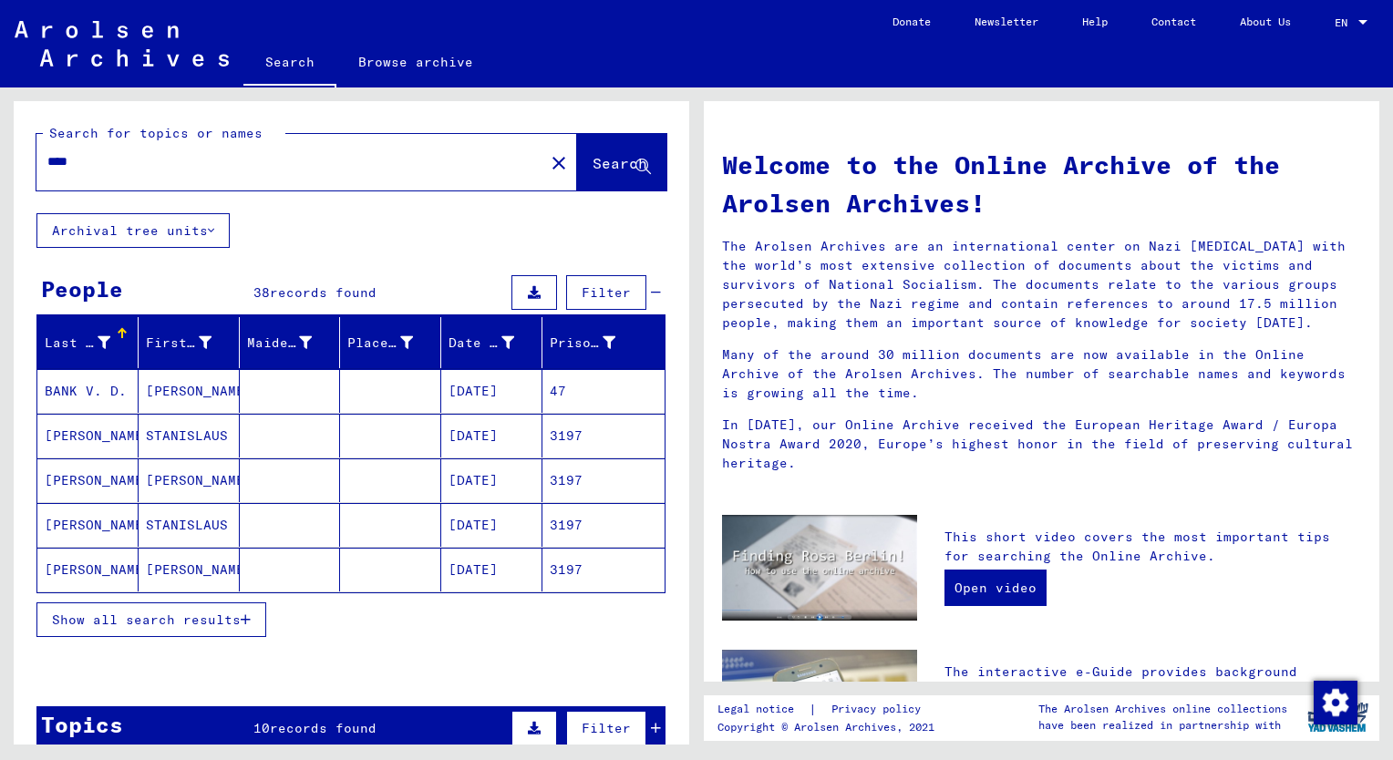
click at [194, 613] on span "Show all search results" at bounding box center [146, 620] width 189 height 16
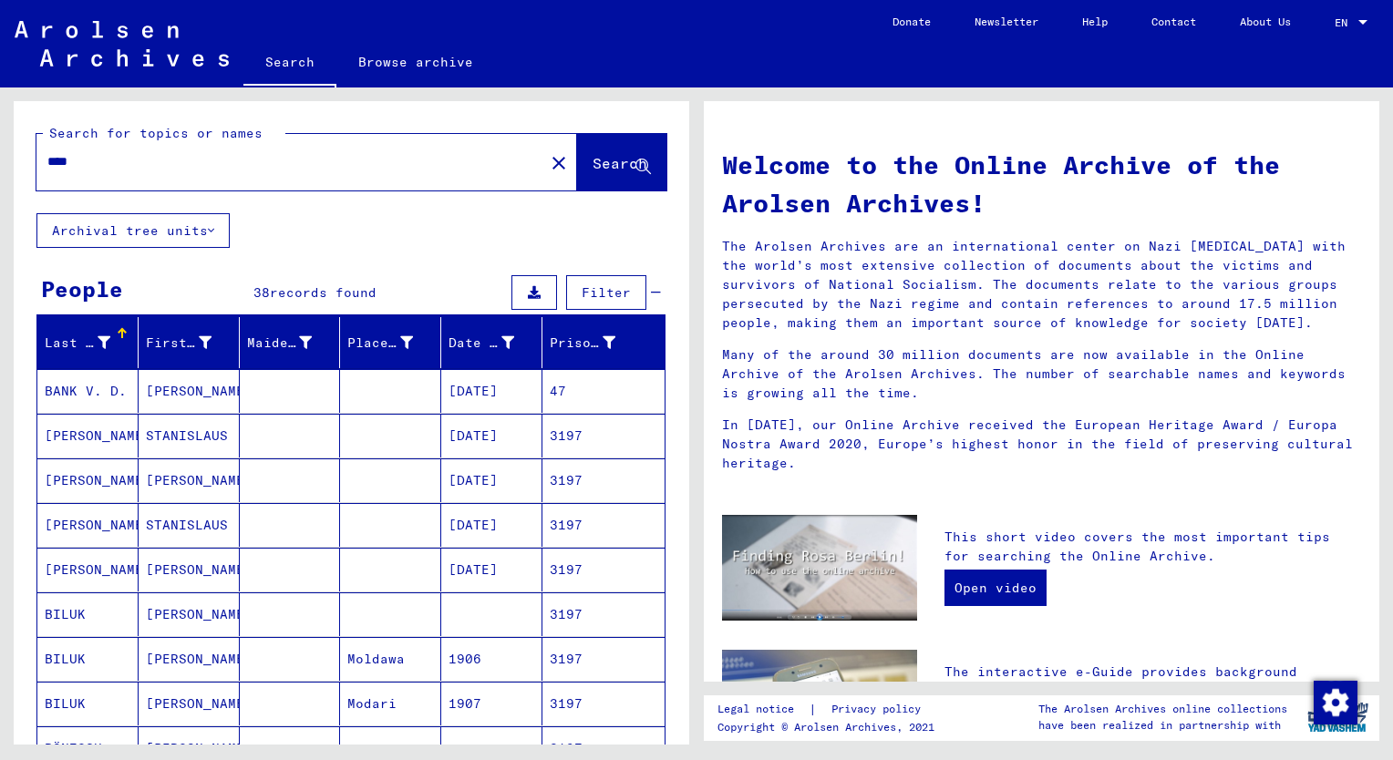
click at [571, 335] on div "Prisoner #" at bounding box center [583, 343] width 66 height 19
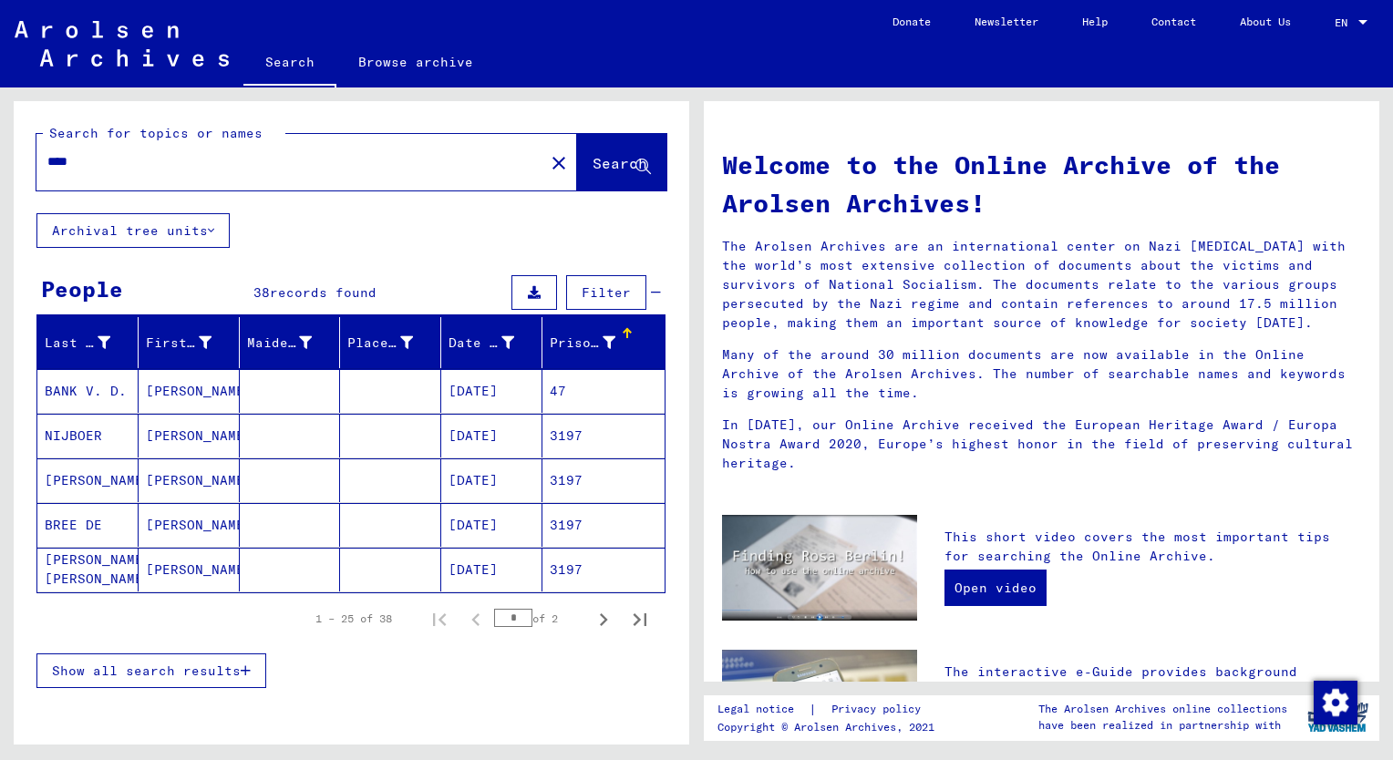
click at [196, 665] on span "Show all search results" at bounding box center [146, 671] width 189 height 16
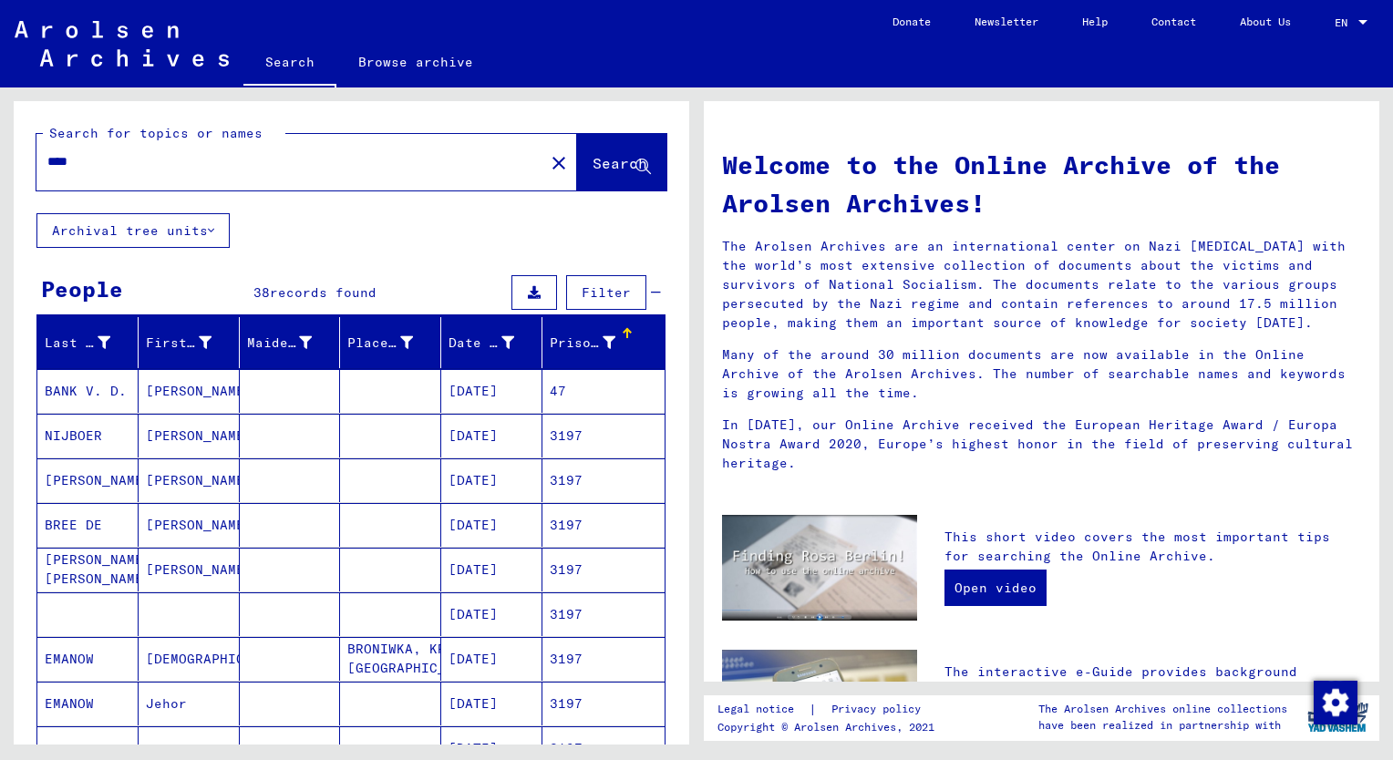
click at [176, 523] on mat-cell "[PERSON_NAME]" at bounding box center [189, 525] width 101 height 44
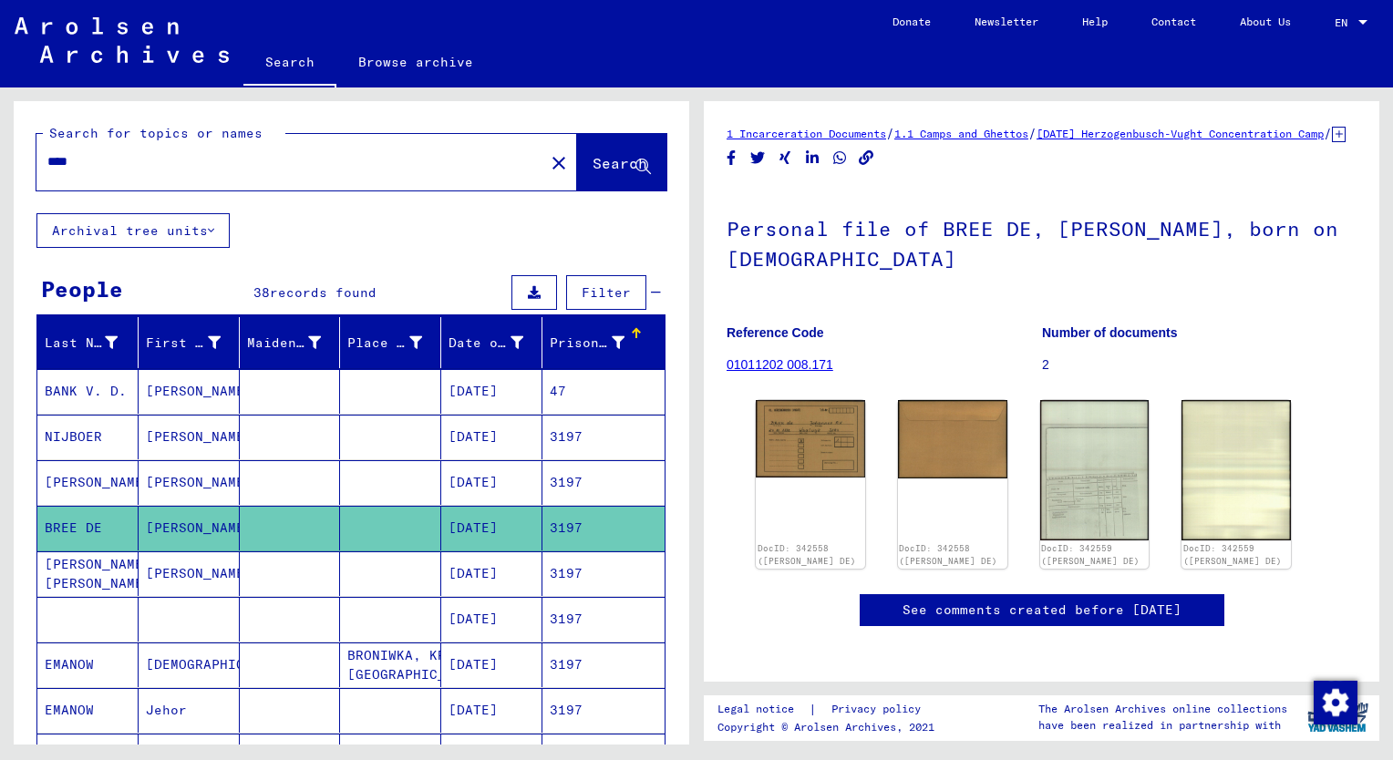
click at [177, 489] on mat-cell "[PERSON_NAME]" at bounding box center [189, 482] width 101 height 45
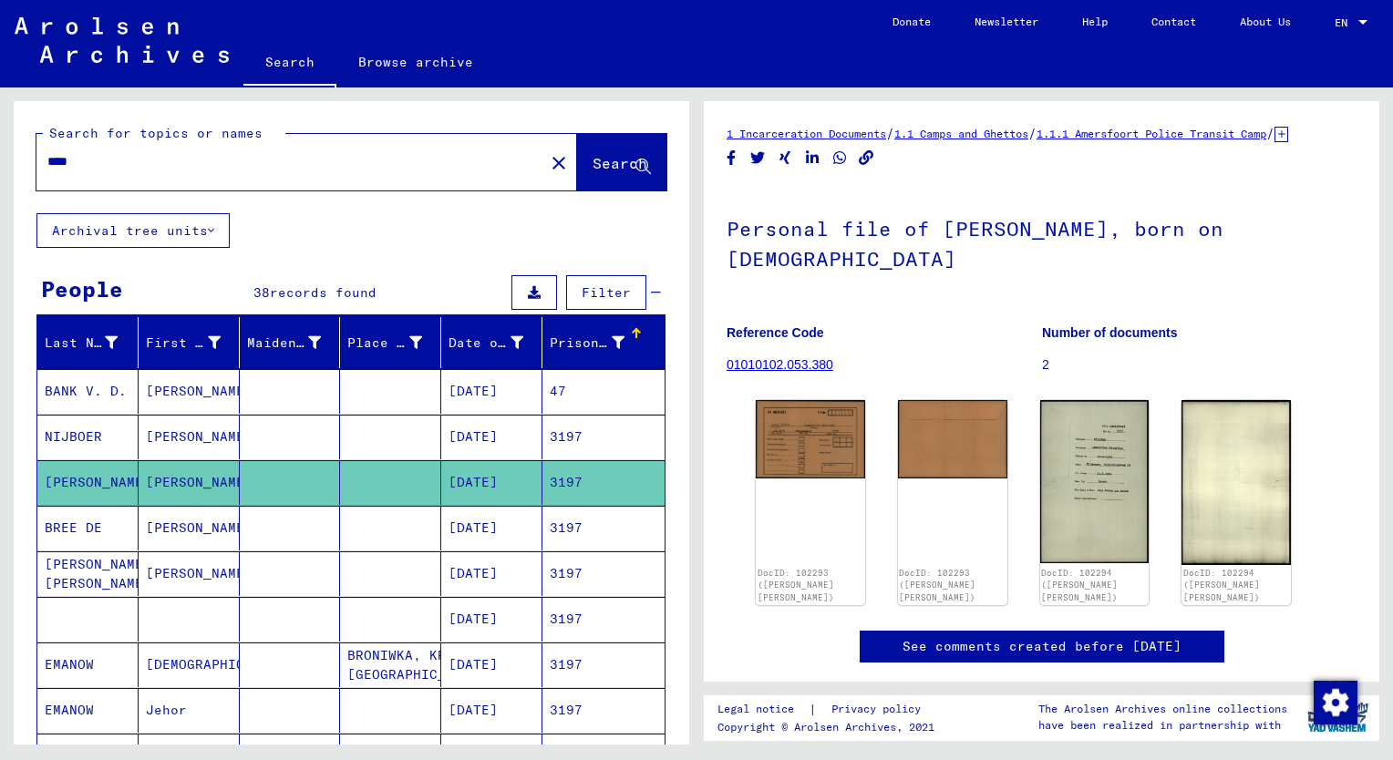
click at [177, 516] on mat-cell "[PERSON_NAME]" at bounding box center [189, 528] width 101 height 45
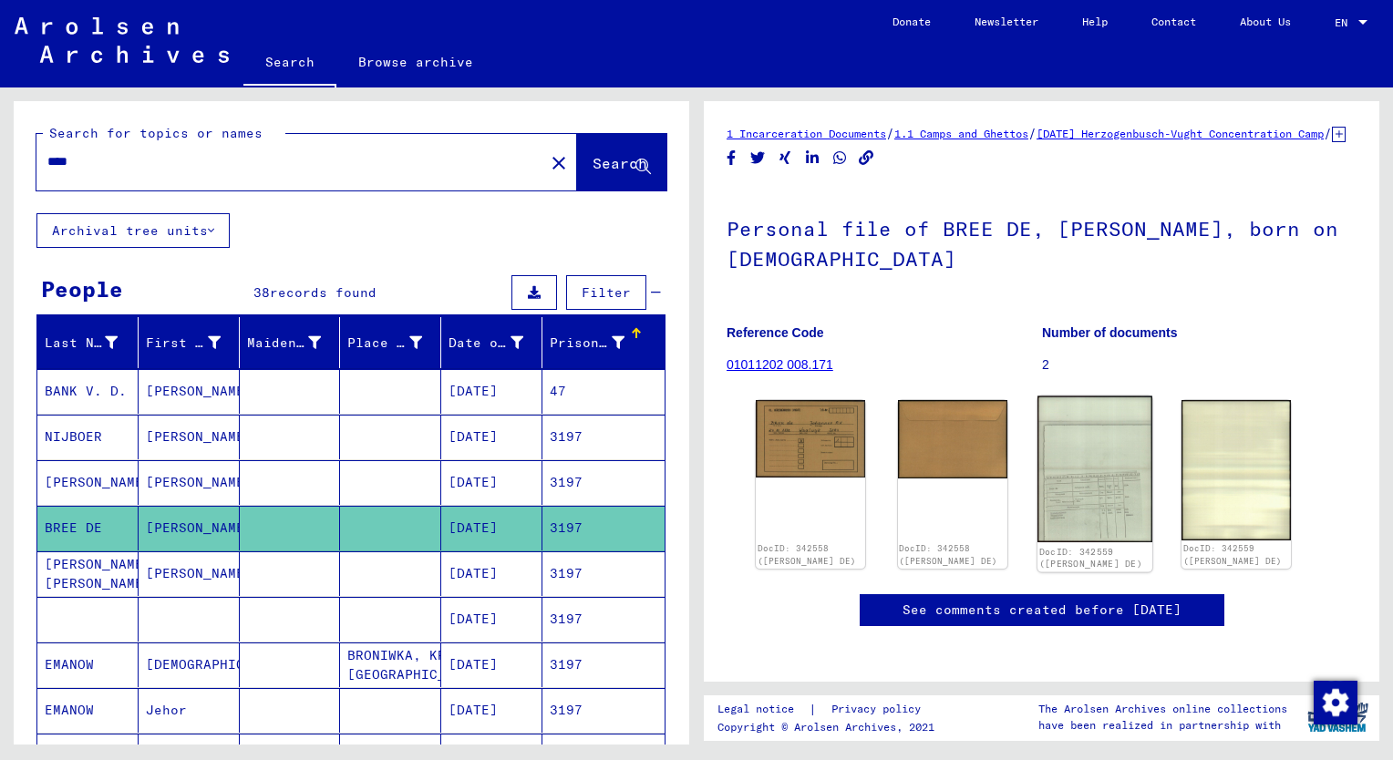
click at [1077, 510] on img at bounding box center [1094, 470] width 115 height 147
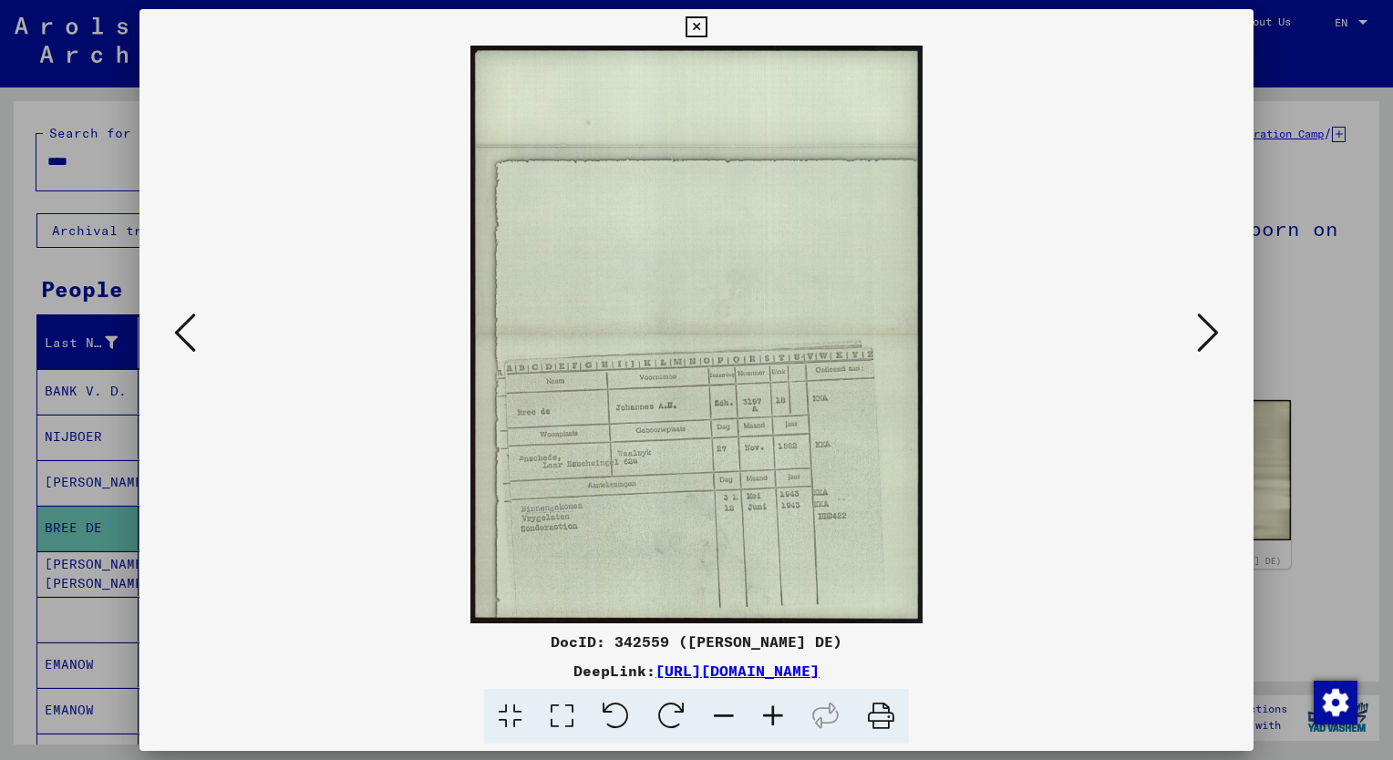
click at [771, 712] on icon at bounding box center [772, 717] width 49 height 56
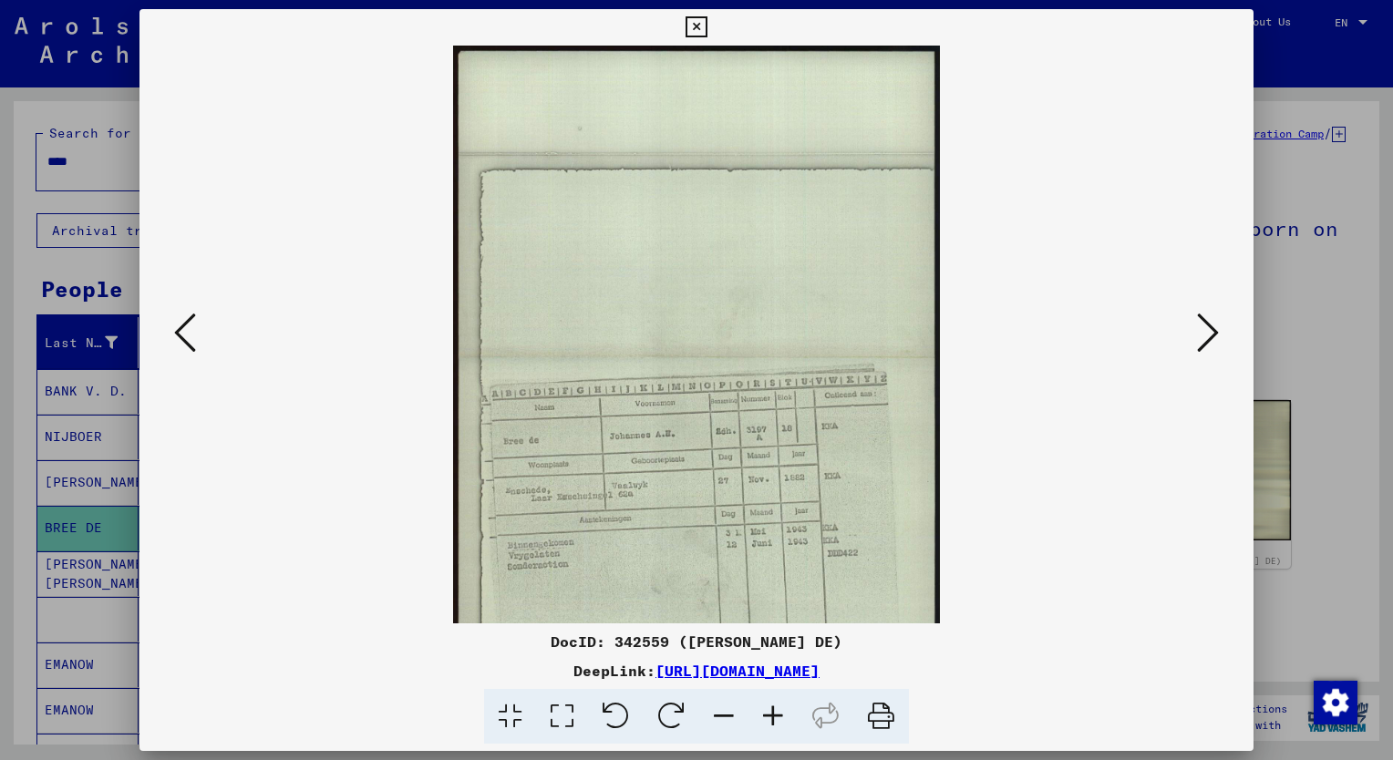
click at [771, 712] on icon at bounding box center [772, 717] width 49 height 56
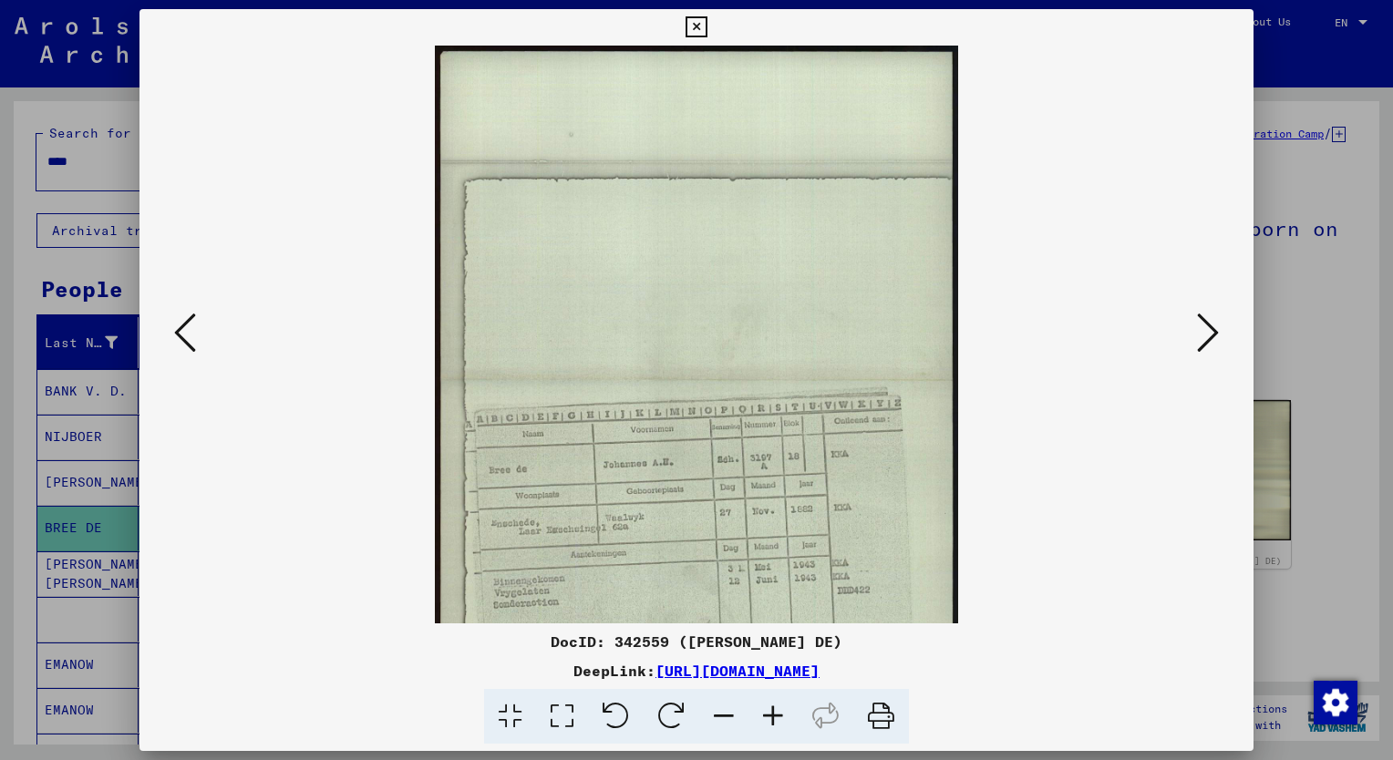
click at [771, 712] on icon at bounding box center [772, 717] width 49 height 56
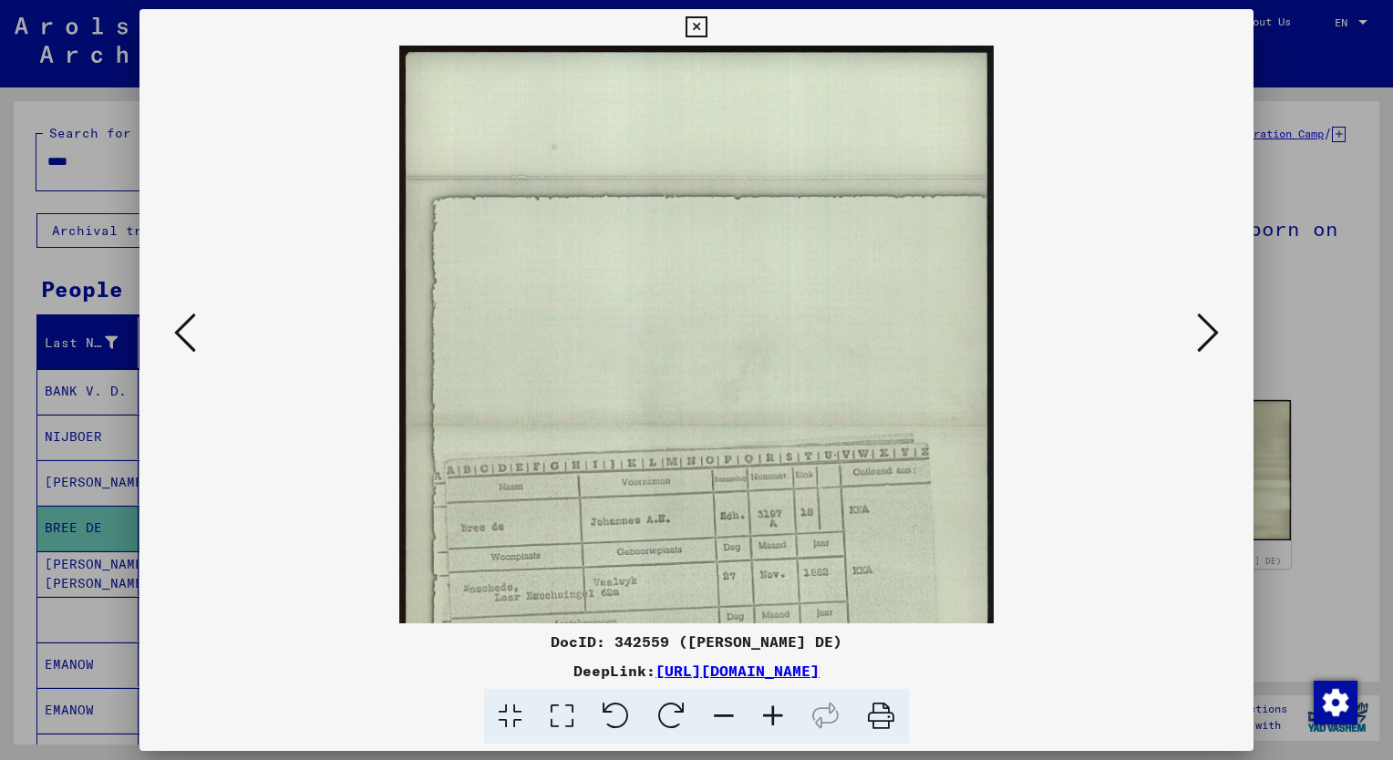
click at [771, 712] on icon at bounding box center [772, 717] width 49 height 56
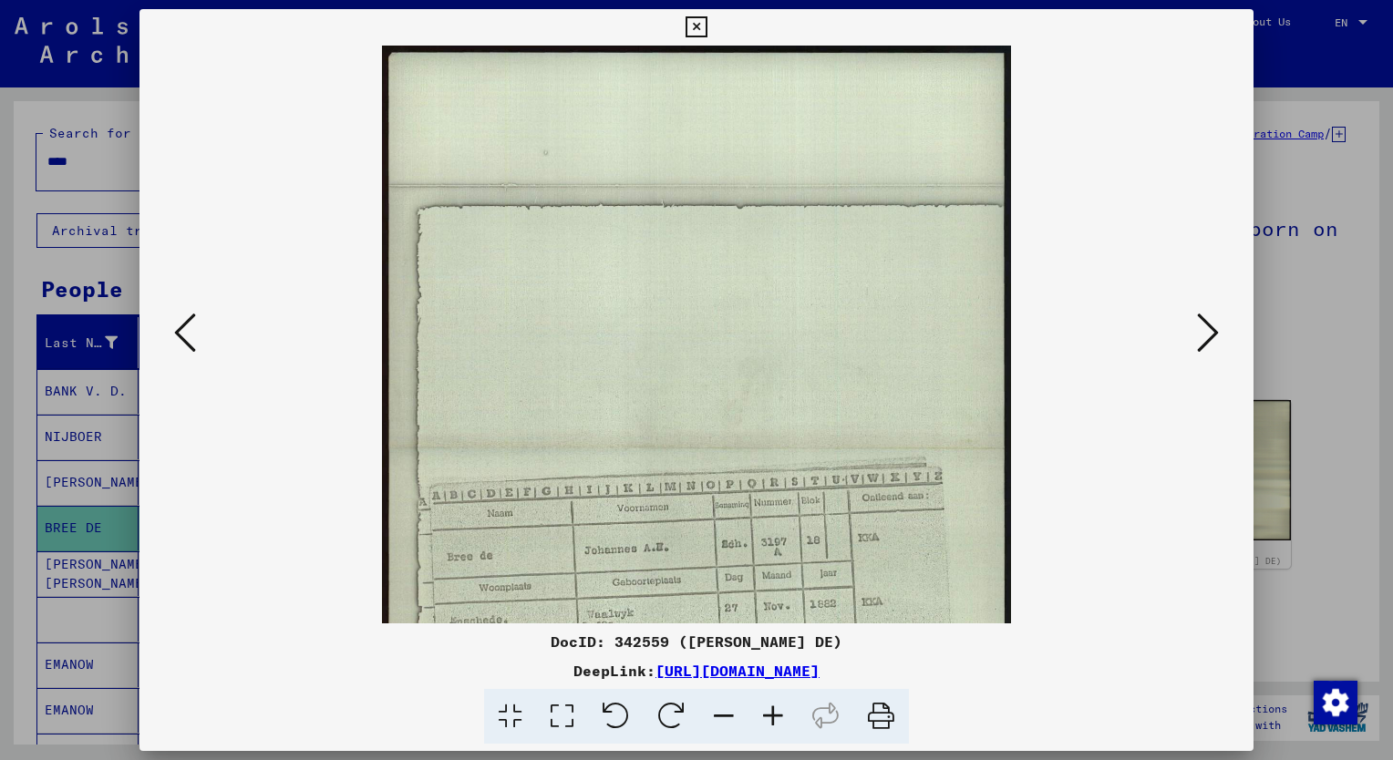
click at [771, 712] on icon at bounding box center [772, 717] width 49 height 56
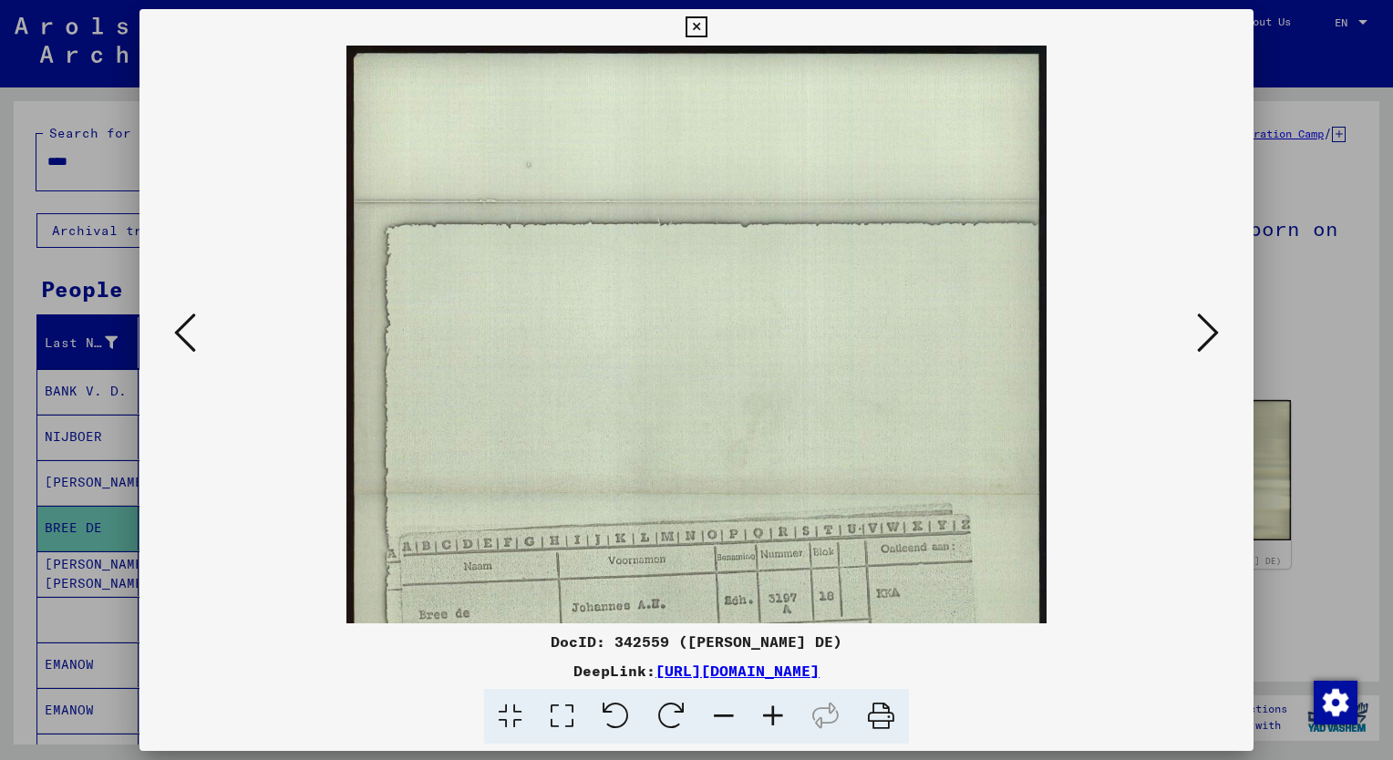
click at [771, 712] on icon at bounding box center [772, 717] width 49 height 56
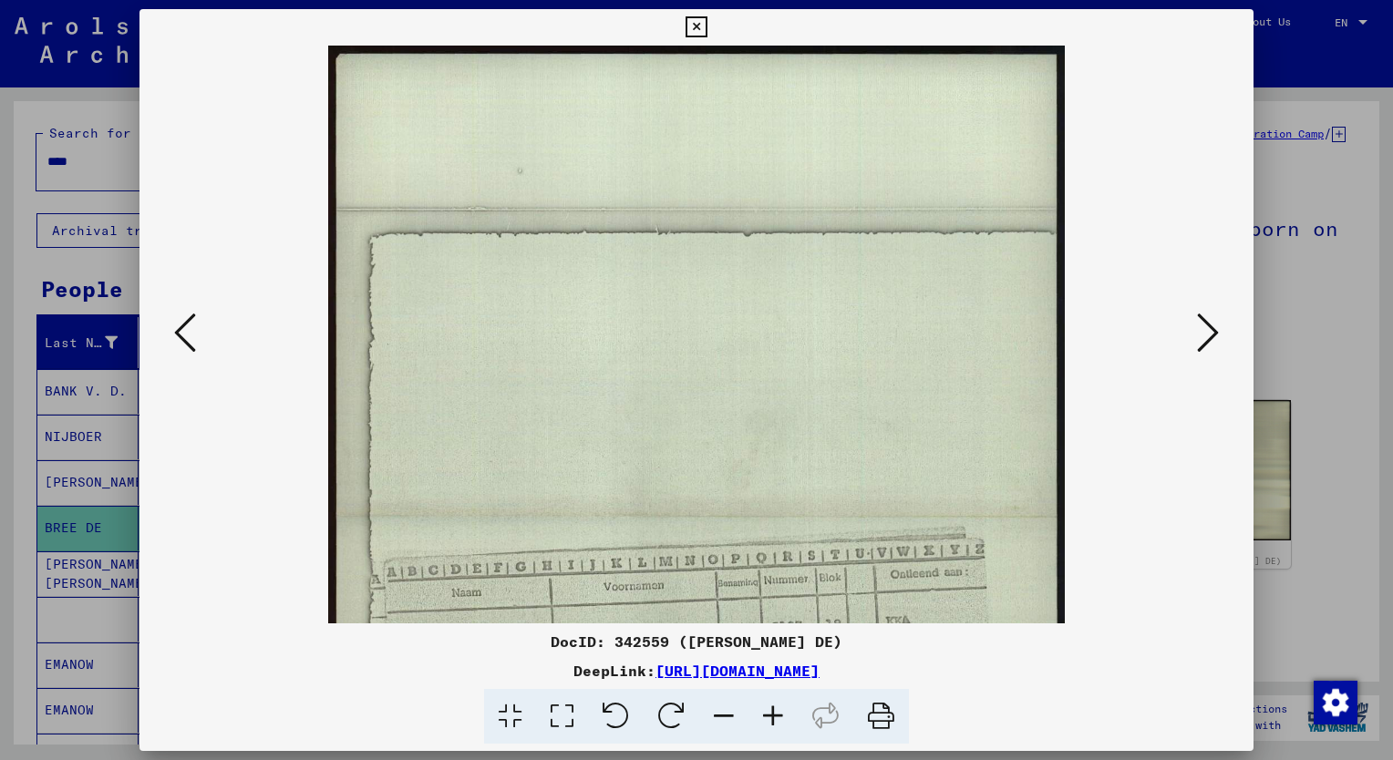
click at [771, 712] on icon at bounding box center [772, 717] width 49 height 56
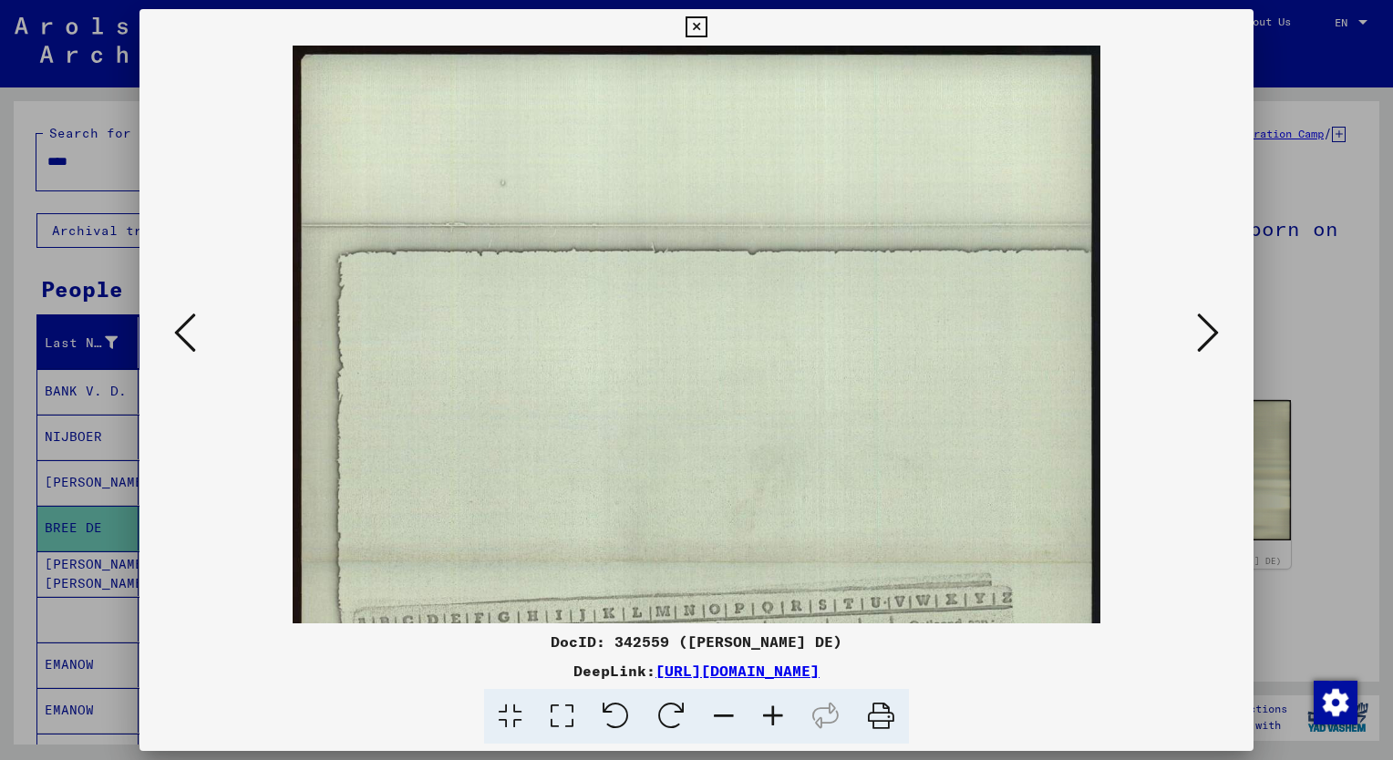
click at [771, 712] on icon at bounding box center [772, 717] width 49 height 56
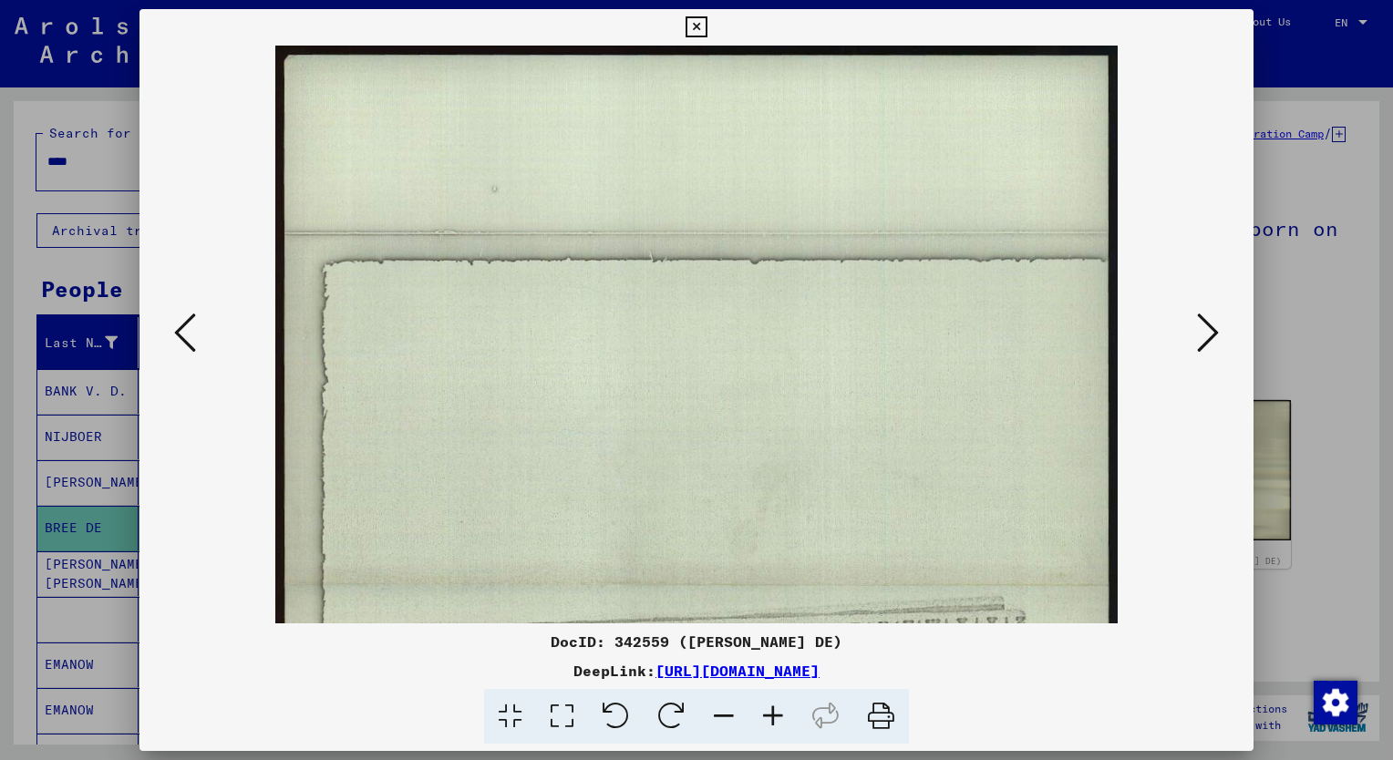
click at [771, 712] on icon at bounding box center [772, 717] width 49 height 56
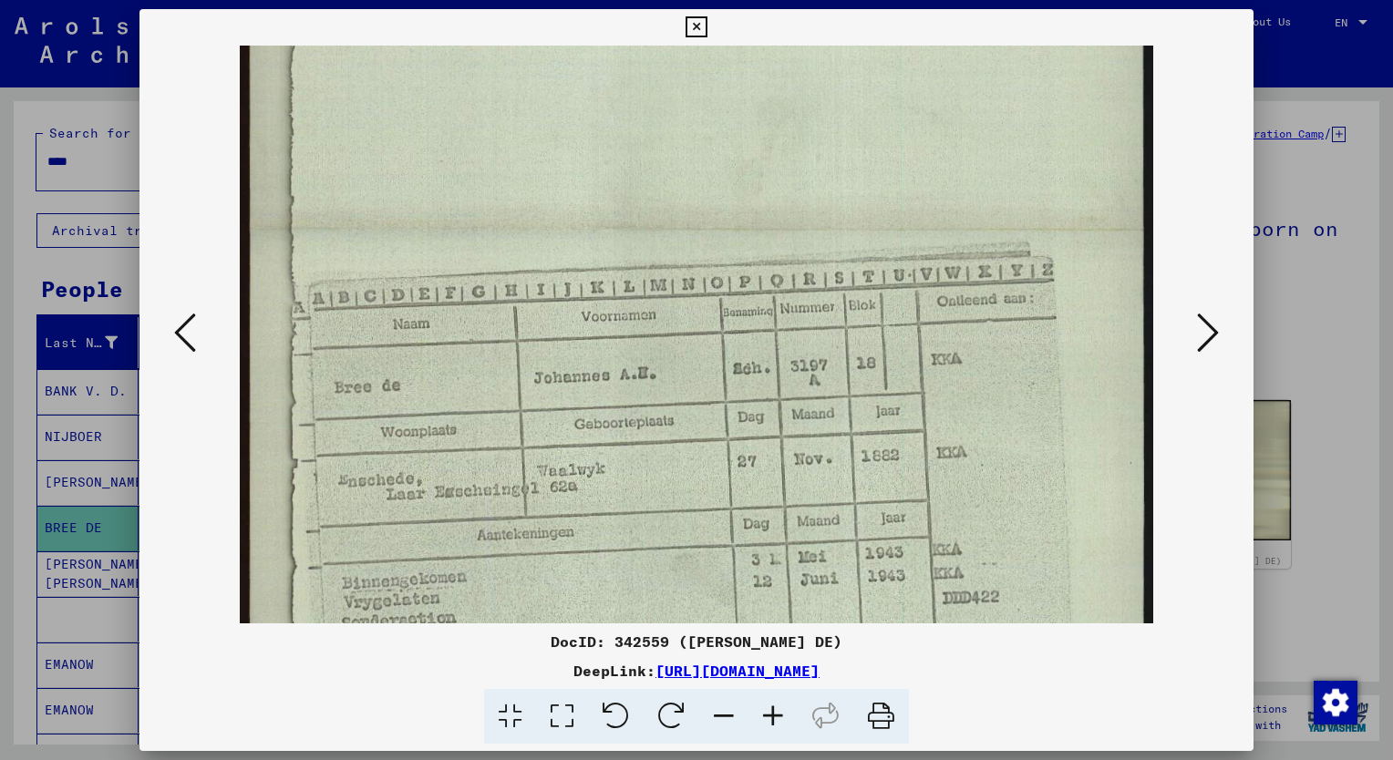
drag, startPoint x: 908, startPoint y: 487, endPoint x: 825, endPoint y: 89, distance: 406.0
click at [825, 89] on img at bounding box center [697, 230] width 914 height 1170
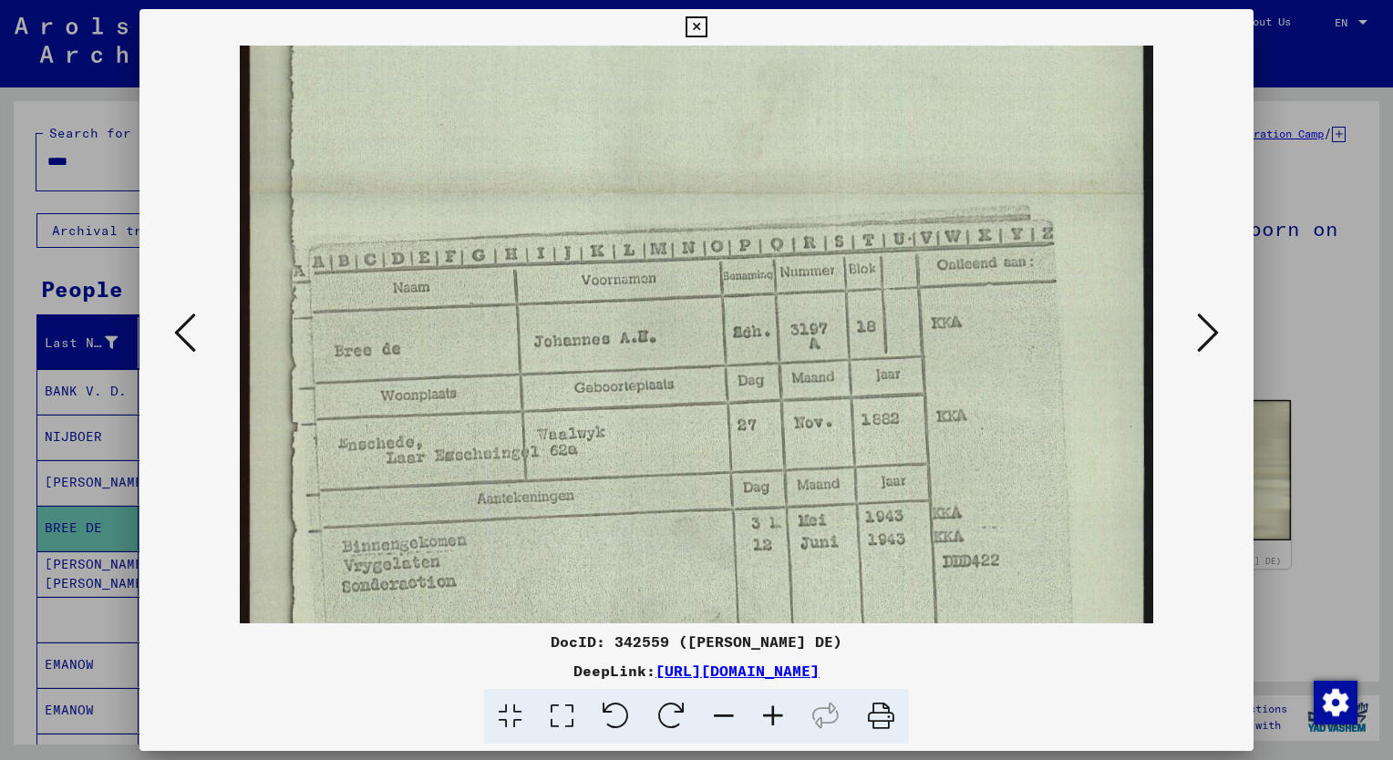
scroll to position [442, 0]
drag, startPoint x: 855, startPoint y: 357, endPoint x: 838, endPoint y: 318, distance: 42.9
click at [838, 318] on img at bounding box center [697, 188] width 914 height 1170
click at [198, 479] on div at bounding box center [696, 335] width 1114 height 578
click at [688, 22] on icon at bounding box center [695, 27] width 21 height 22
